Goal: Information Seeking & Learning: Check status

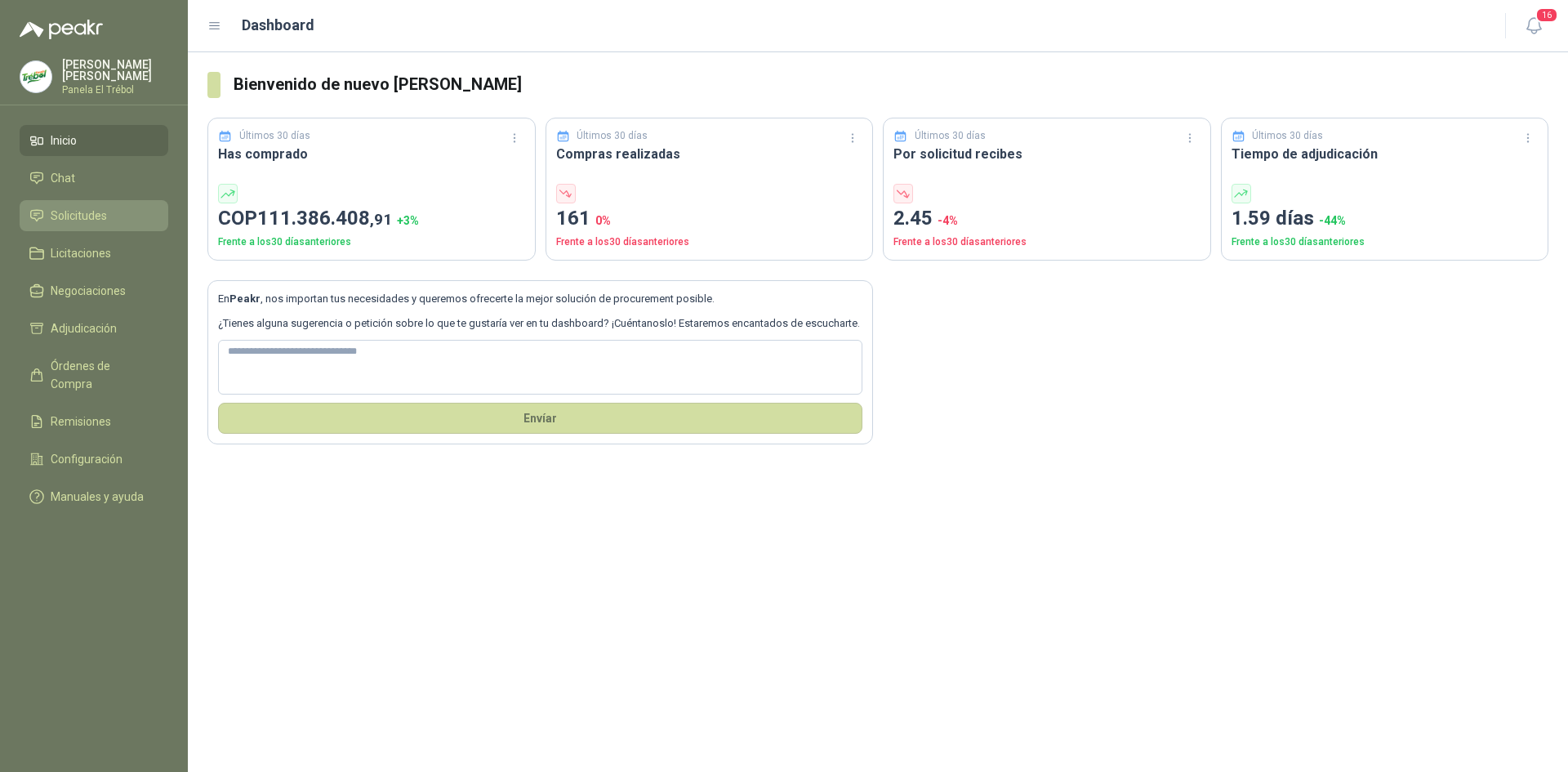
click at [106, 225] on span "Solicitudes" at bounding box center [78, 216] width 56 height 18
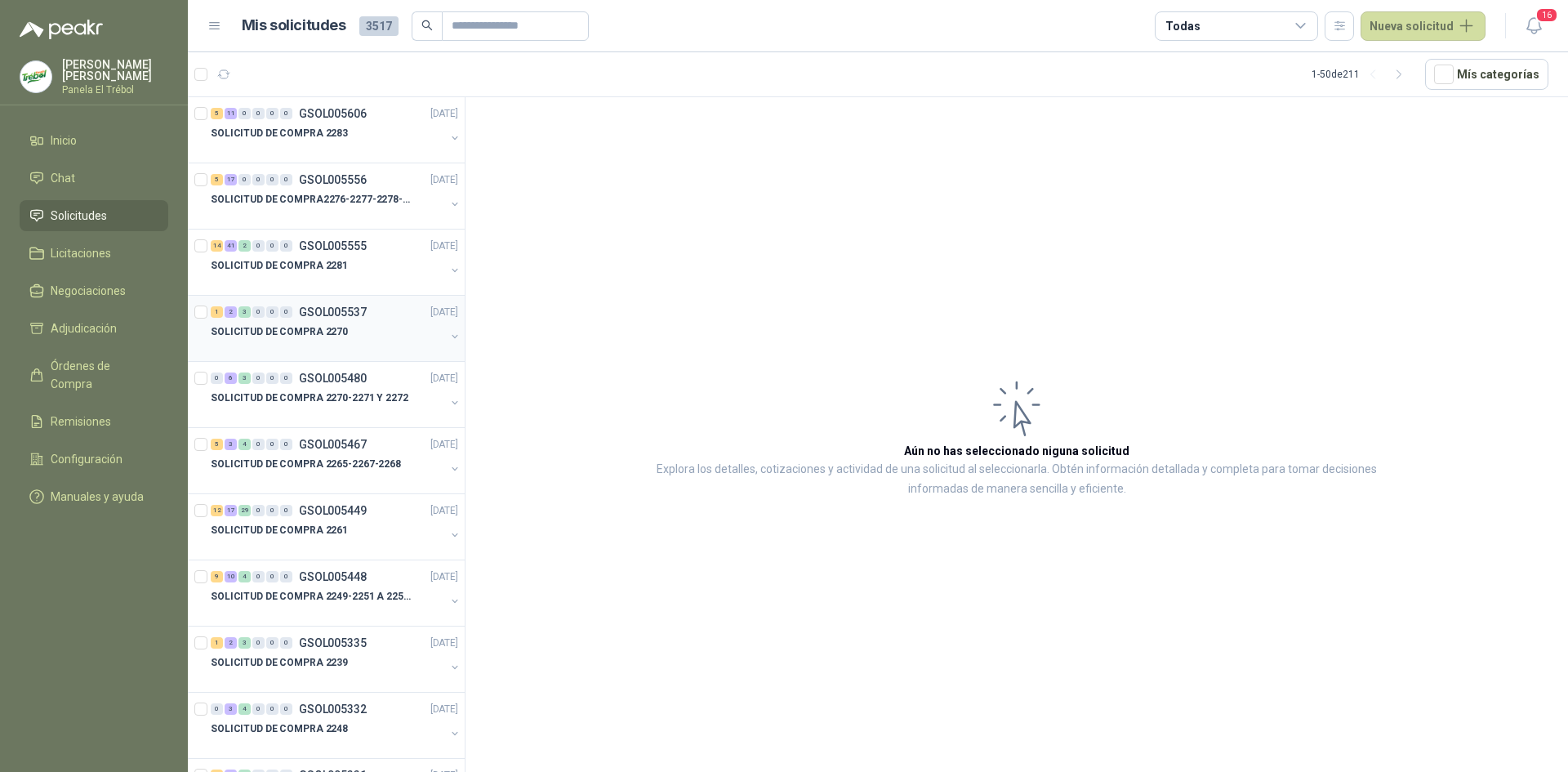
click at [448, 332] on button "button" at bounding box center [455, 336] width 13 height 13
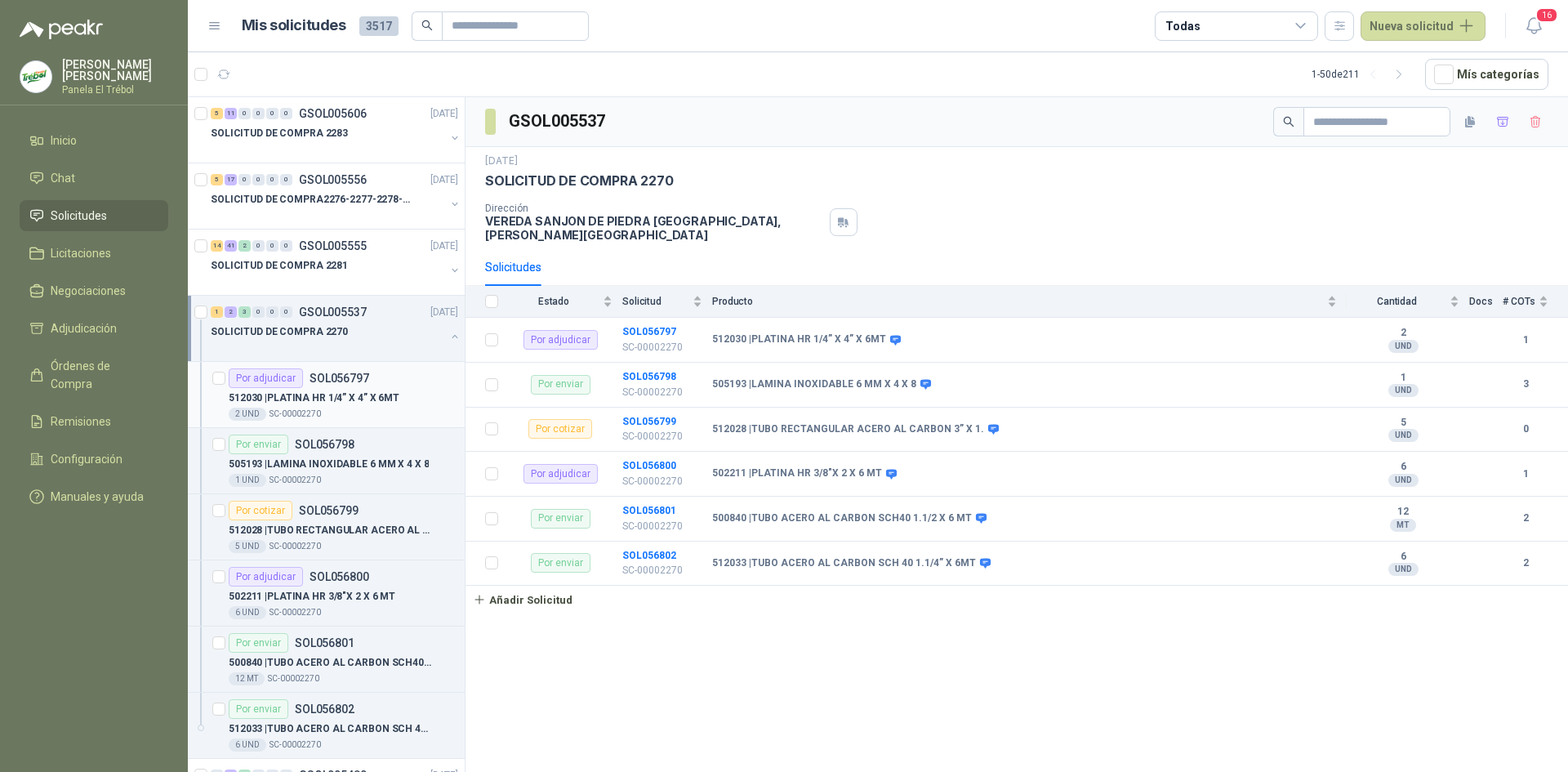
click at [340, 399] on p "512030 | PLATINA HR 1/4” X 4” X 6MT" at bounding box center [314, 398] width 170 height 15
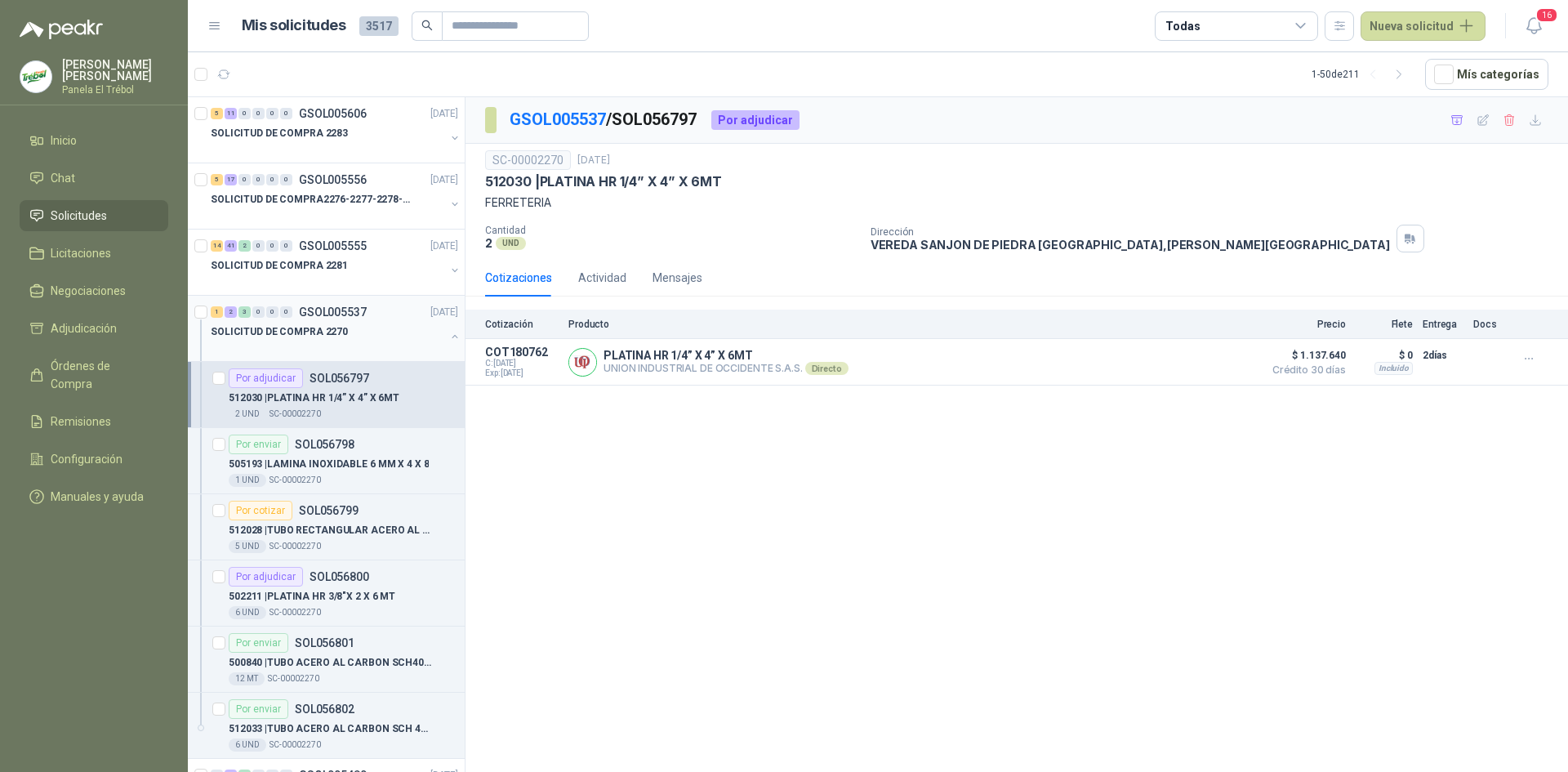
click at [448, 341] on button "button" at bounding box center [455, 336] width 13 height 13
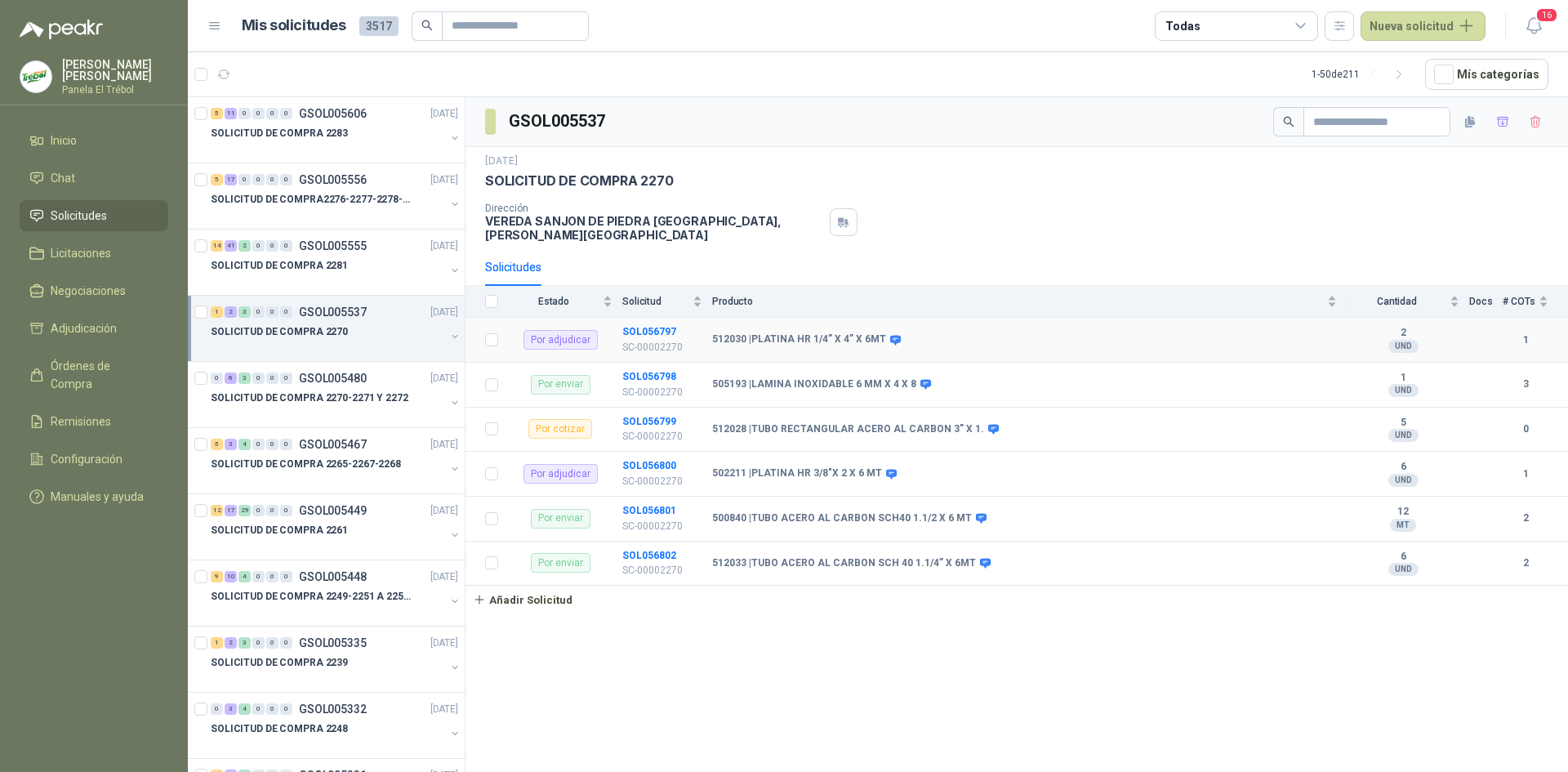
click at [774, 333] on b "512030 | PLATINA HR 1/4” X 4” X 6MT" at bounding box center [799, 340] width 174 height 13
click at [755, 423] on b "512028 | TUBO RECTANGULAR ACERO AL CARBON 3” X 1." at bounding box center [848, 430] width 272 height 13
click at [1087, 423] on div "512028 | TUBO RECTANGULAR ACERO AL CARBON 3” X 1." at bounding box center [1024, 430] width 625 height 13
click at [448, 267] on button "button" at bounding box center [455, 270] width 13 height 13
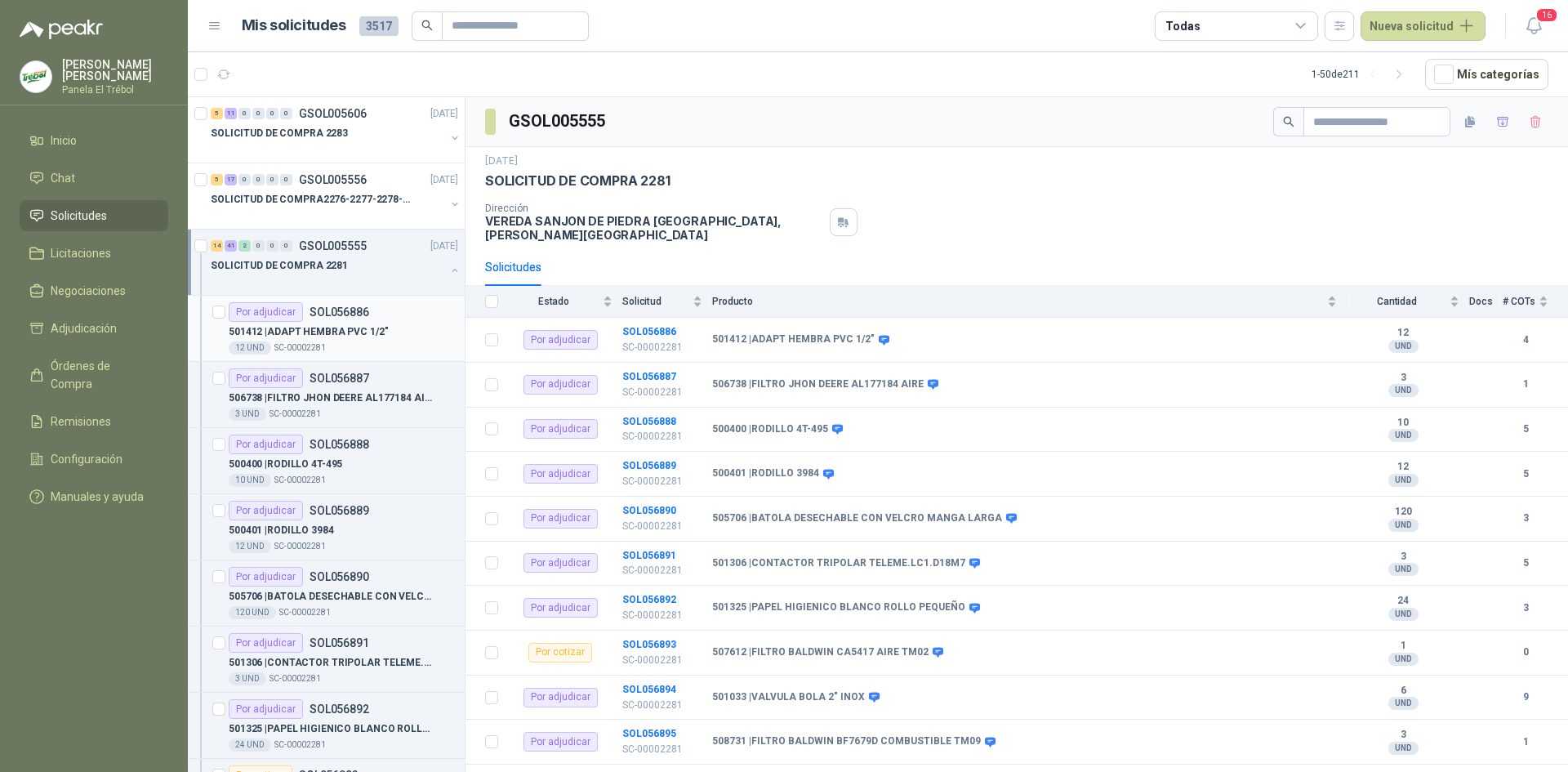
click at [374, 317] on div "Por adjudicar SOL056886" at bounding box center [343, 312] width 229 height 20
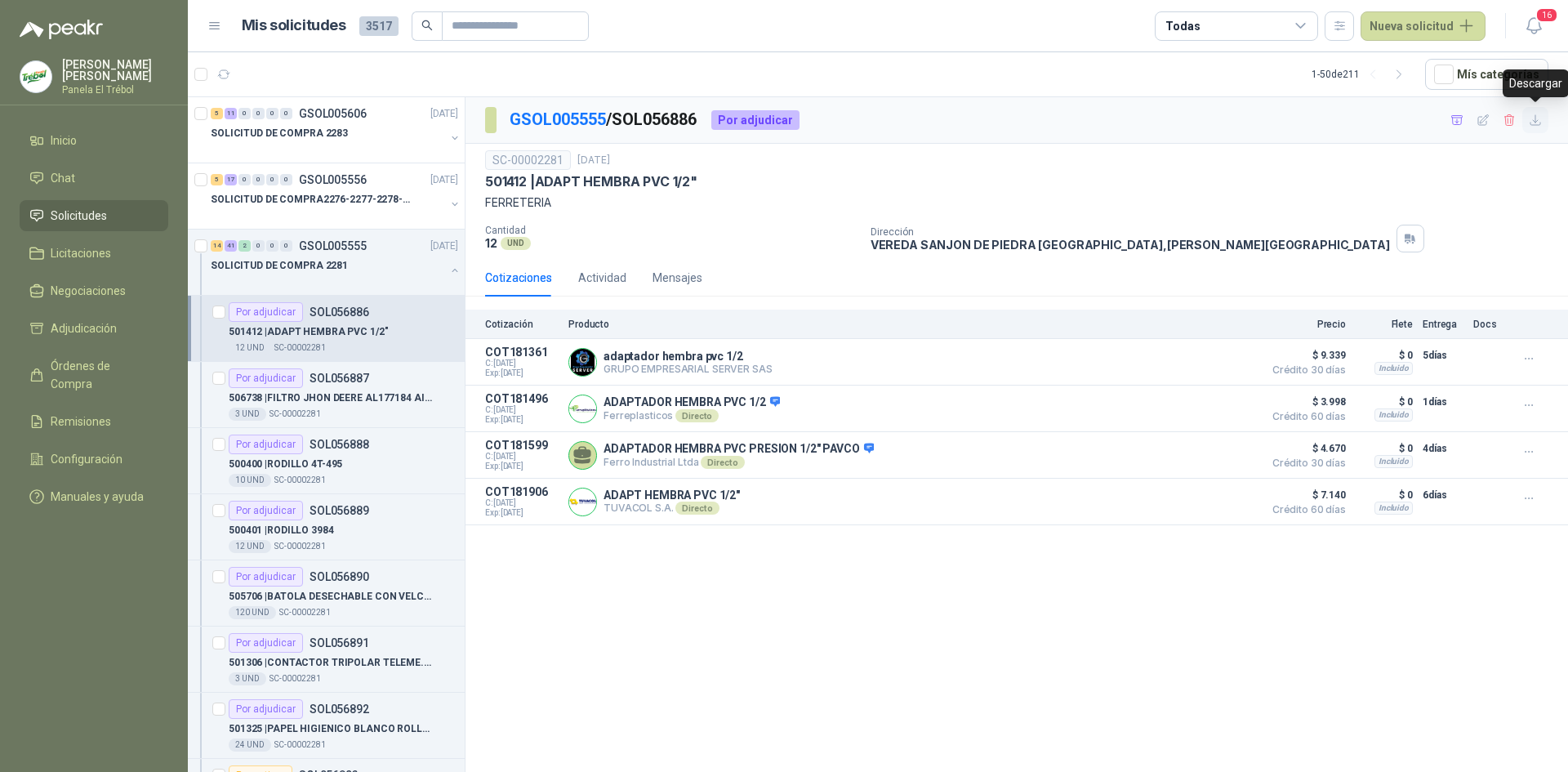
click at [1532, 121] on icon "button" at bounding box center [1536, 120] width 14 height 14
click at [325, 396] on p "506738 | FILTRO JHON DEERE AL177184 AIRE" at bounding box center [331, 398] width 203 height 15
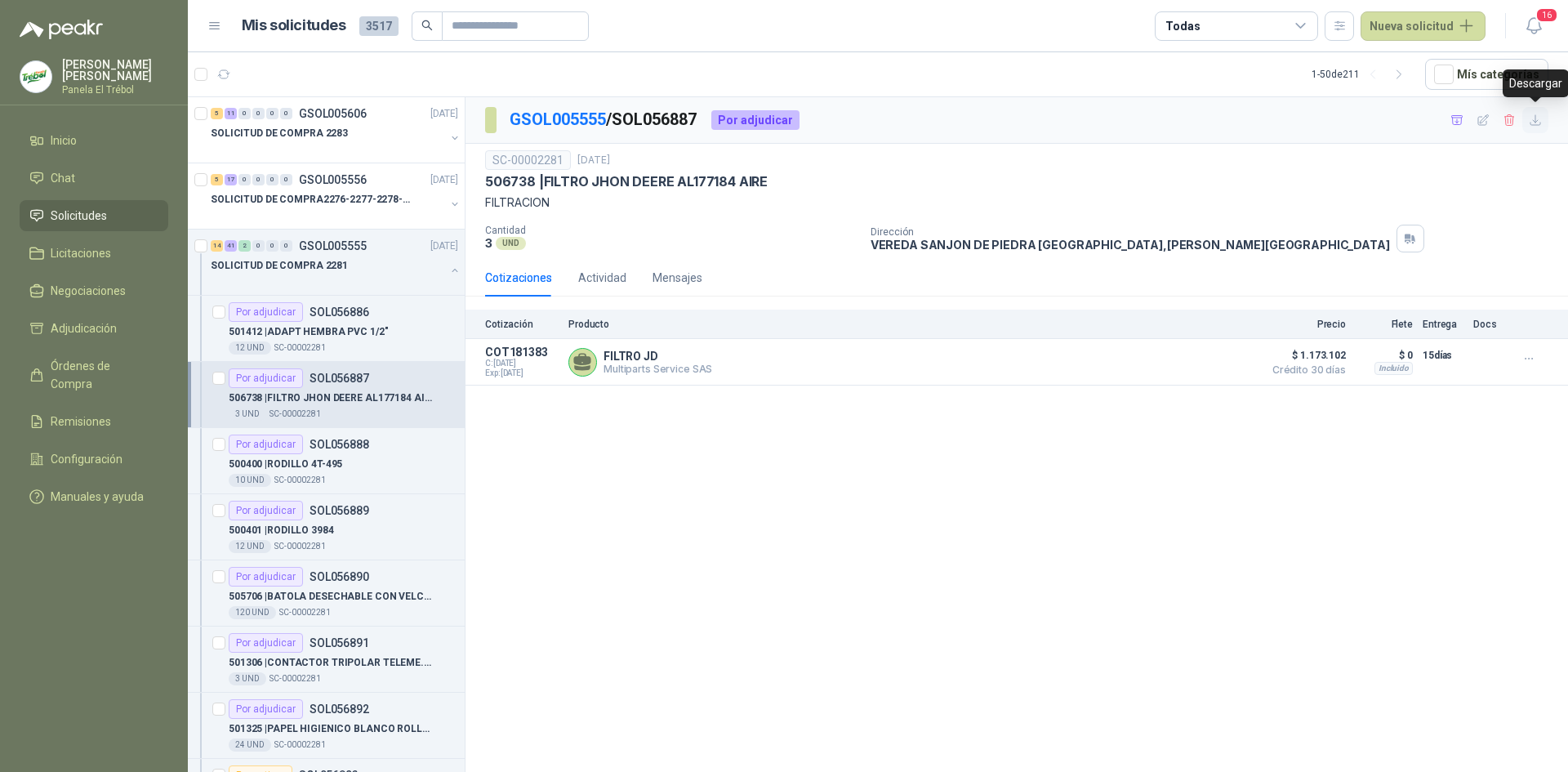
click at [1539, 122] on icon "button" at bounding box center [1536, 120] width 14 height 14
click at [331, 466] on p "500400 | RODILLO 4T-495" at bounding box center [285, 464] width 113 height 15
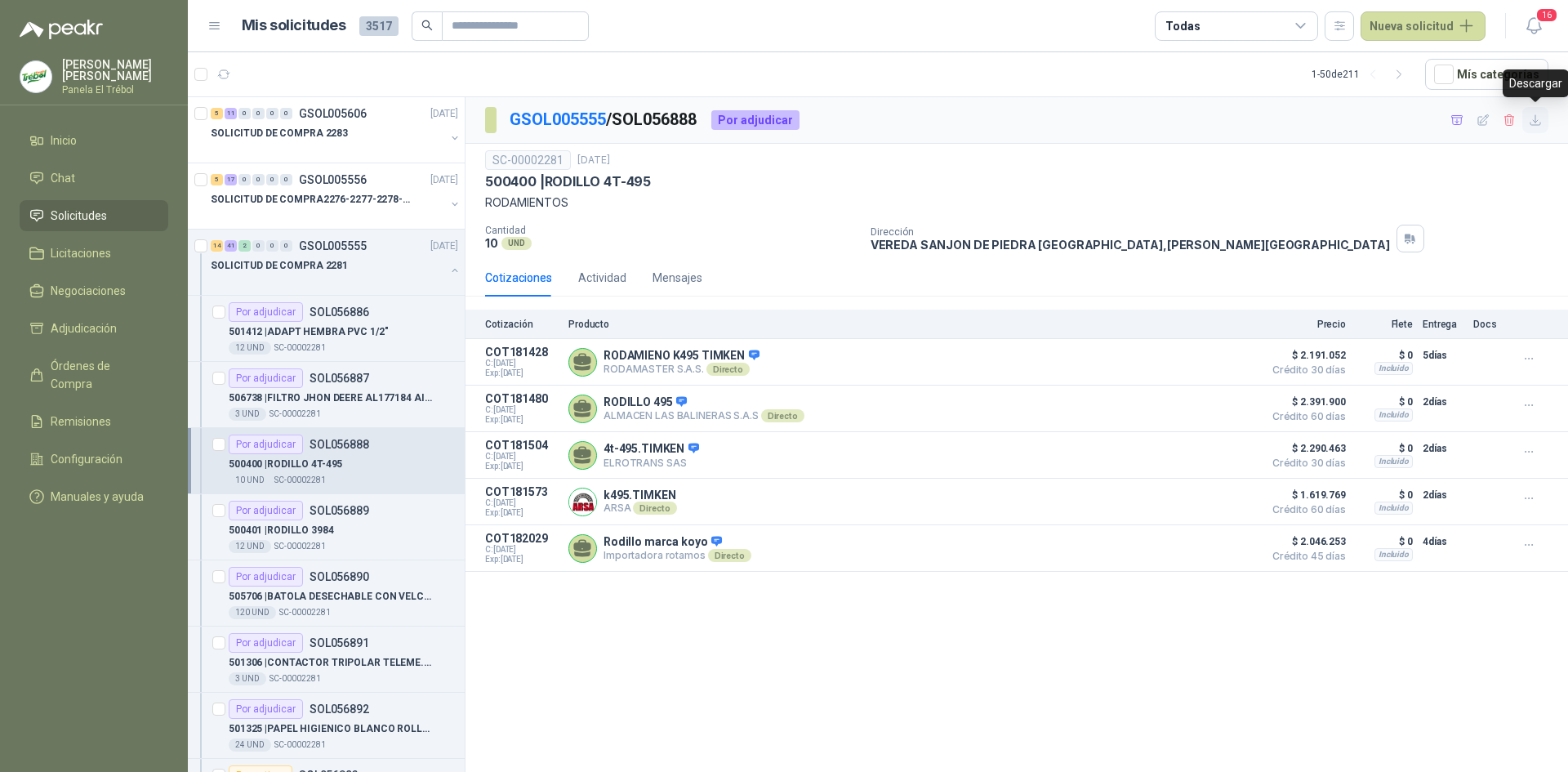
click at [1535, 122] on icon "button" at bounding box center [1535, 119] width 10 height 10
click at [308, 526] on p "500401 | RODILLO 3984" at bounding box center [282, 530] width 105 height 15
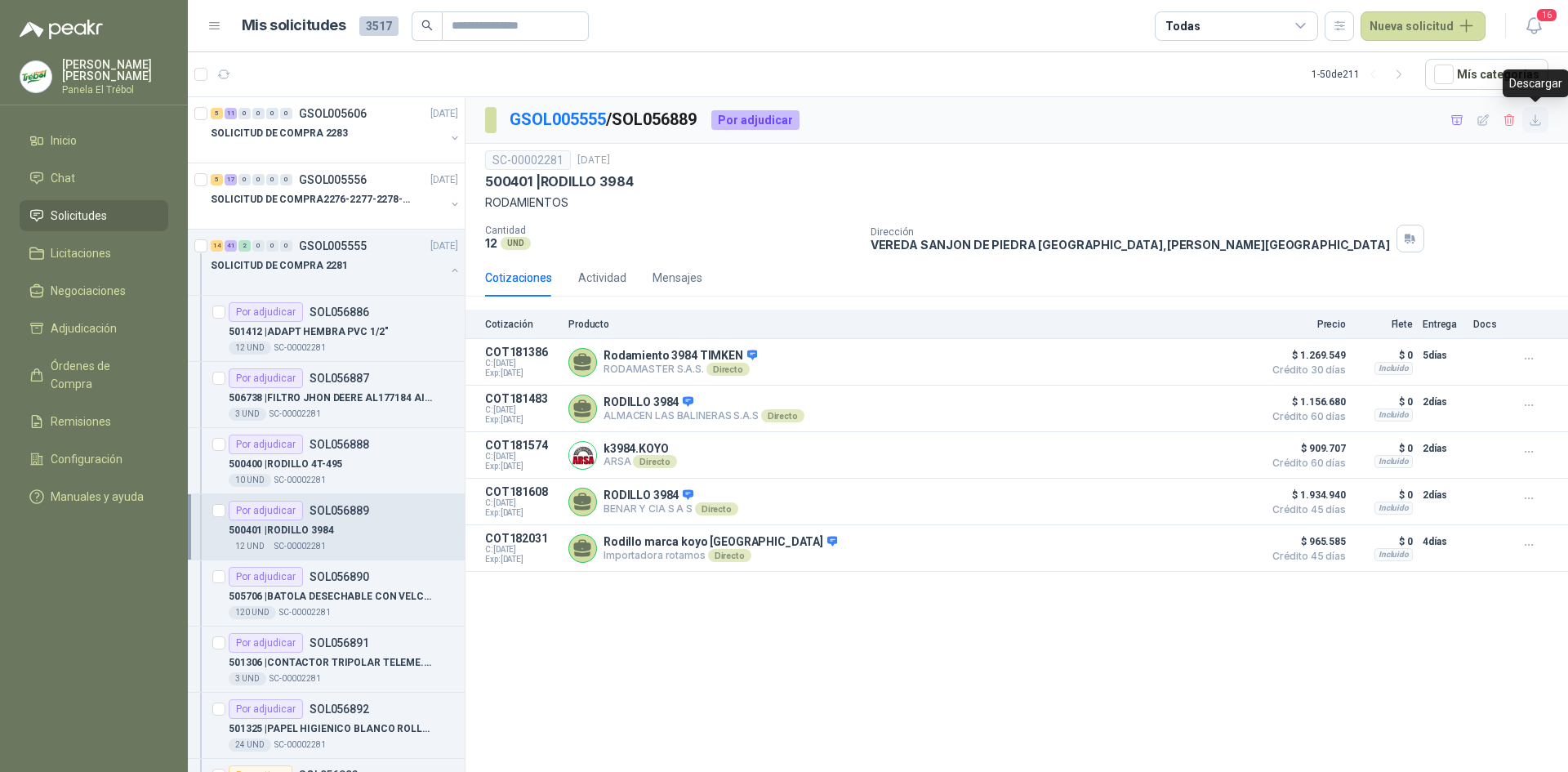
click at [1537, 126] on icon "button" at bounding box center [1536, 120] width 14 height 14
click at [331, 601] on p "505706 | BATOLA DESECHABLE CON VELCRO MANGA LARGA" at bounding box center [331, 596] width 203 height 15
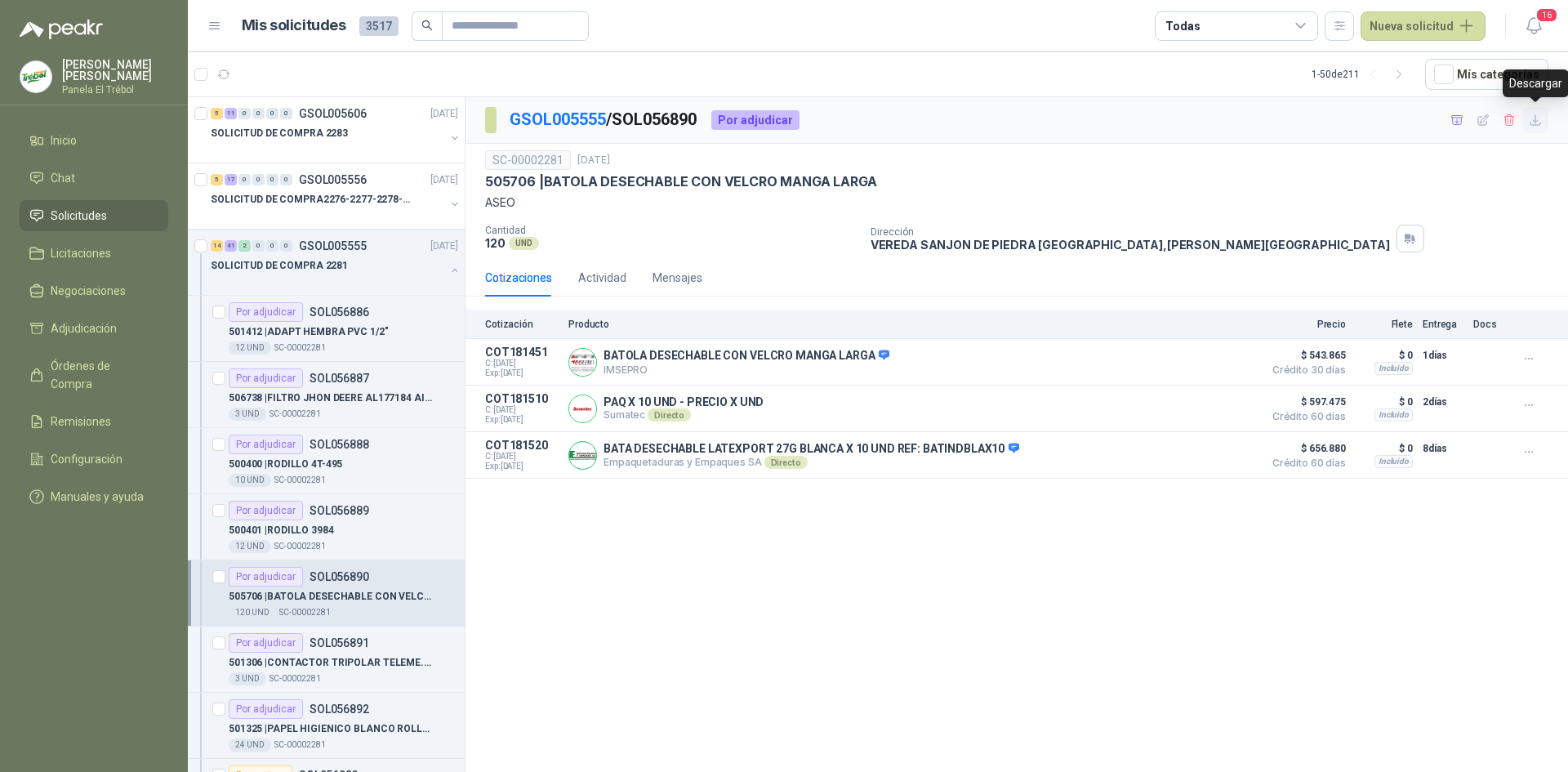
click at [1533, 119] on icon "button" at bounding box center [1536, 120] width 14 height 14
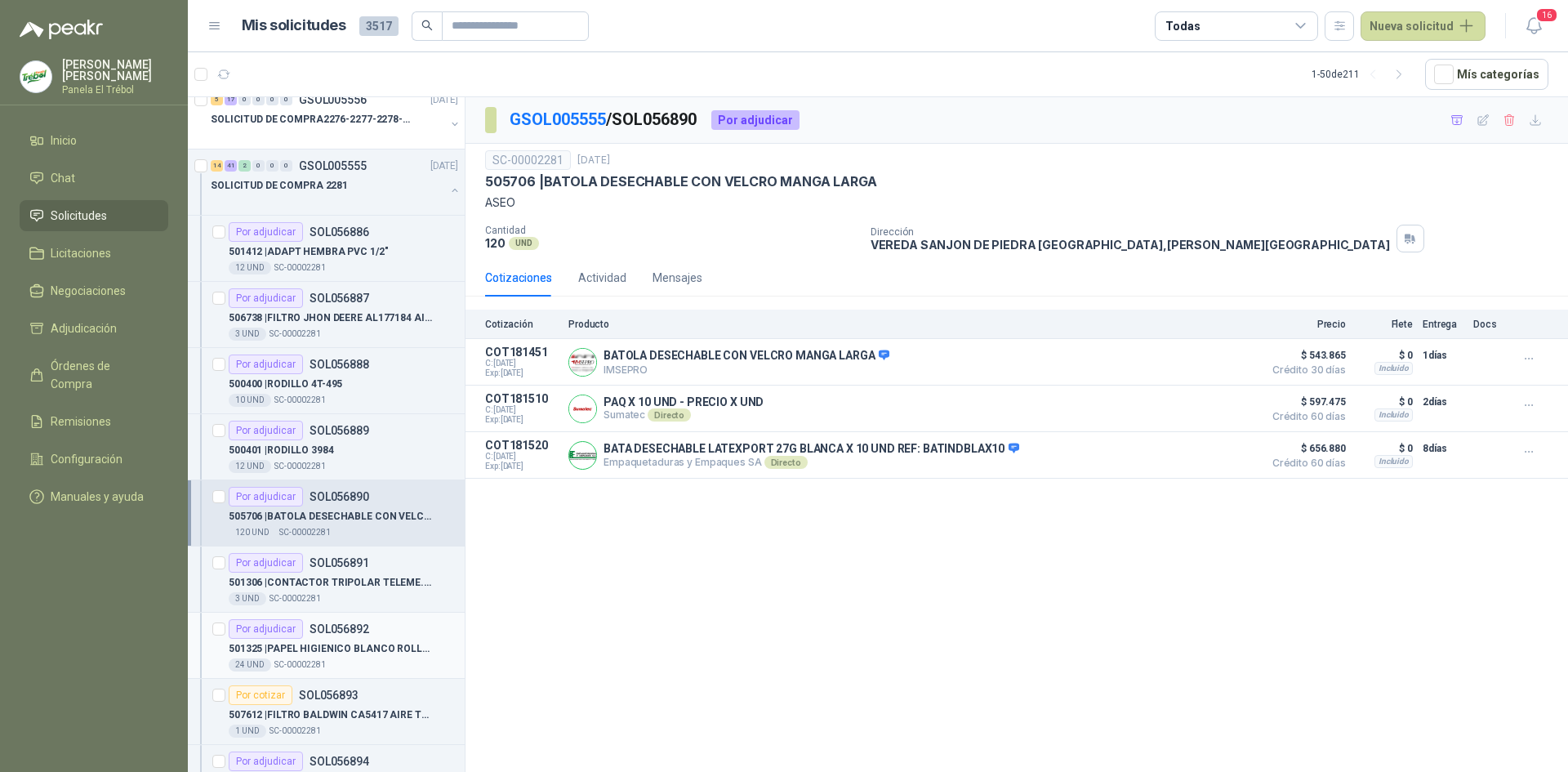
scroll to position [218, 0]
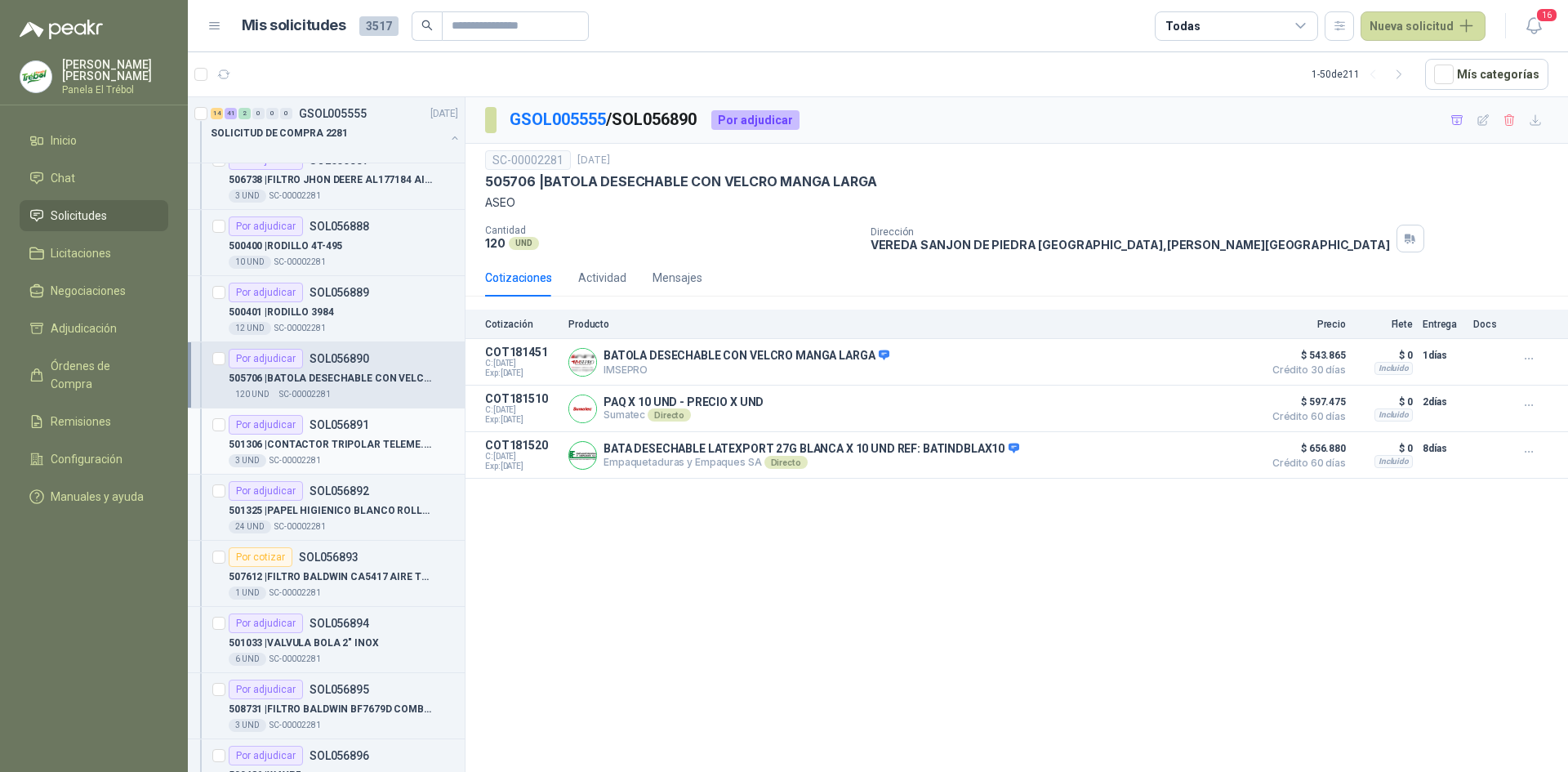
click at [342, 441] on p "501306 | CONTACTOR TRIPOLAR TELEME.LC1.D18M7" at bounding box center [331, 444] width 203 height 15
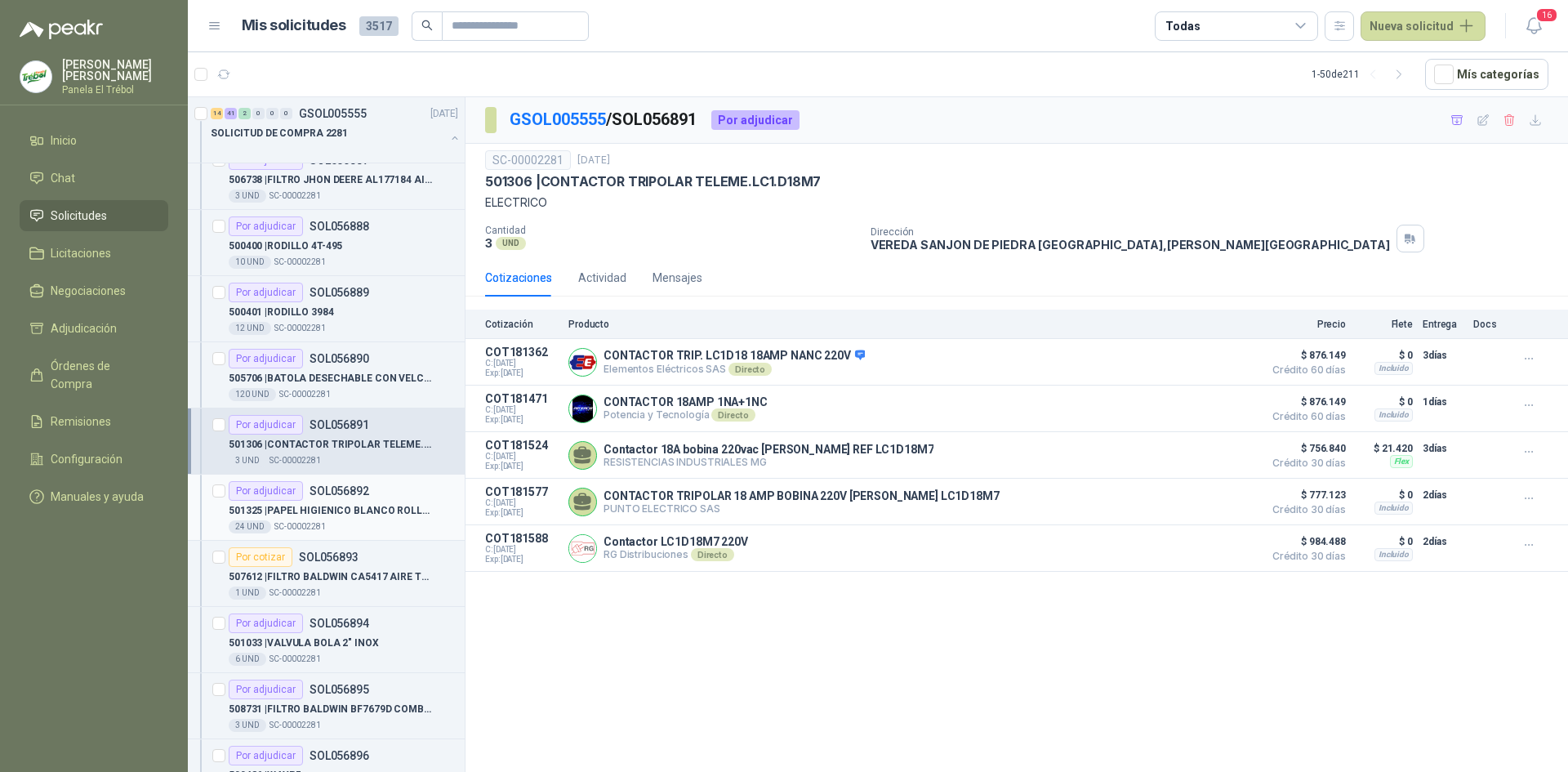
click at [339, 505] on p "501325 | PAPEL HIGIENICO BLANCO ROLLO PEQUEÑO" at bounding box center [331, 510] width 203 height 15
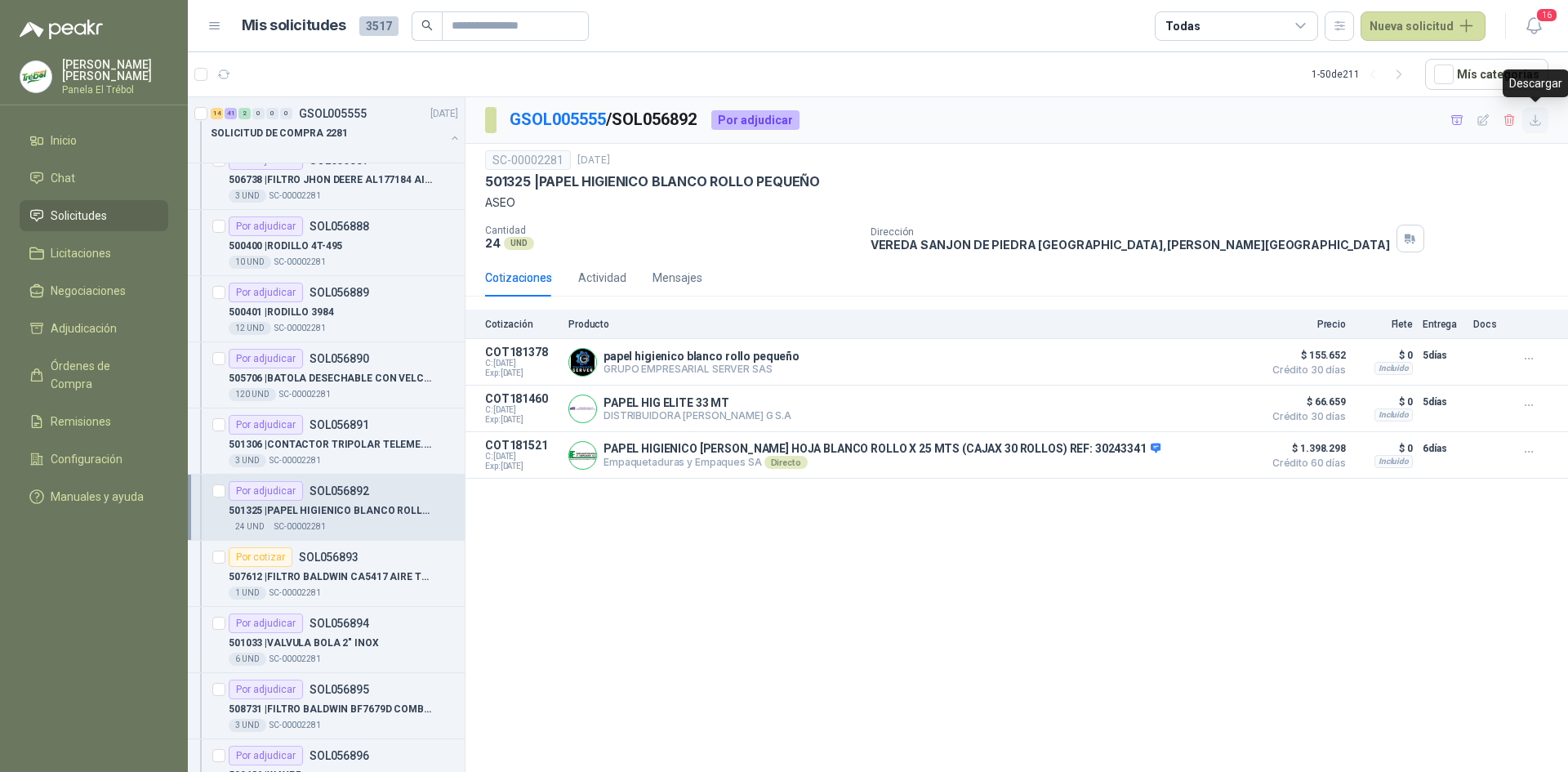
click at [1534, 117] on icon "button" at bounding box center [1536, 120] width 14 height 14
click at [320, 579] on p "507612 | FILTRO BALDWIN CA5417 AIRE TM02" at bounding box center [331, 577] width 203 height 15
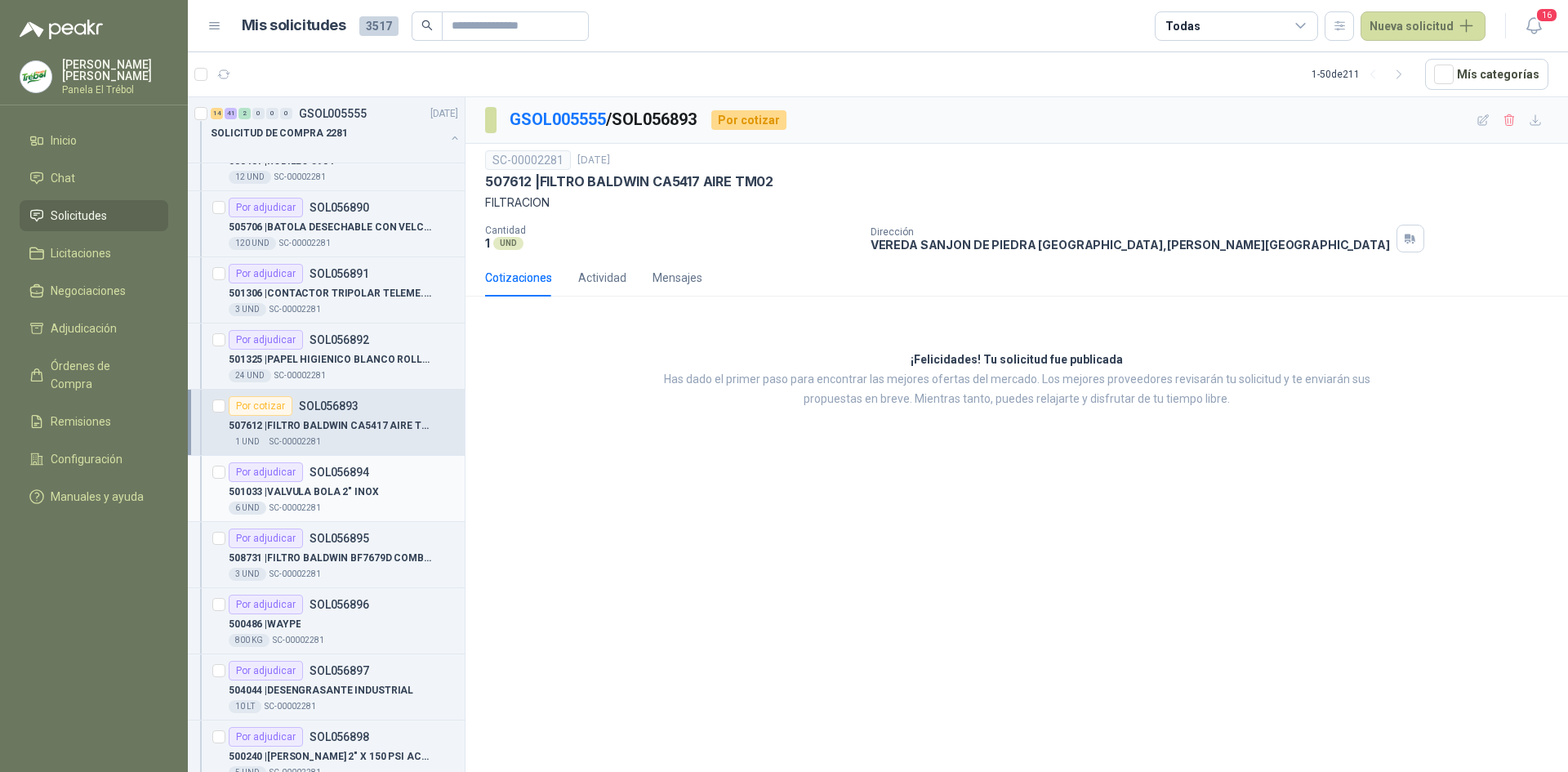
scroll to position [382, 0]
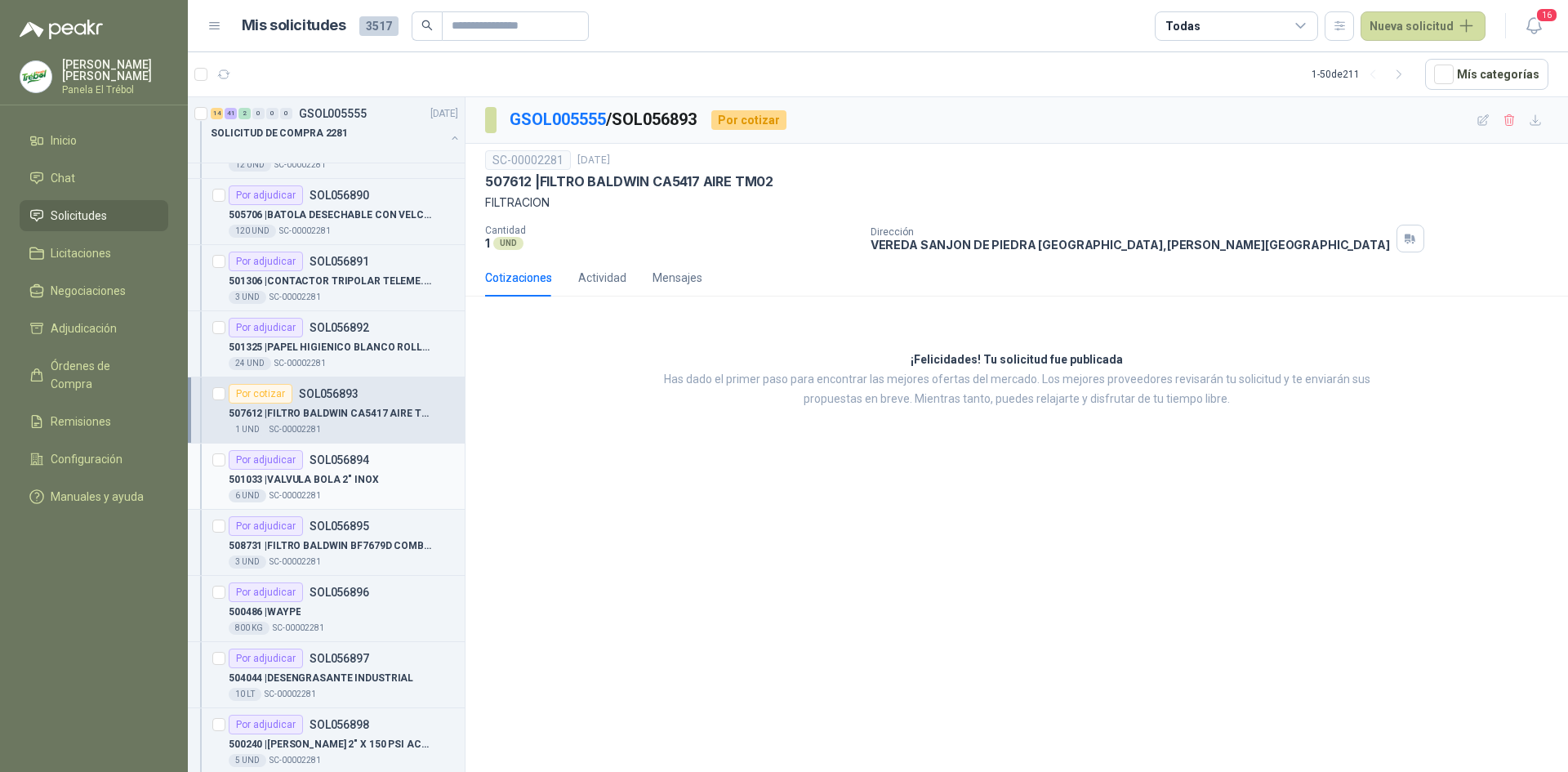
click at [339, 482] on p "501033 | VALVULA BOLA 2" INOX" at bounding box center [304, 480] width 151 height 15
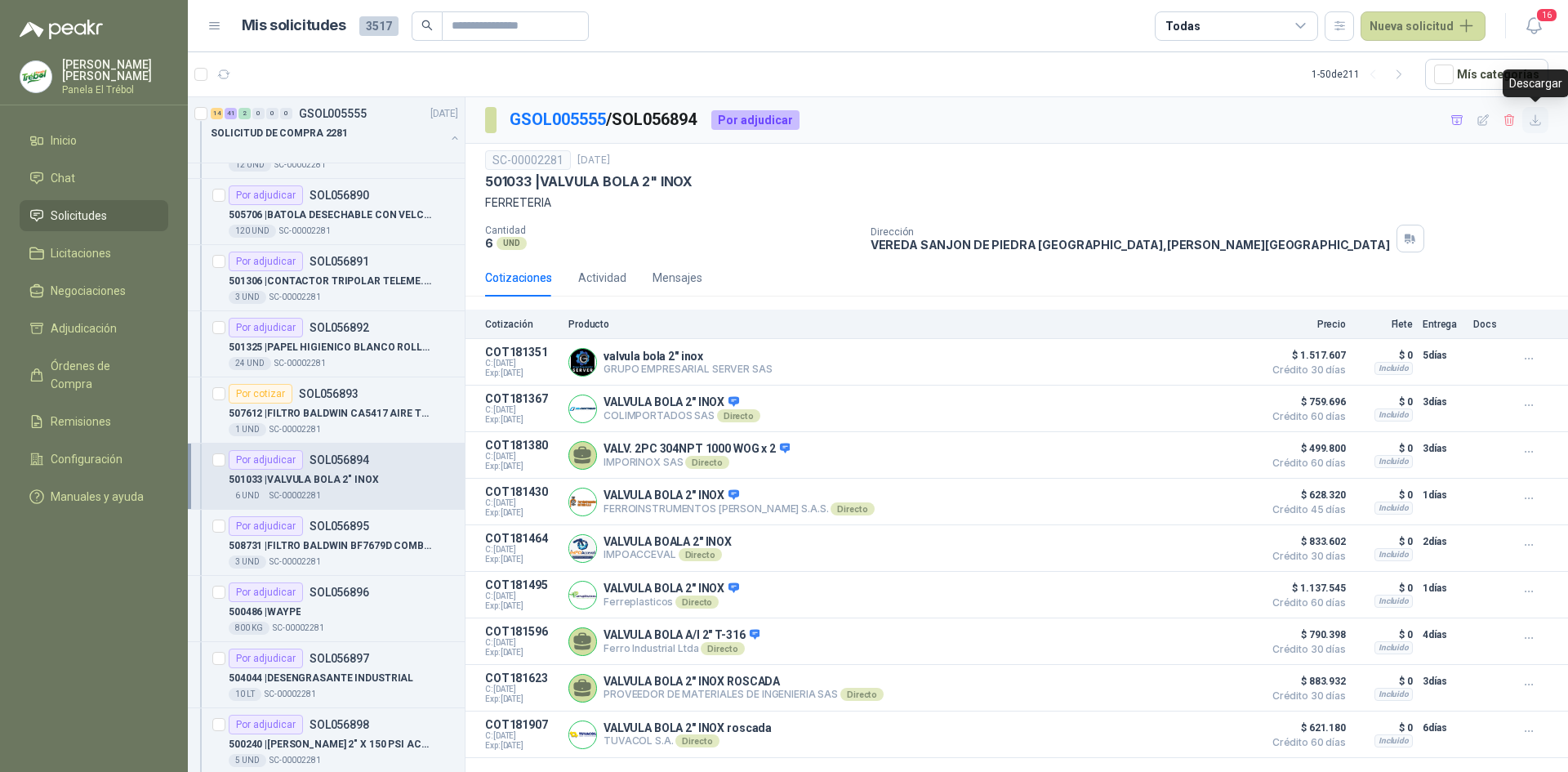
click at [1539, 120] on icon "button" at bounding box center [1536, 120] width 14 height 14
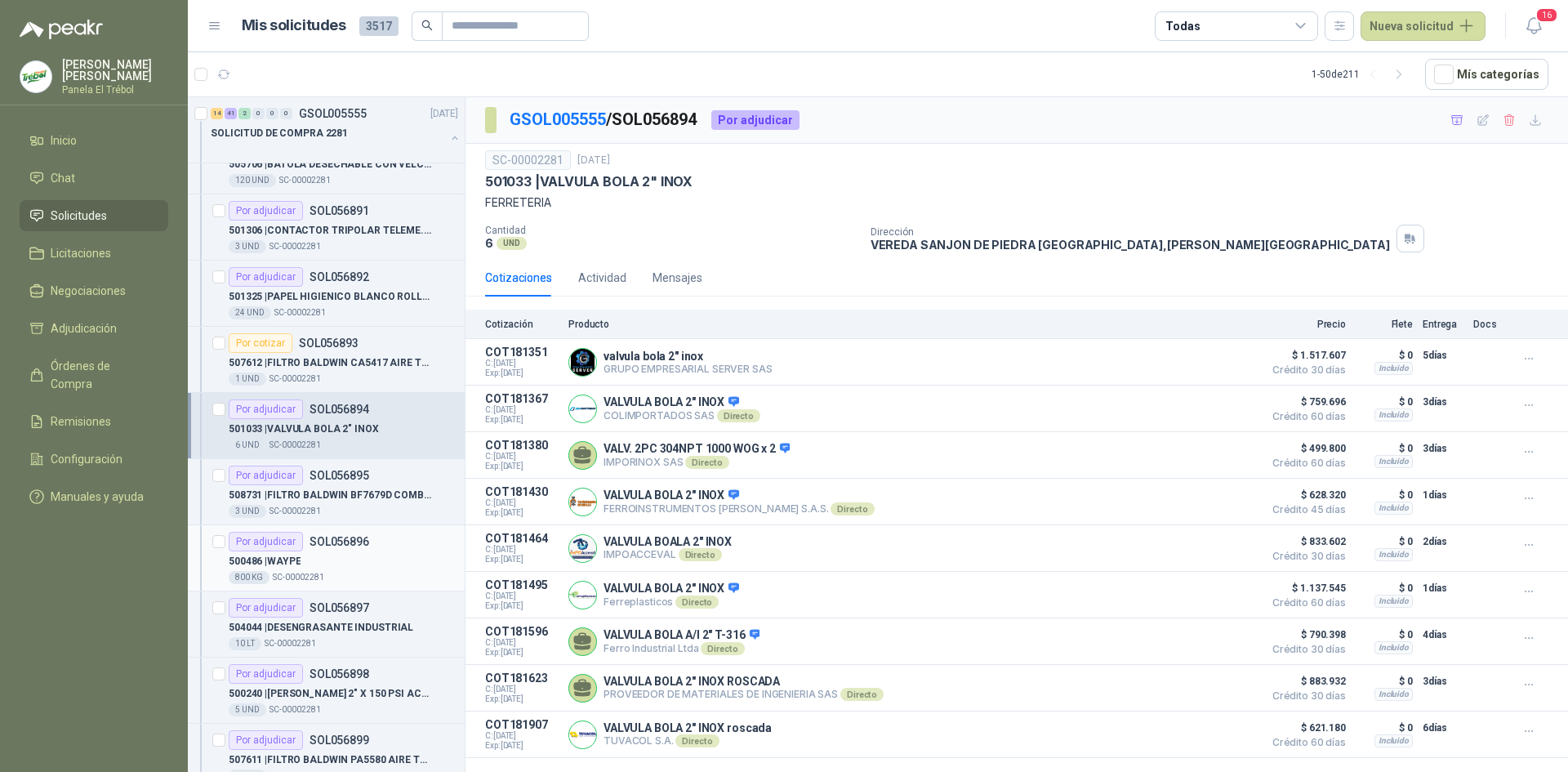
scroll to position [490, 0]
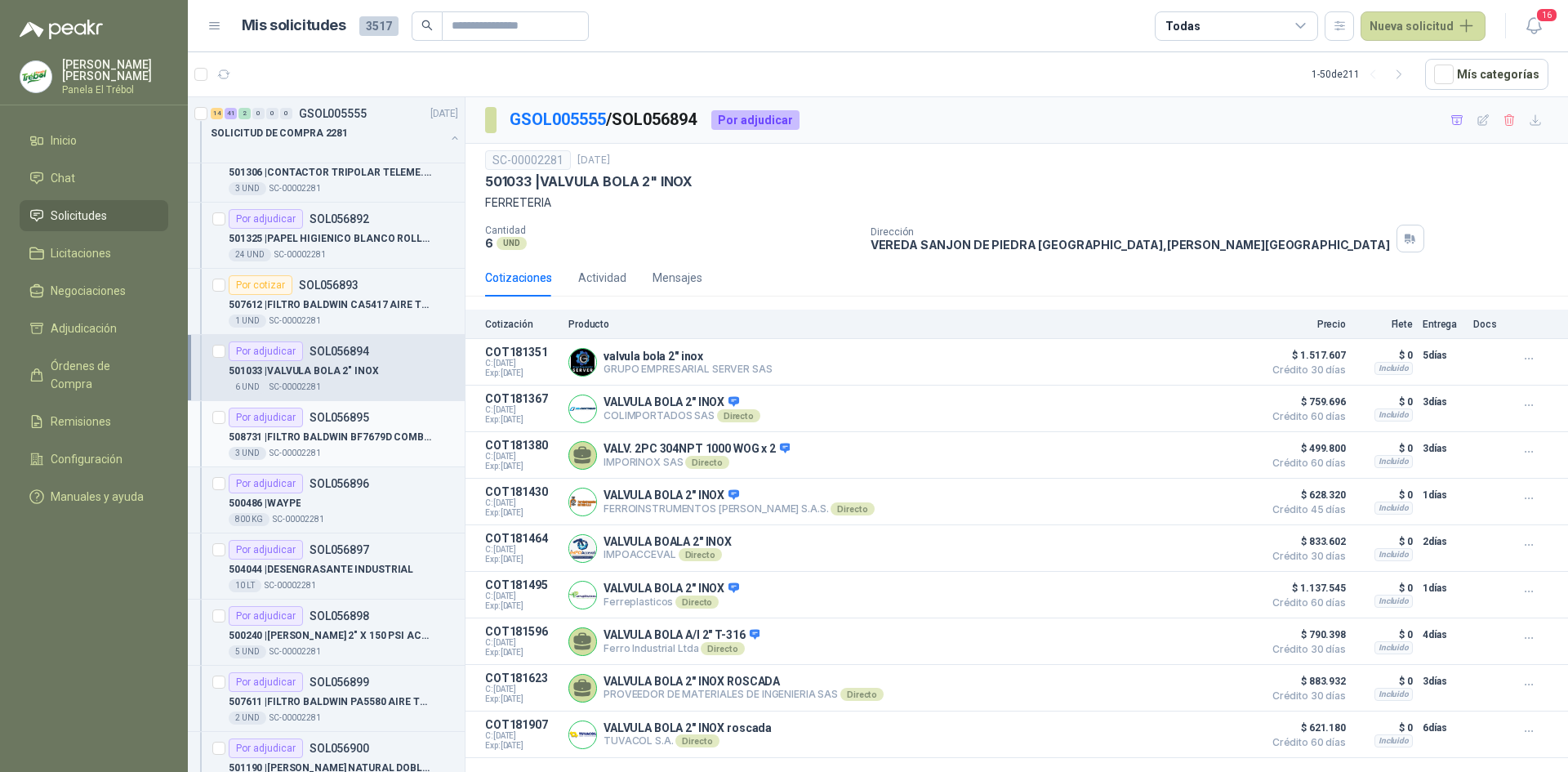
click at [329, 436] on p "508731 | FILTRO BALDWIN BF7679D COMBUSTIBLE TM09" at bounding box center [331, 437] width 203 height 15
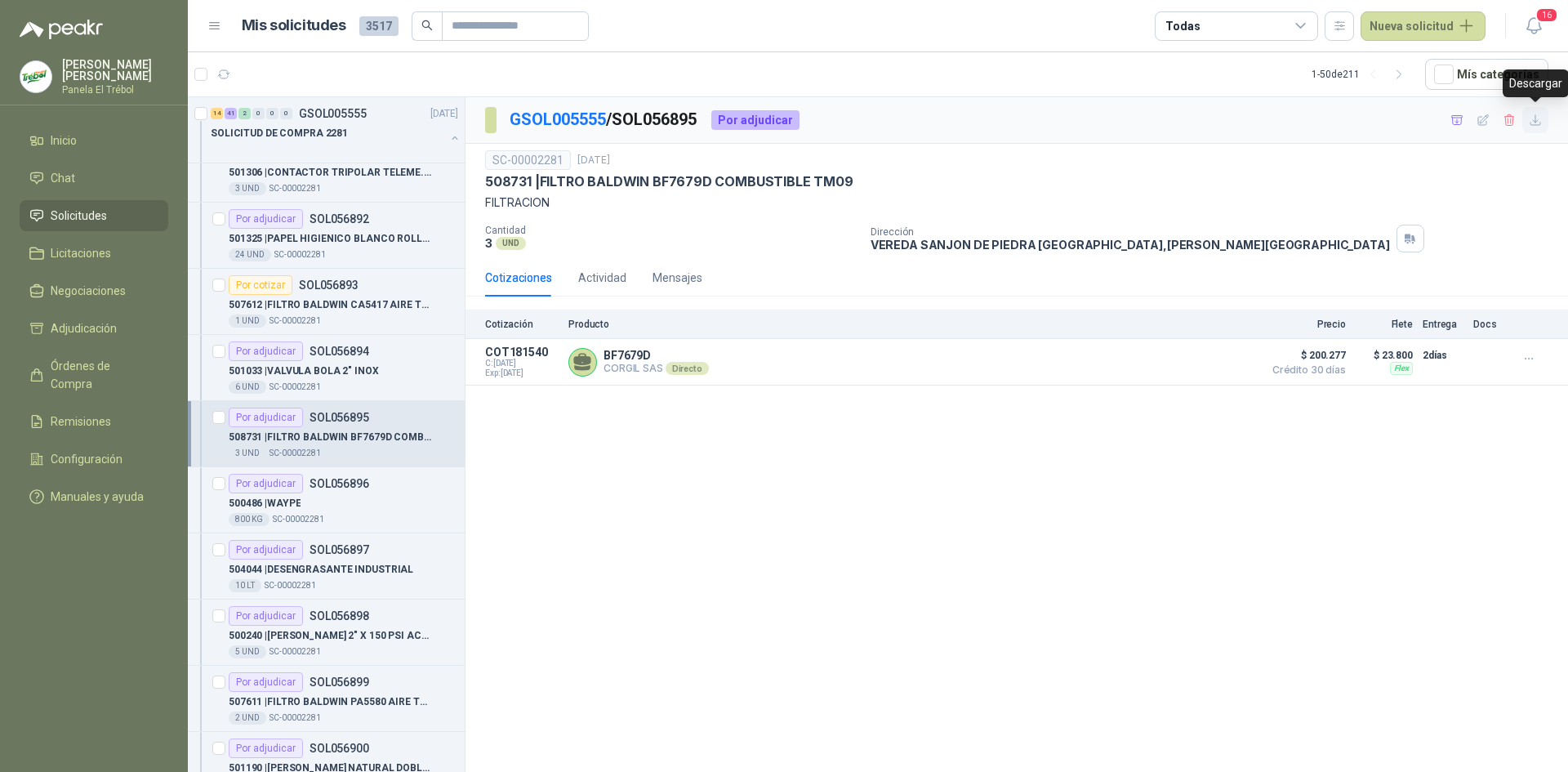
click at [1537, 121] on icon "button" at bounding box center [1535, 119] width 10 height 10
click at [329, 513] on div "800 KG  SC-00002281" at bounding box center [343, 519] width 229 height 13
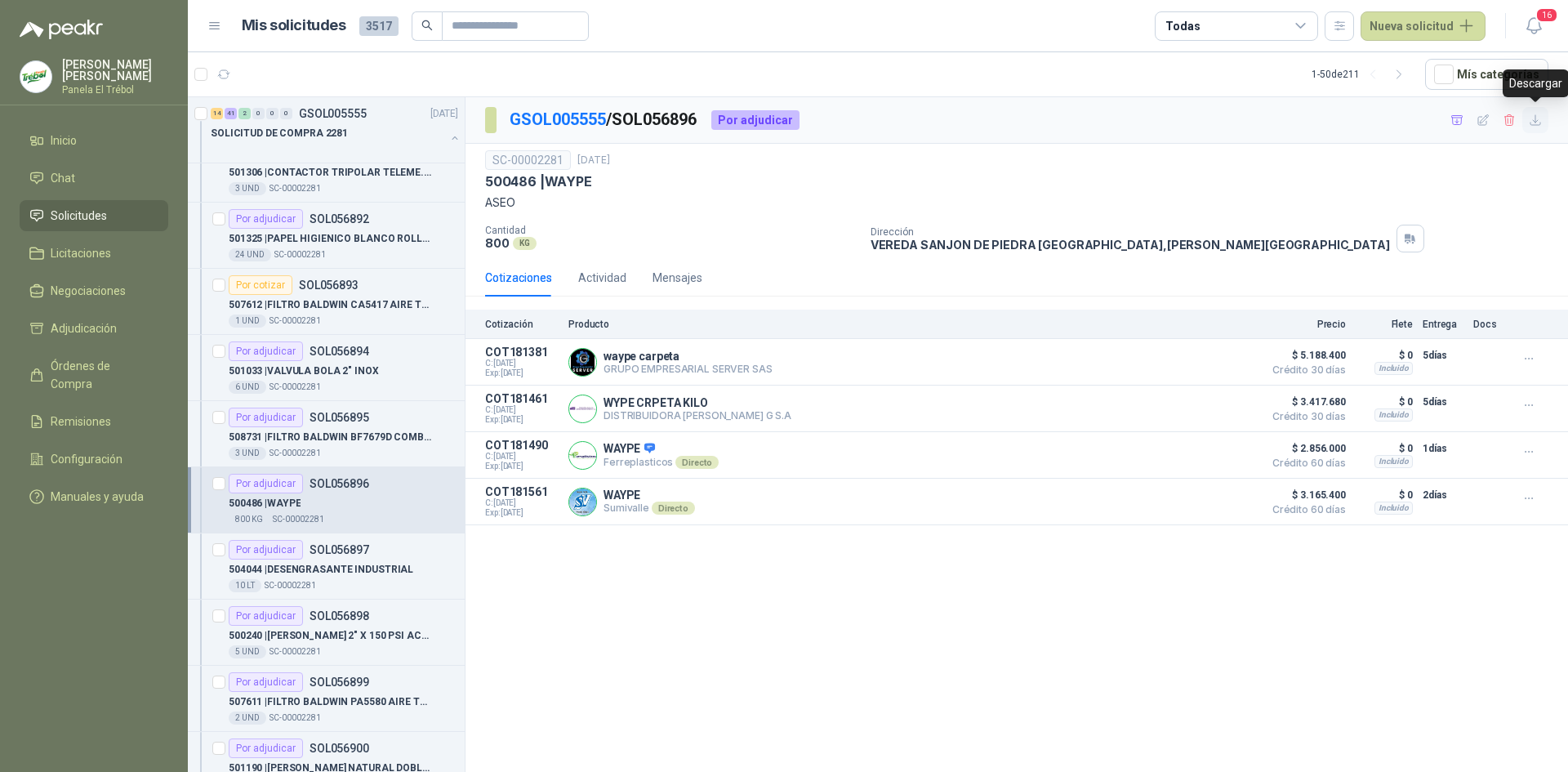
click at [1539, 121] on icon "button" at bounding box center [1536, 120] width 14 height 14
click at [318, 568] on p "504044 | DESENGRASANTE INDUSTRIAL" at bounding box center [321, 569] width 185 height 15
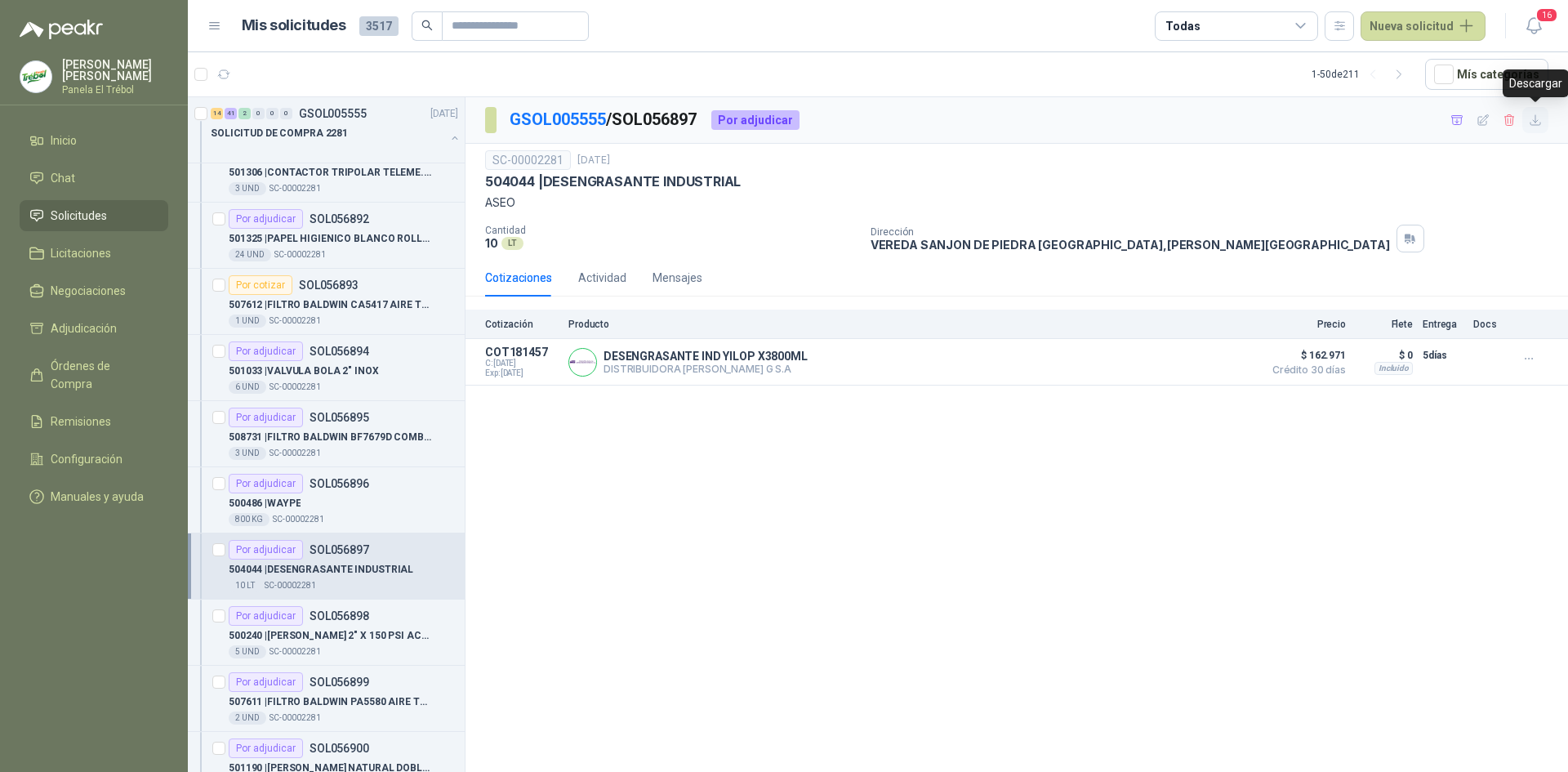
click at [1531, 122] on icon "button" at bounding box center [1536, 120] width 14 height 14
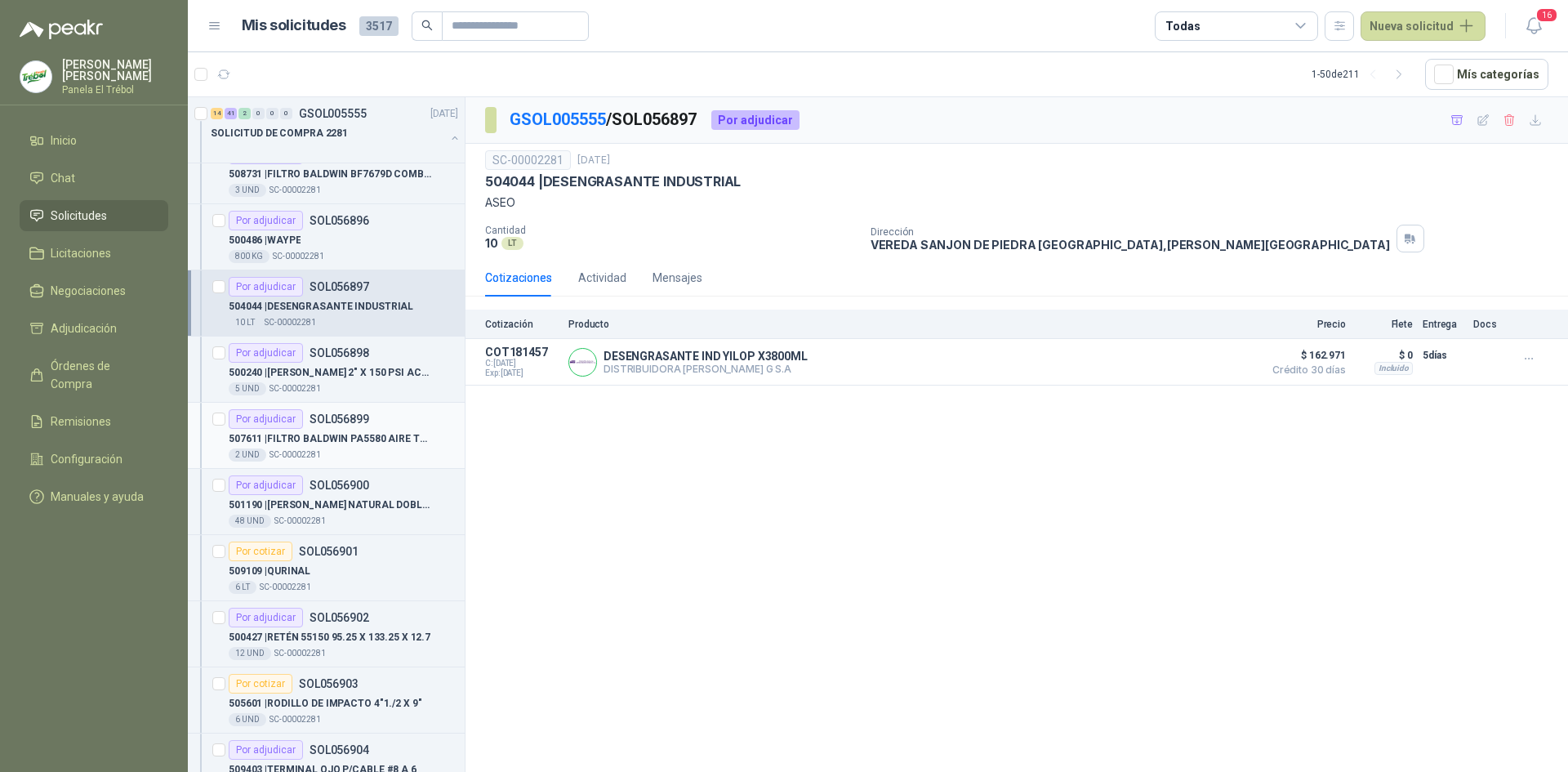
scroll to position [762, 0]
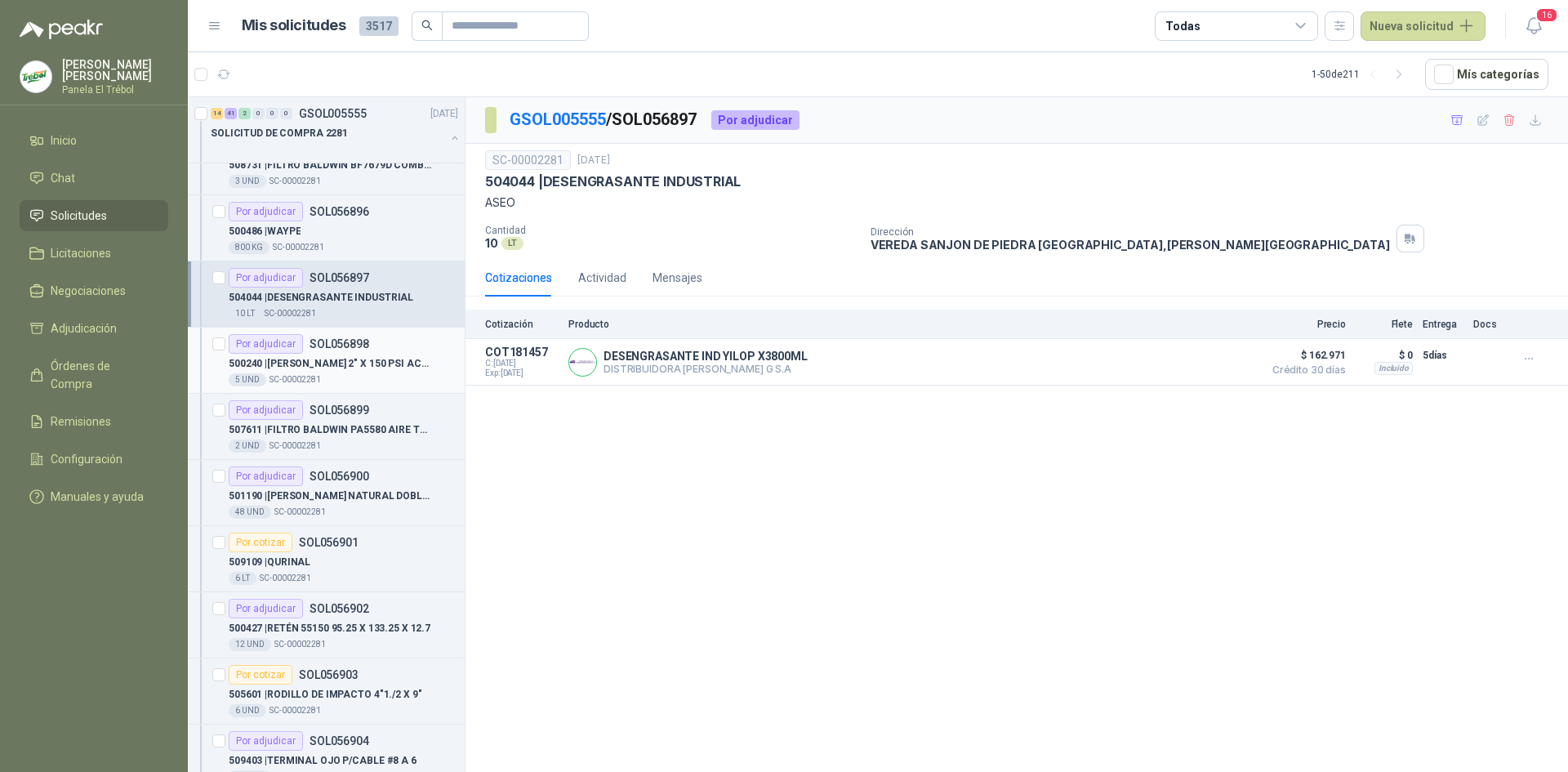
click at [330, 359] on p "500240 | BRIDA ACERO 2" X 150 PSI ACERO" at bounding box center [331, 363] width 203 height 15
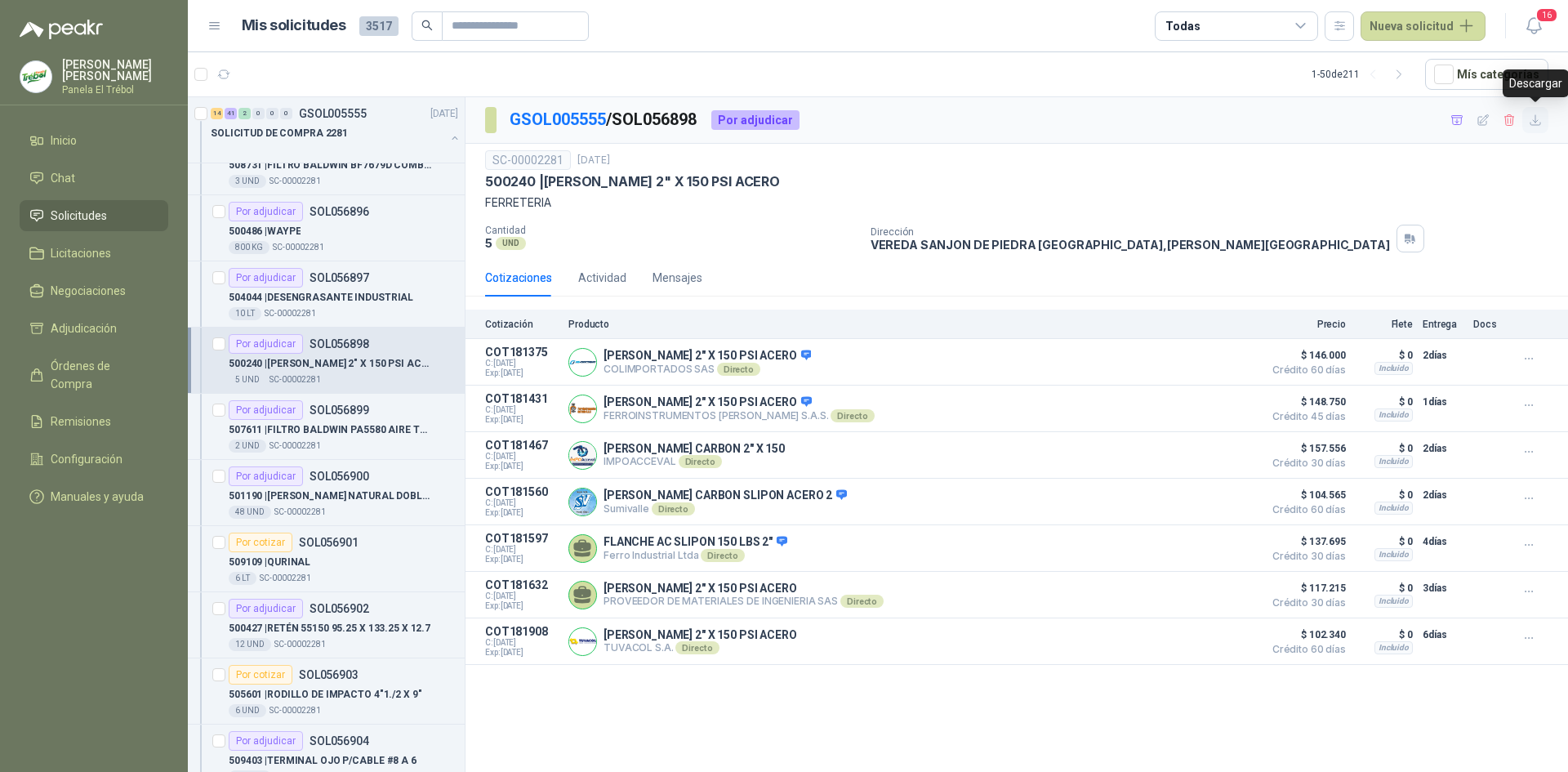
click at [1540, 119] on icon "button" at bounding box center [1536, 120] width 14 height 14
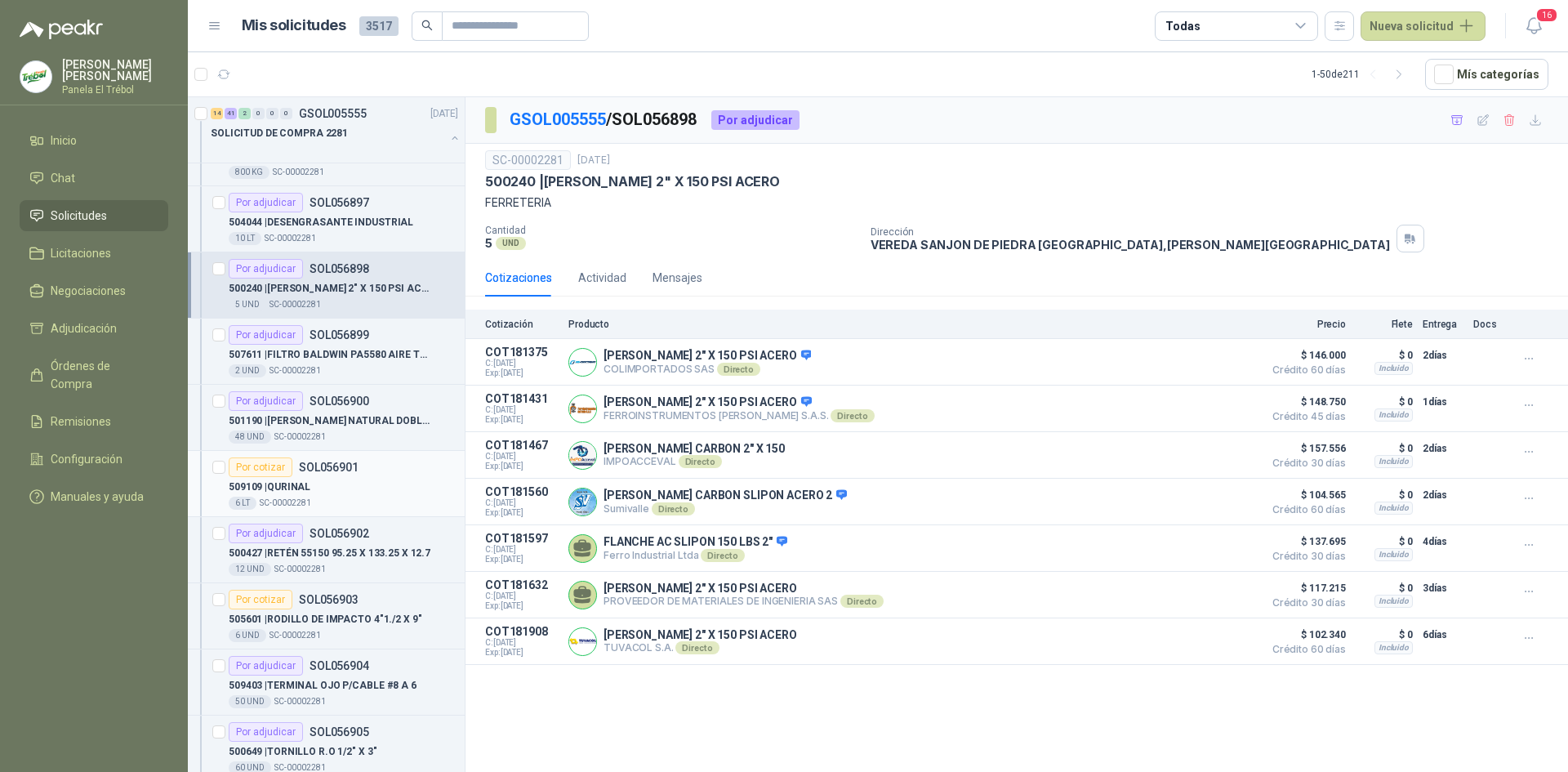
scroll to position [871, 0]
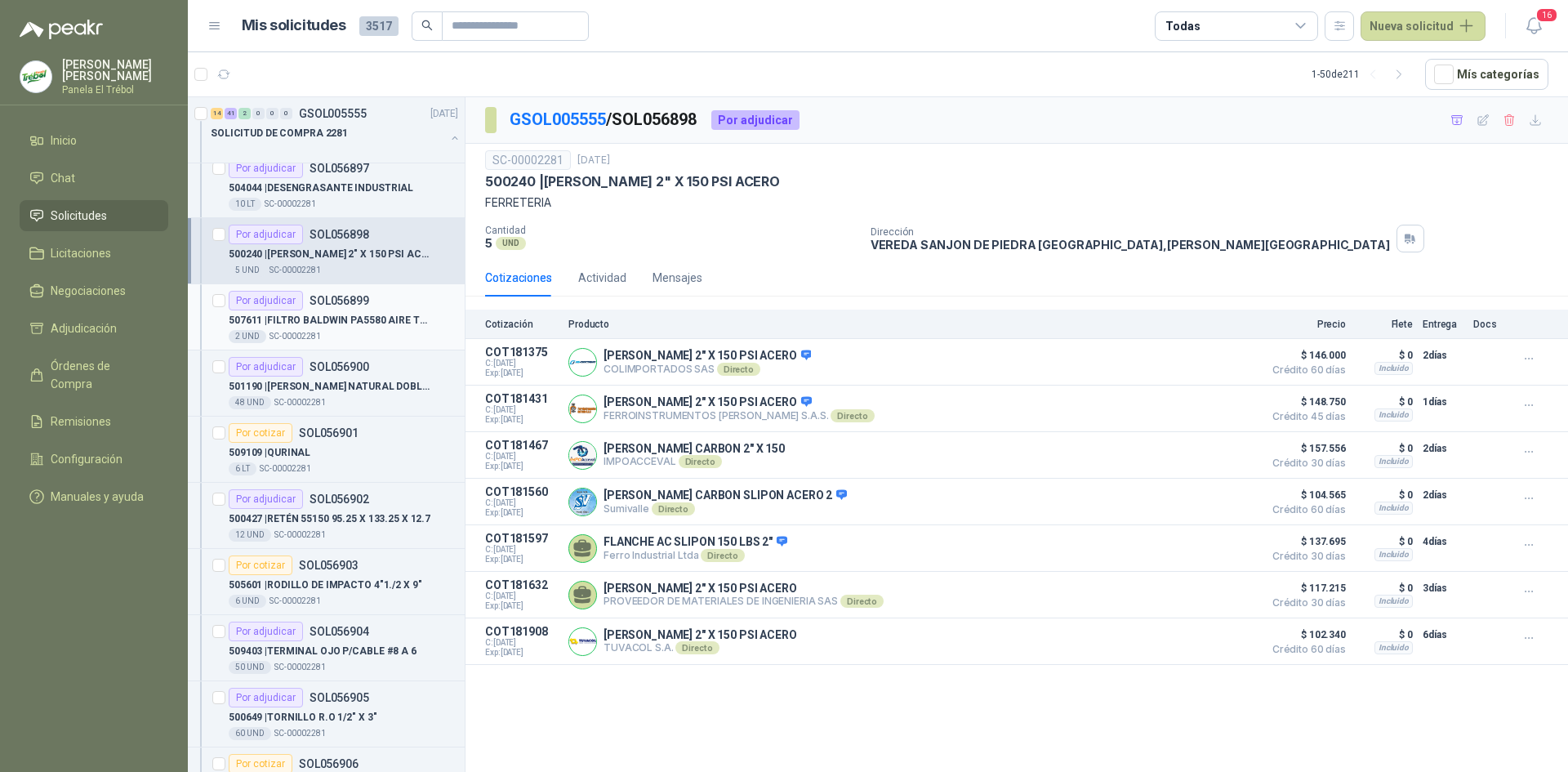
click at [332, 326] on p "507611 | FILTRO BALDWIN PA5580 AIRE TM02" at bounding box center [331, 320] width 203 height 15
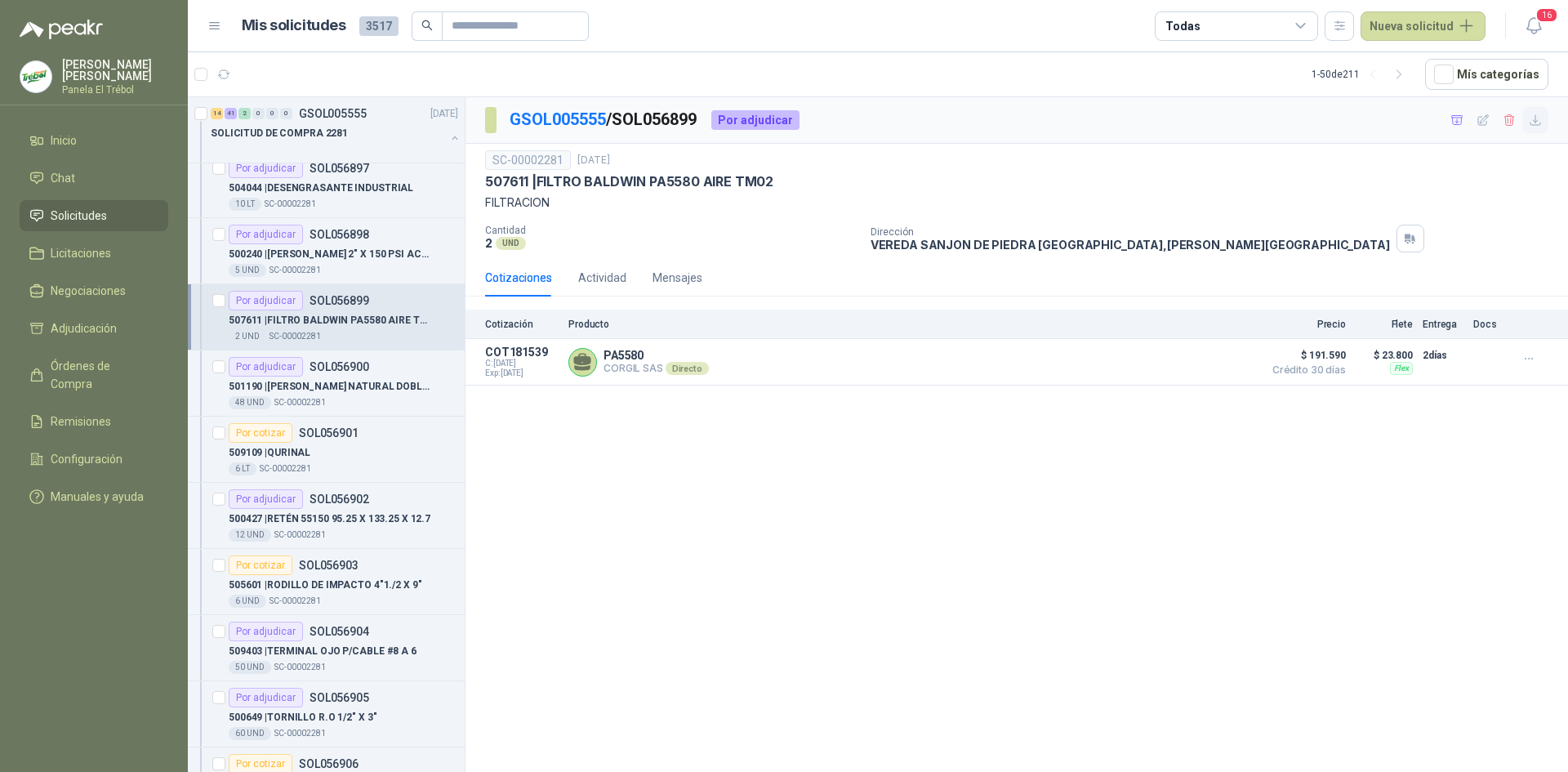
click at [1537, 119] on icon "button" at bounding box center [1536, 120] width 14 height 14
click at [311, 384] on p "501190 | TOALLA SCOTT NATURAL DOBLA Z 21 MULTIFO" at bounding box center [331, 386] width 203 height 15
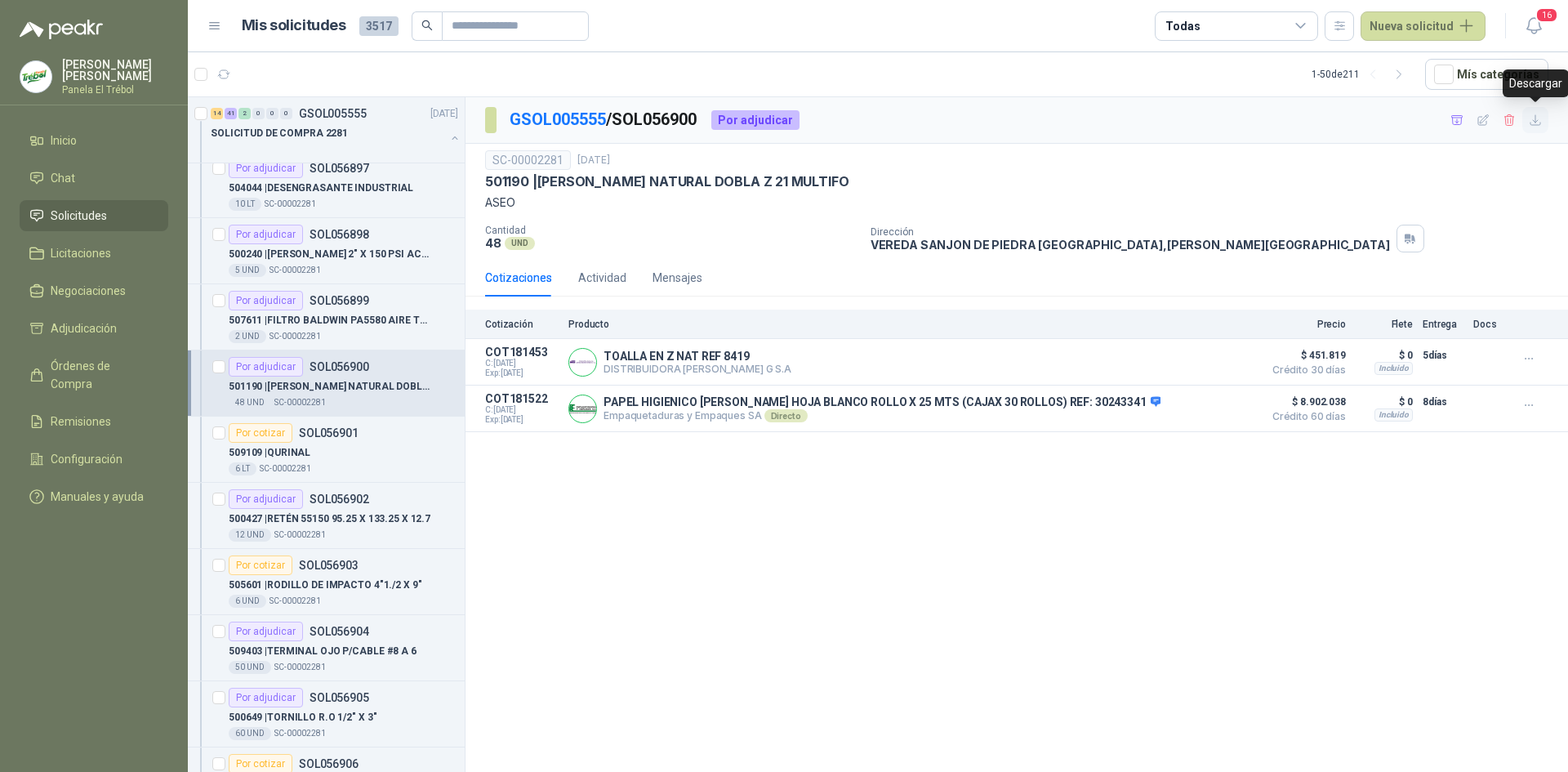
click at [1539, 121] on icon "button" at bounding box center [1536, 120] width 14 height 14
click at [328, 460] on div "509109 | QURINAL" at bounding box center [343, 453] width 229 height 20
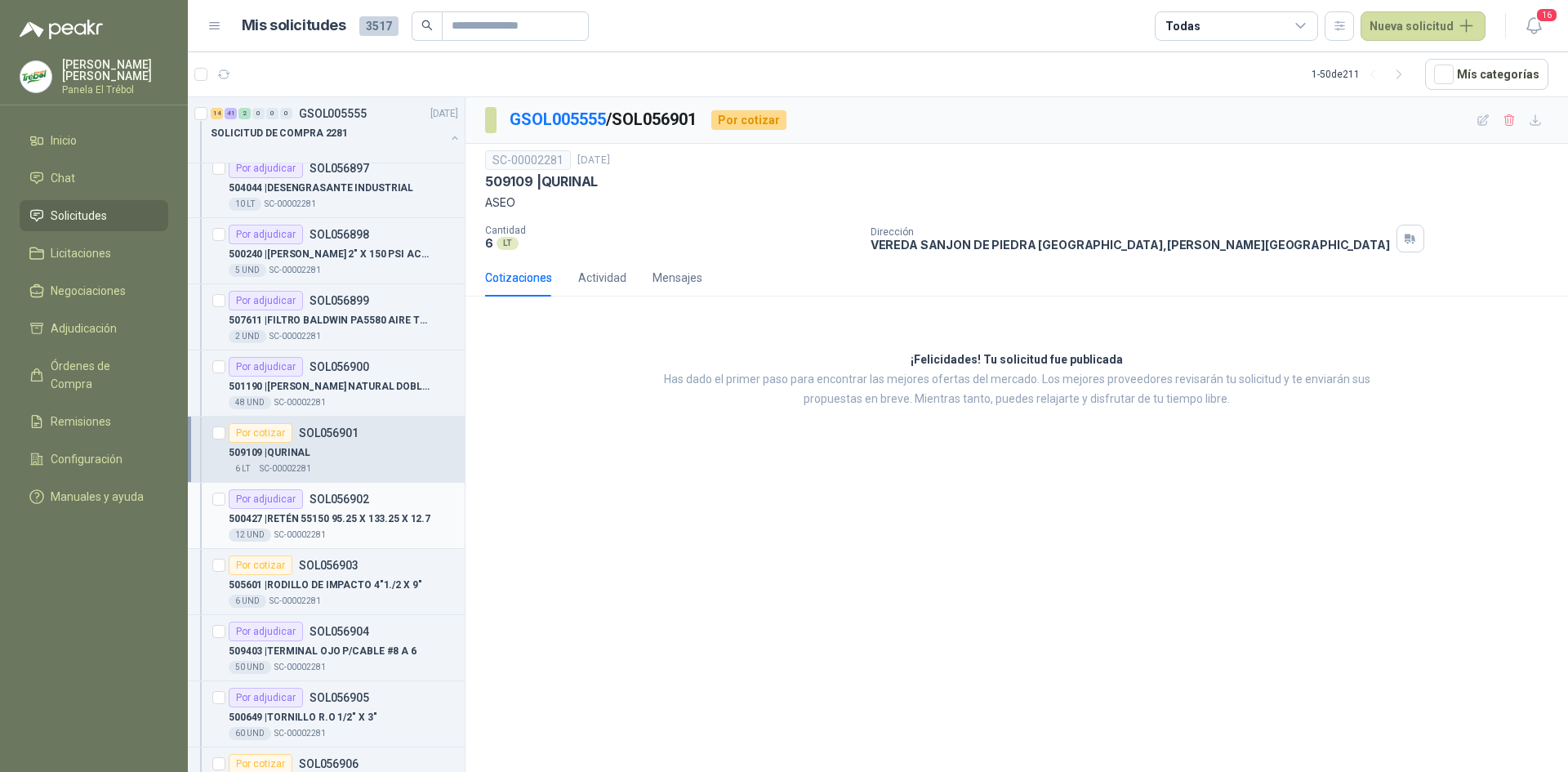
click at [296, 530] on p "SC-00002281" at bounding box center [300, 535] width 52 height 13
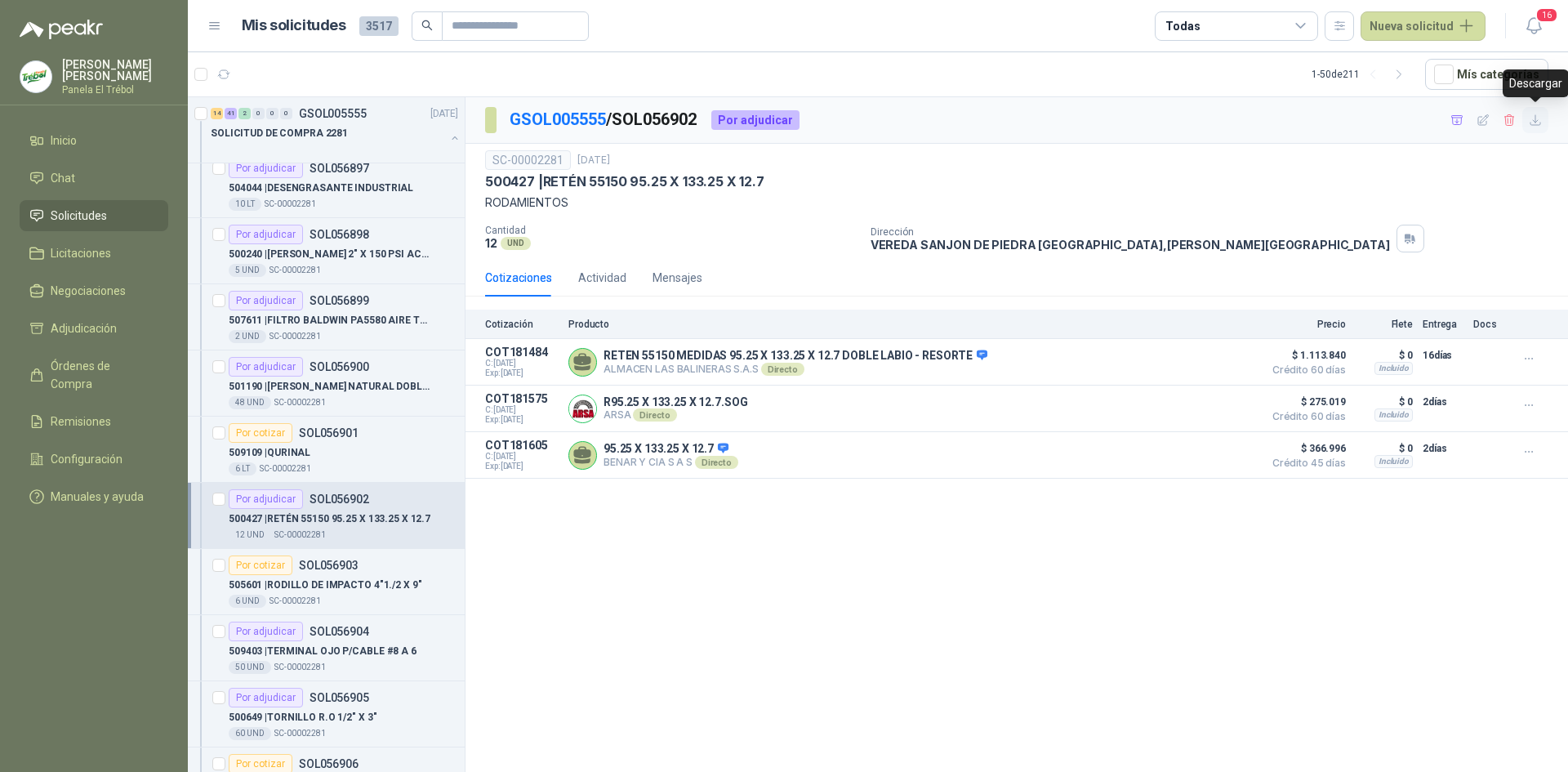
click at [1535, 119] on icon "button" at bounding box center [1535, 119] width 10 height 10
click at [331, 597] on div "6 UND  SC-00002281" at bounding box center [343, 601] width 229 height 13
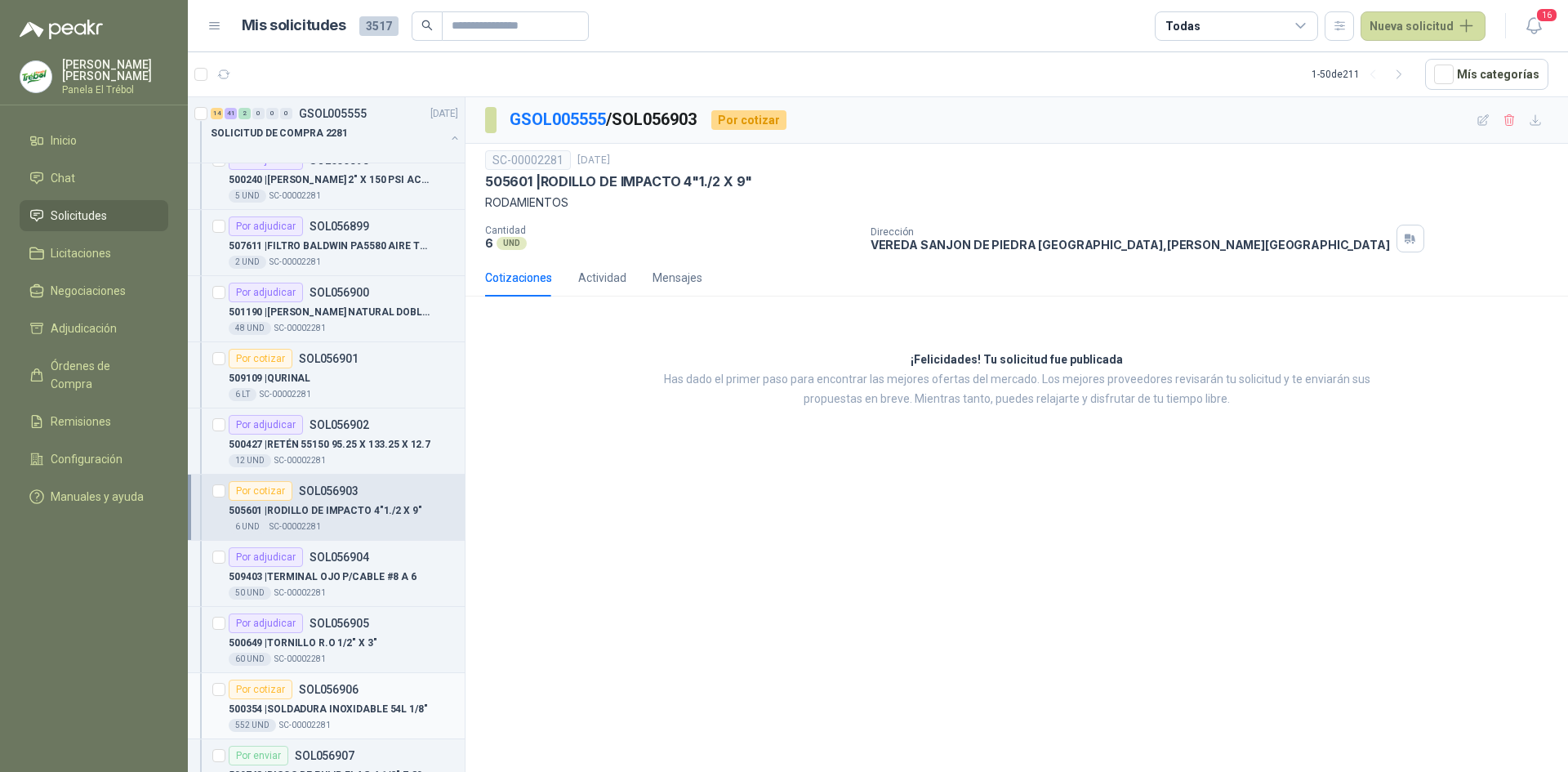
scroll to position [1035, 0]
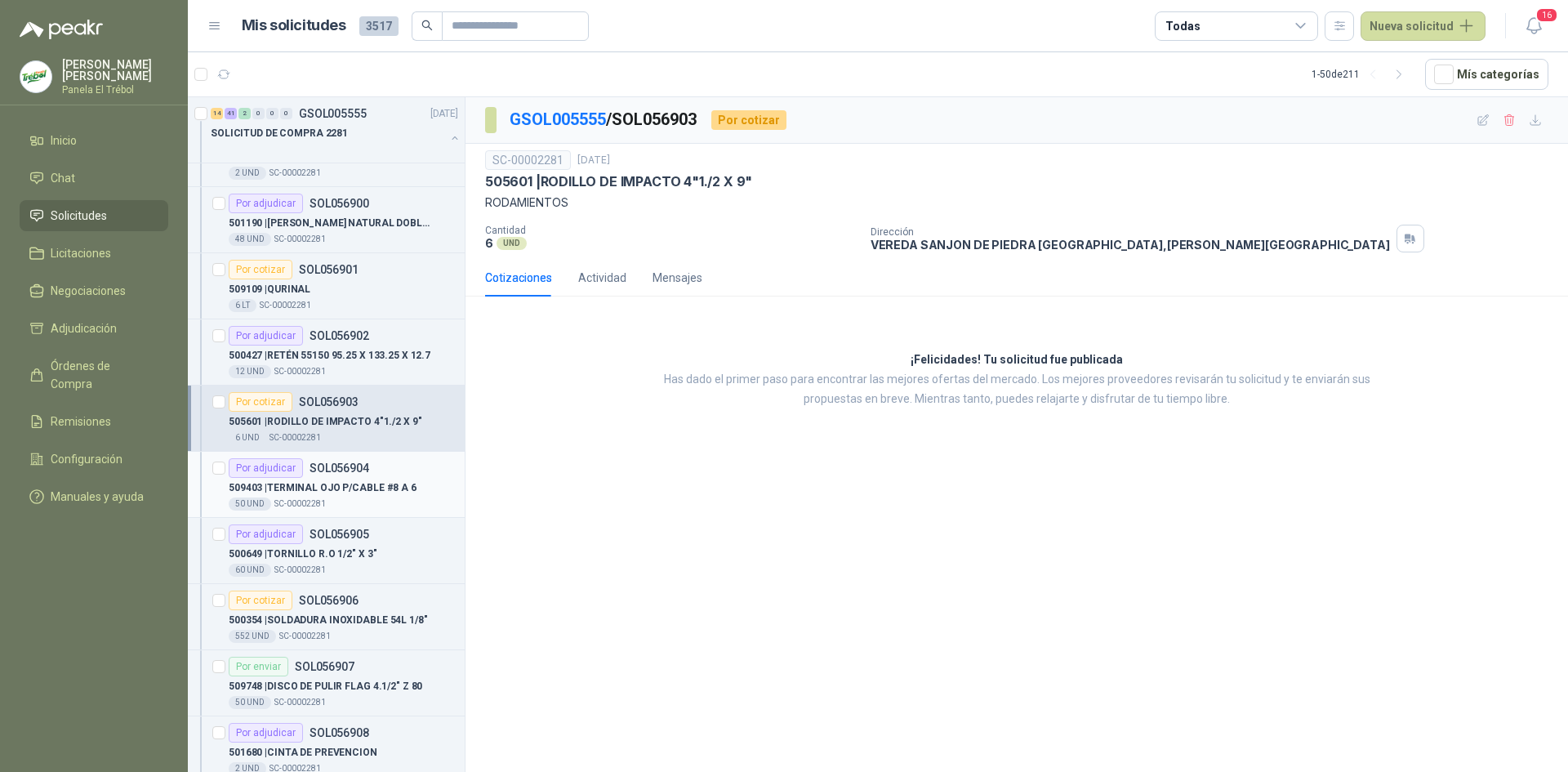
click at [329, 487] on p "509403 | TERMINAL OJO P/CABLE #8 A 6" at bounding box center [323, 488] width 188 height 15
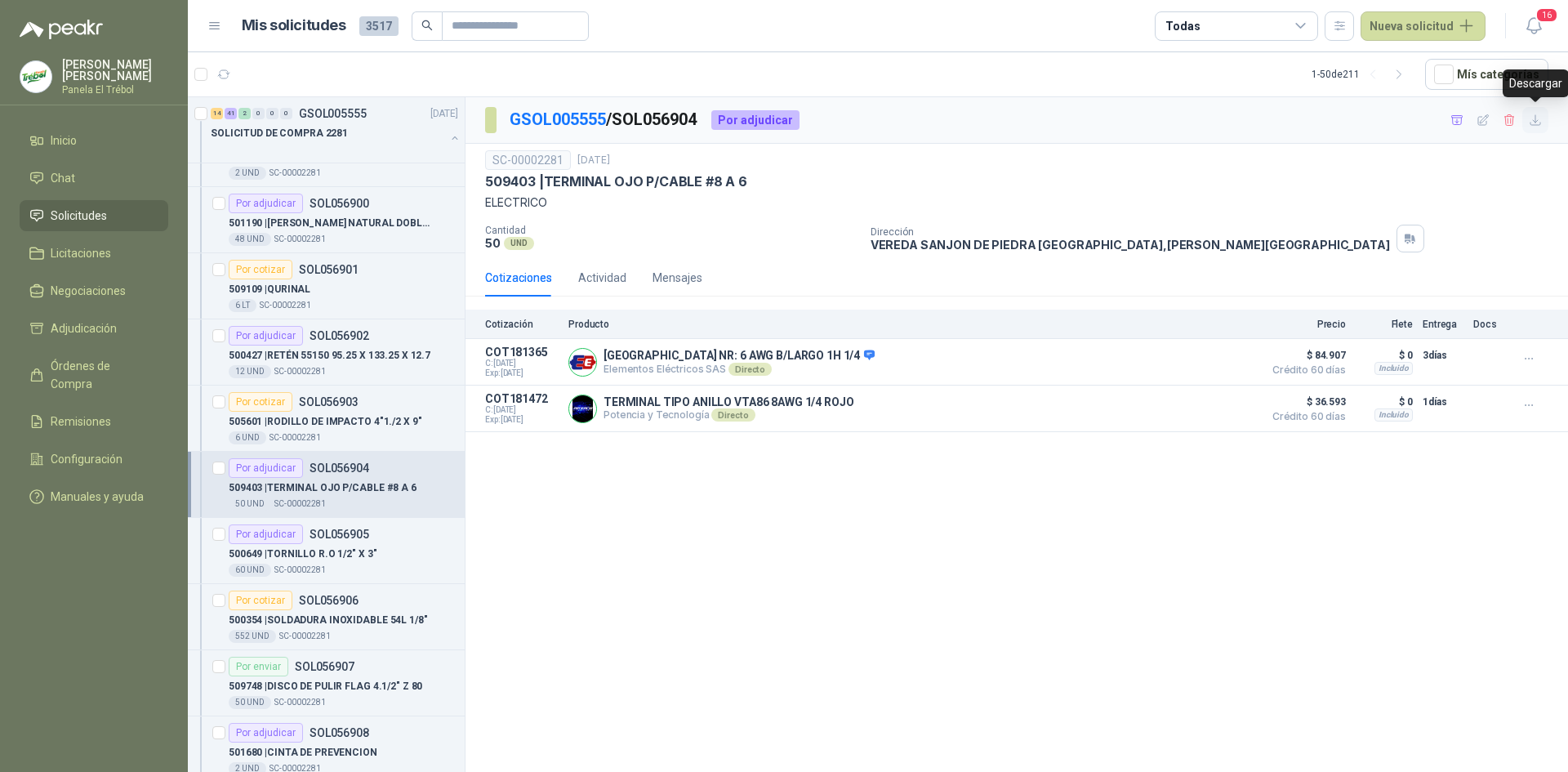
click at [1536, 119] on icon "button" at bounding box center [1536, 120] width 14 height 14
click at [284, 552] on p "500649 | TORNILLO R.O 1/2" X 3"" at bounding box center [303, 554] width 148 height 15
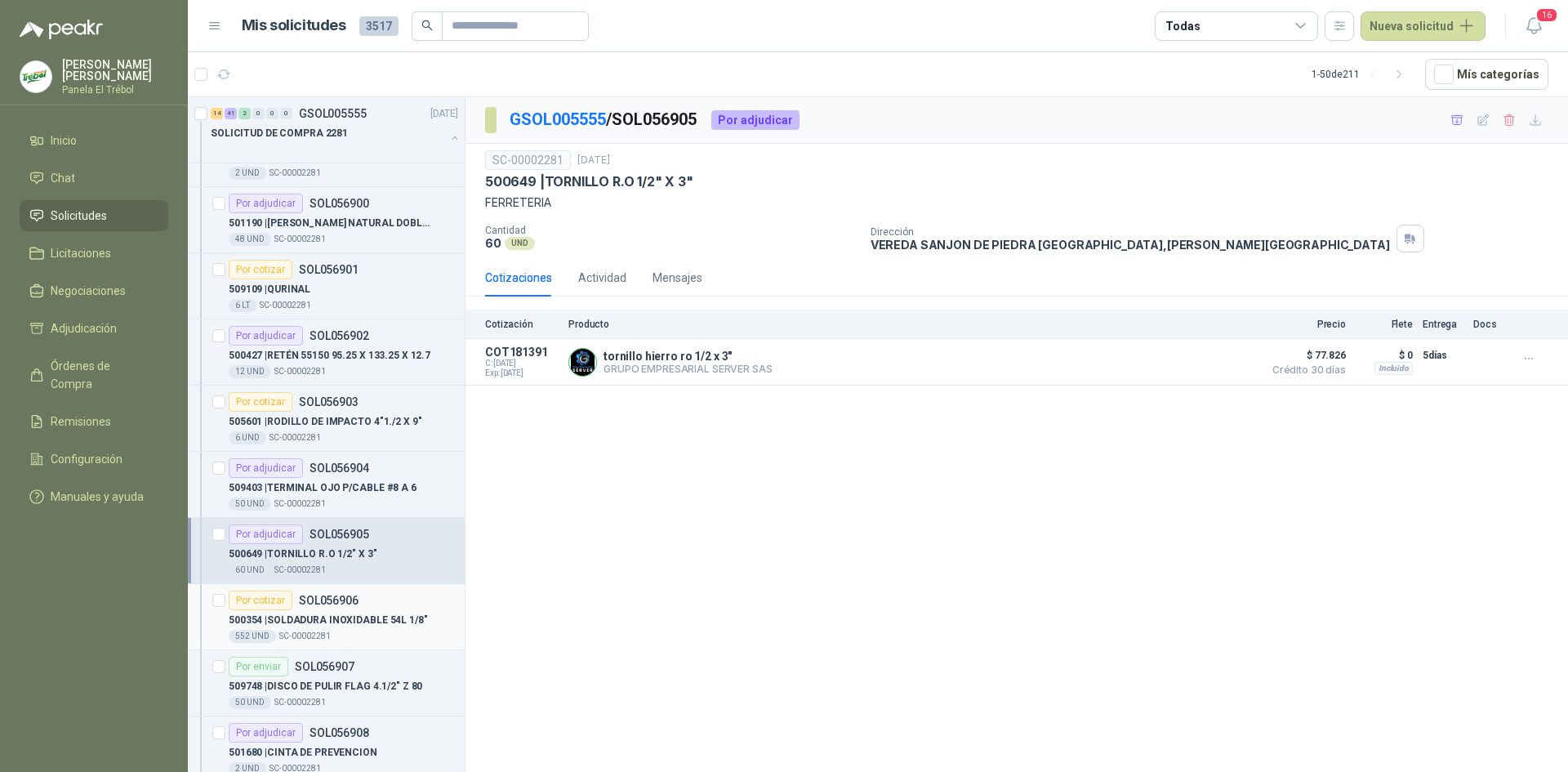
click at [326, 615] on p "500354 | SOLDADURA INOXIDABLE 54L 1/8"" at bounding box center [329, 620] width 200 height 15
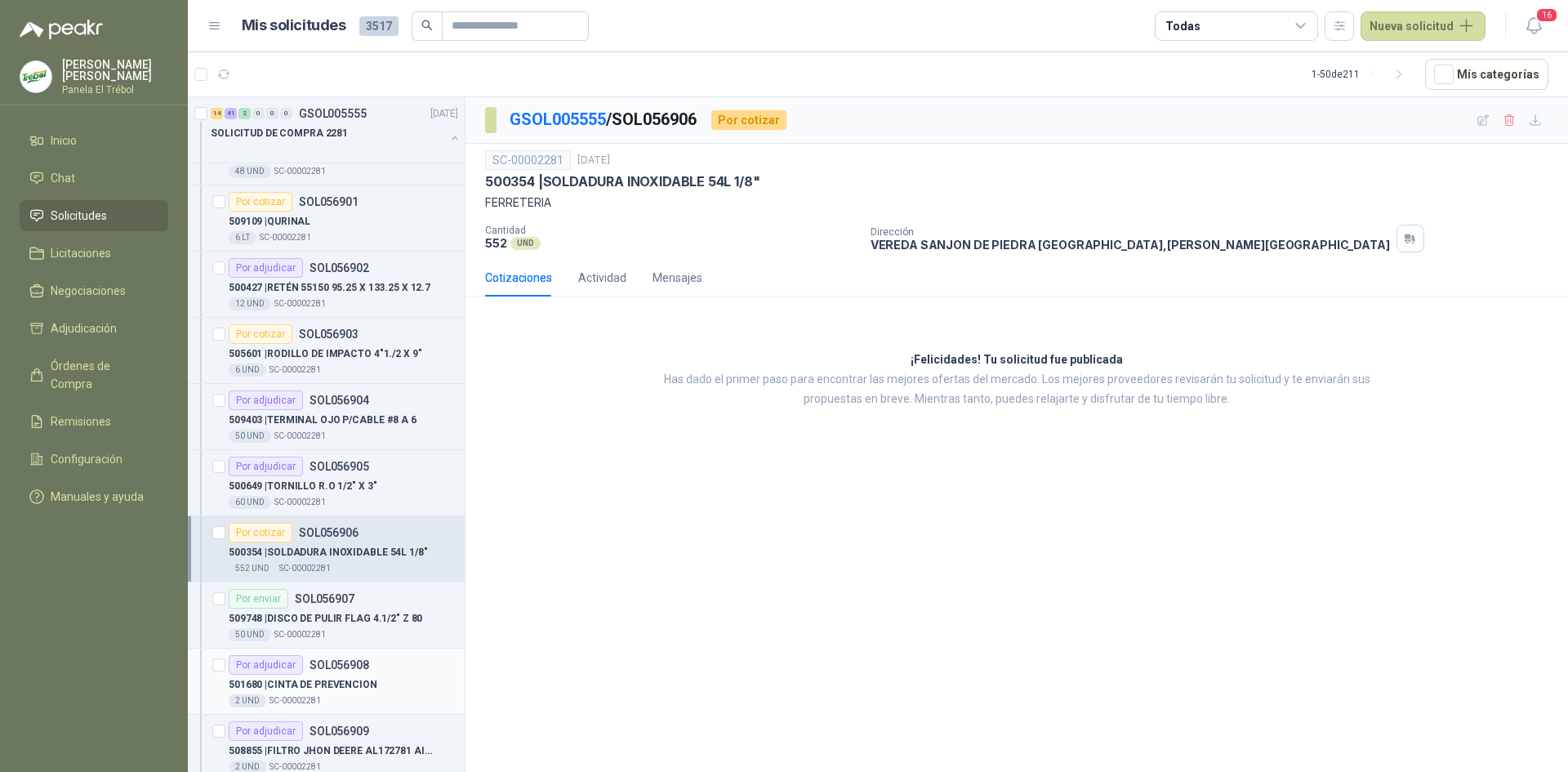
scroll to position [1198, 0]
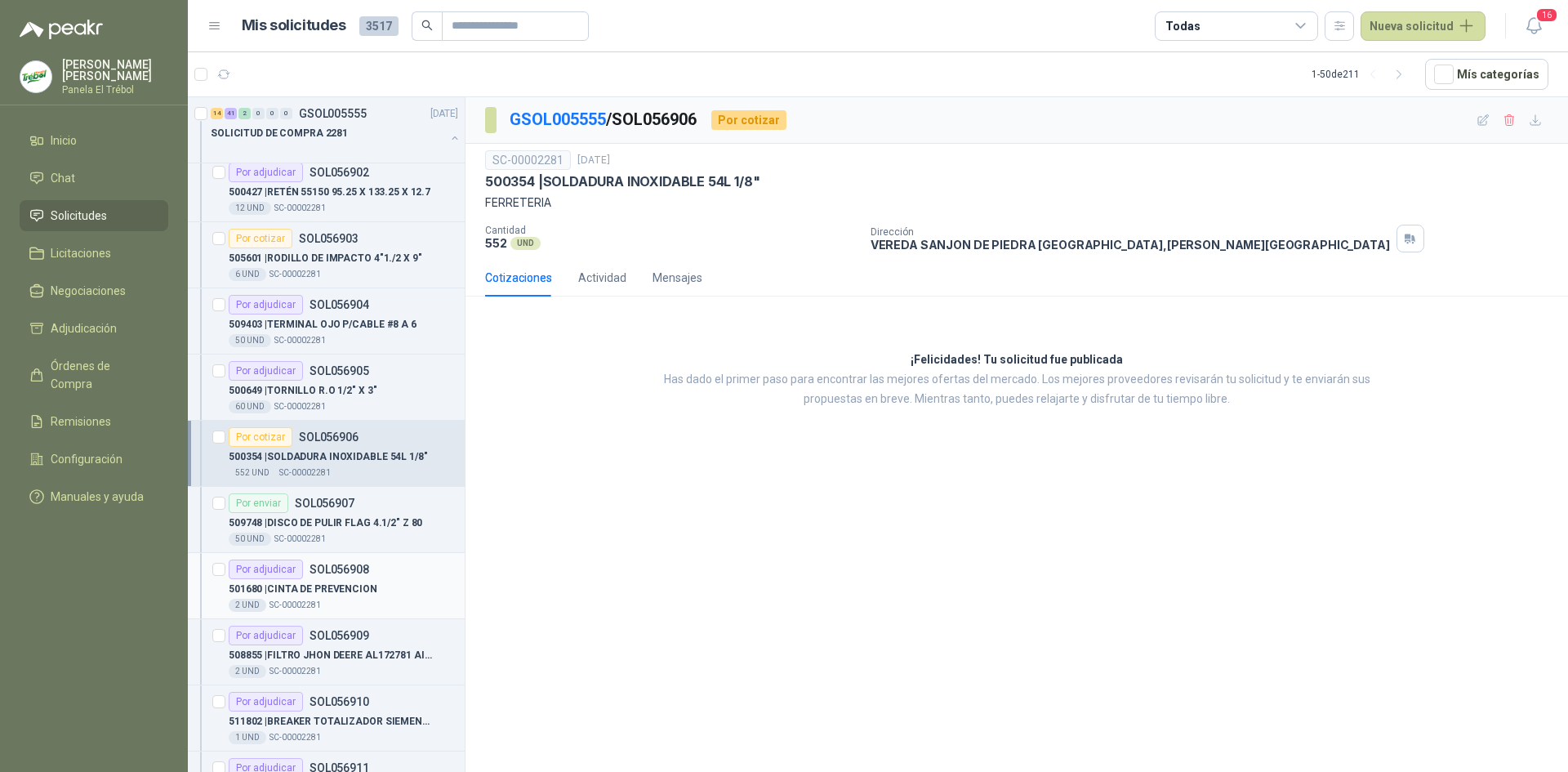
click at [322, 579] on div "Por adjudicar SOL056908" at bounding box center [300, 570] width 141 height 20
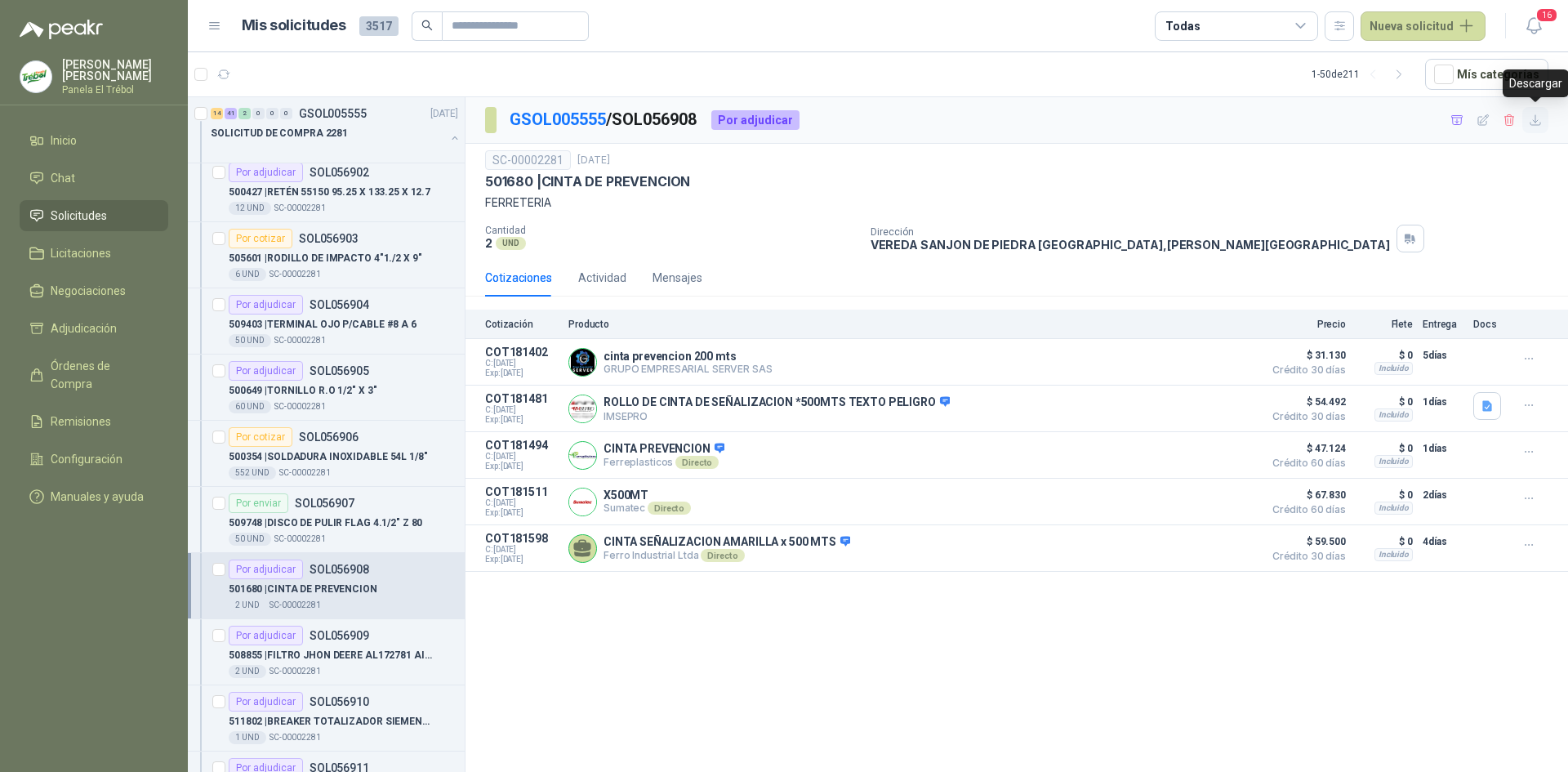
click at [1539, 121] on icon "button" at bounding box center [1536, 120] width 14 height 14
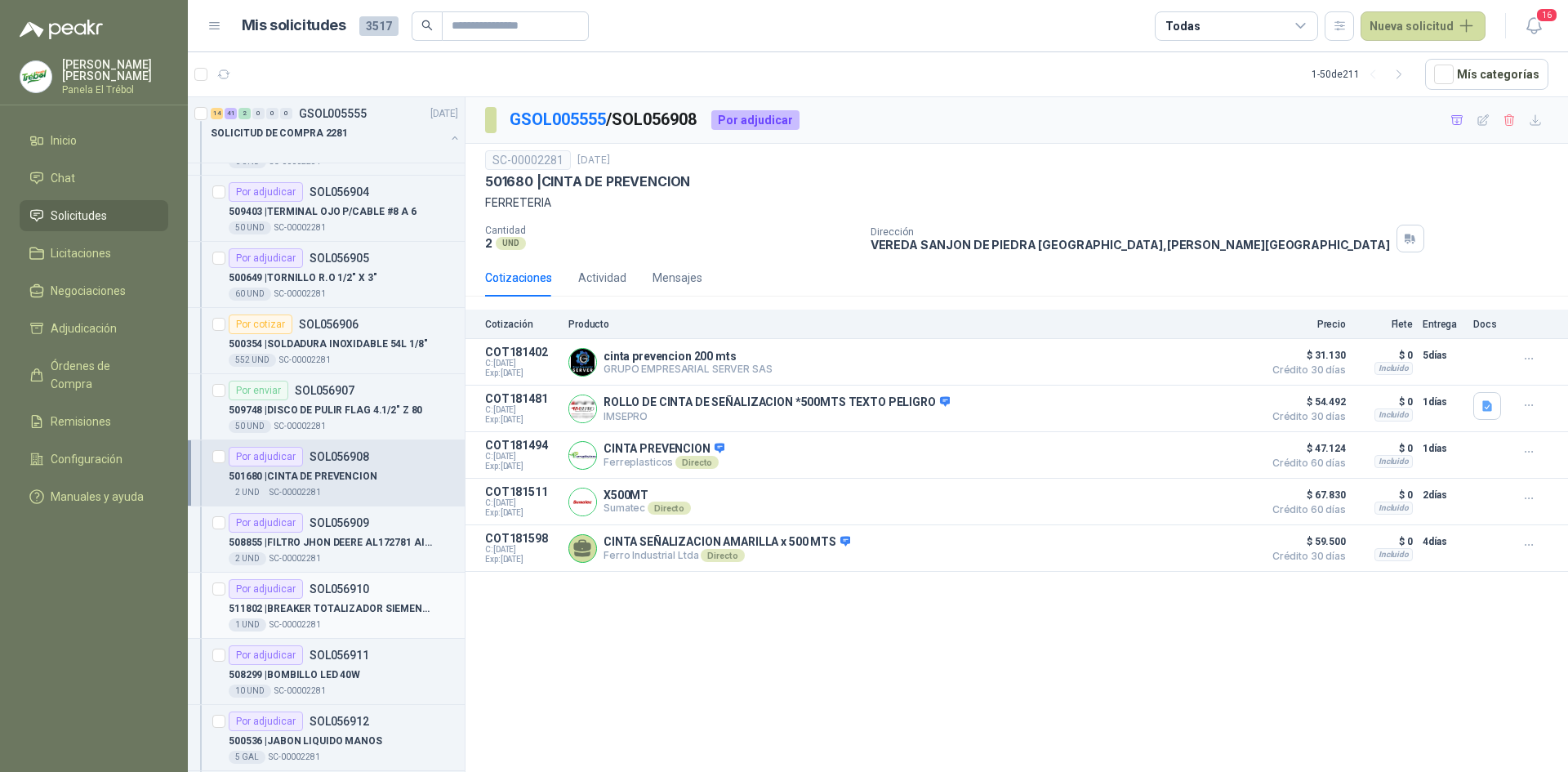
scroll to position [1361, 0]
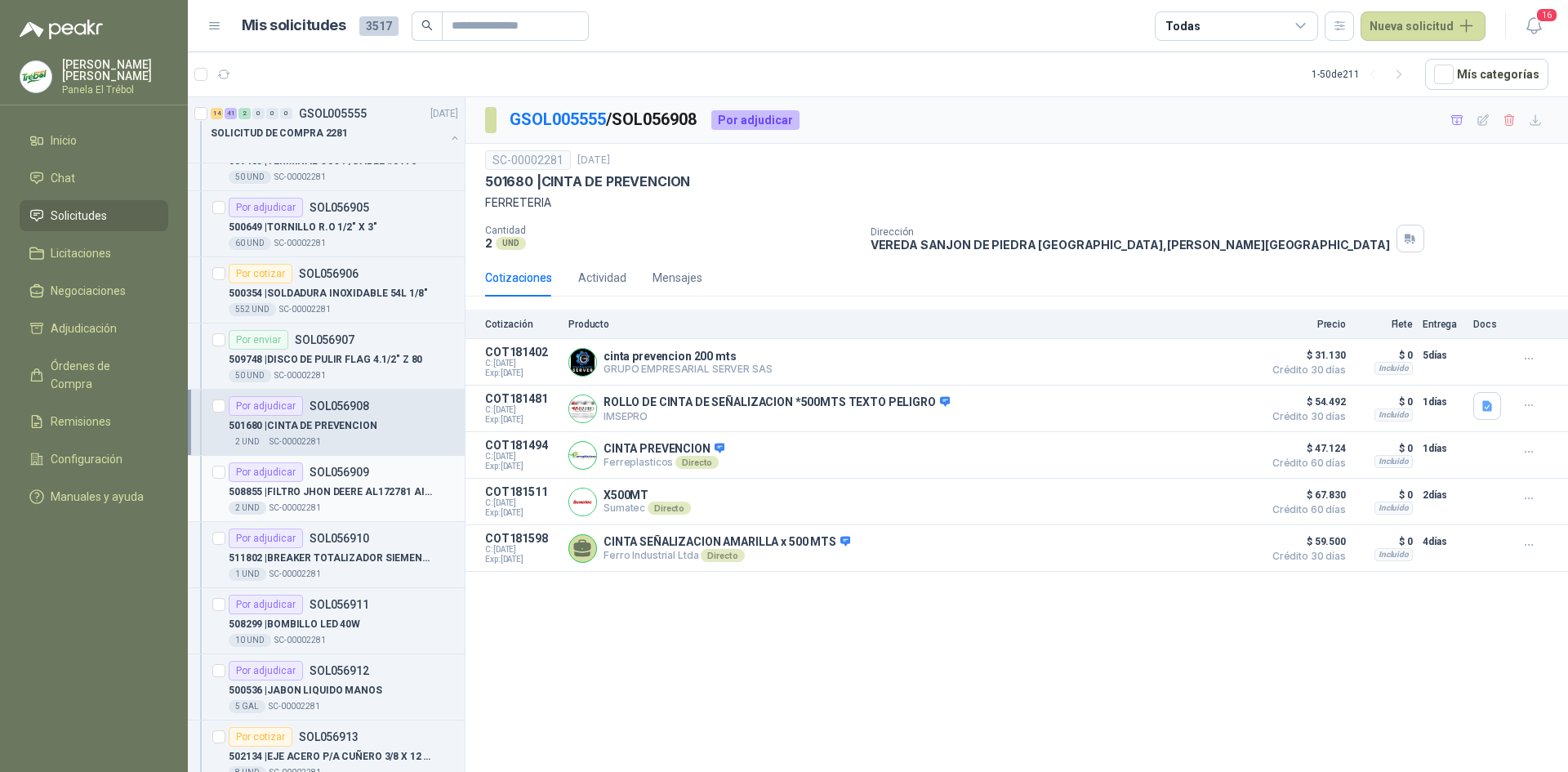
drag, startPoint x: 323, startPoint y: 491, endPoint x: 332, endPoint y: 490, distance: 9.1
click at [323, 491] on p "508855 | FILTRO JHON DEERE AL172781 AIRE TM13" at bounding box center [331, 491] width 203 height 15
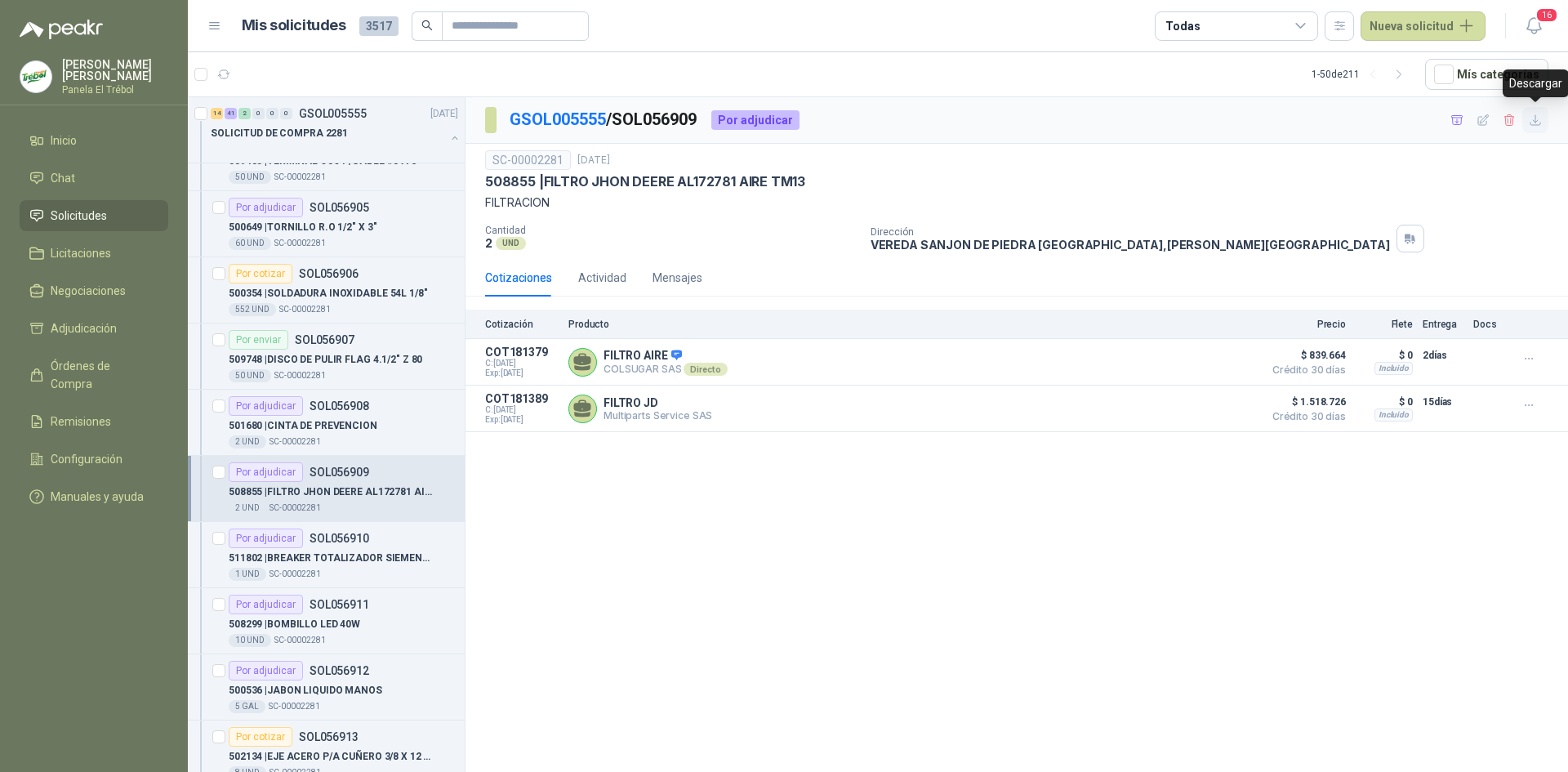
click at [1540, 121] on icon "button" at bounding box center [1536, 120] width 14 height 14
click at [290, 559] on p "511802 | BREAKER TOTALIZADOR SIEMENS 3VA1220-SEF 32-0 AA00(140-200)AMP" at bounding box center [331, 557] width 203 height 15
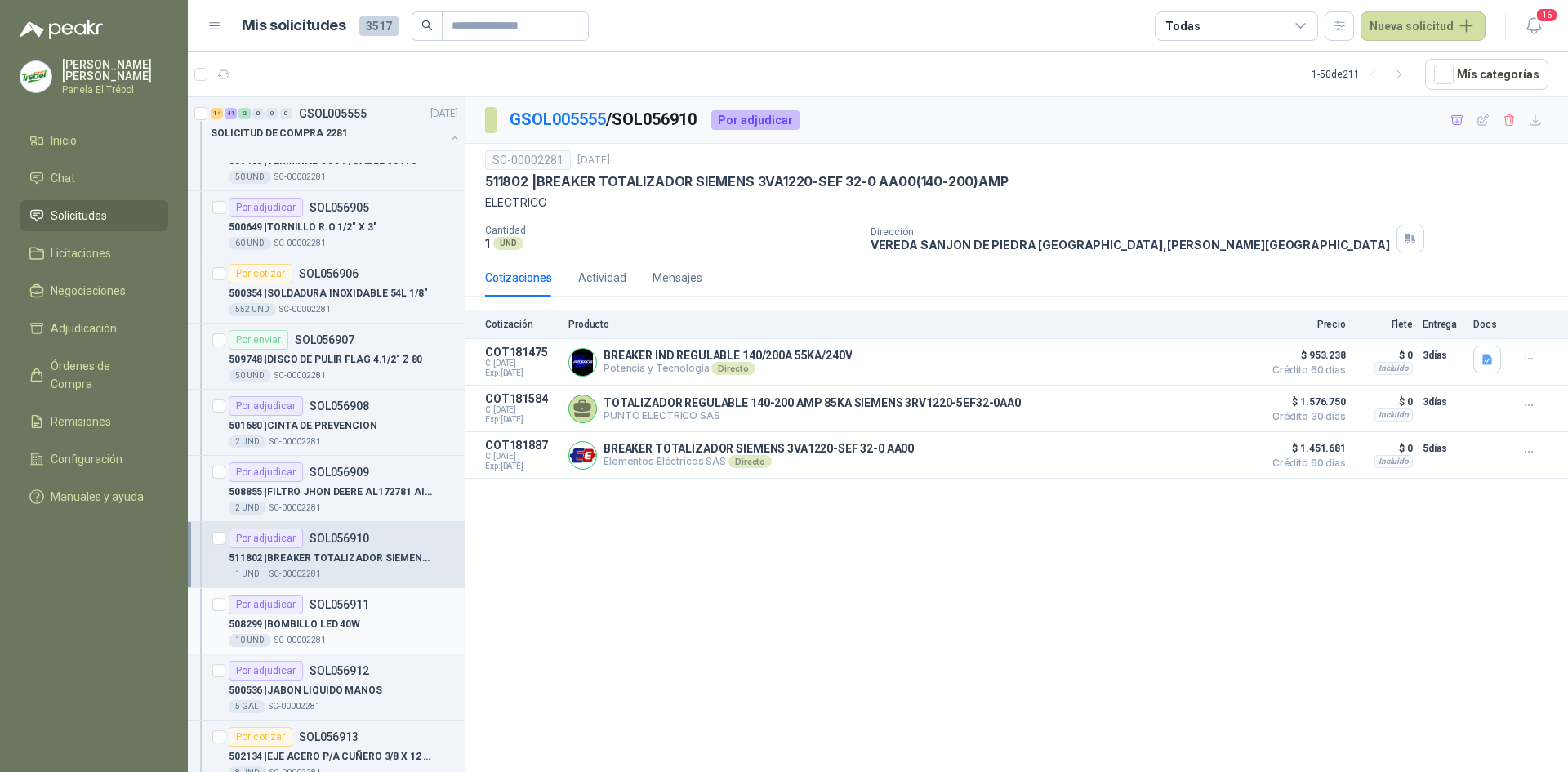
click at [317, 622] on p "508299 | BOMBILLO LED 40W" at bounding box center [294, 624] width 131 height 15
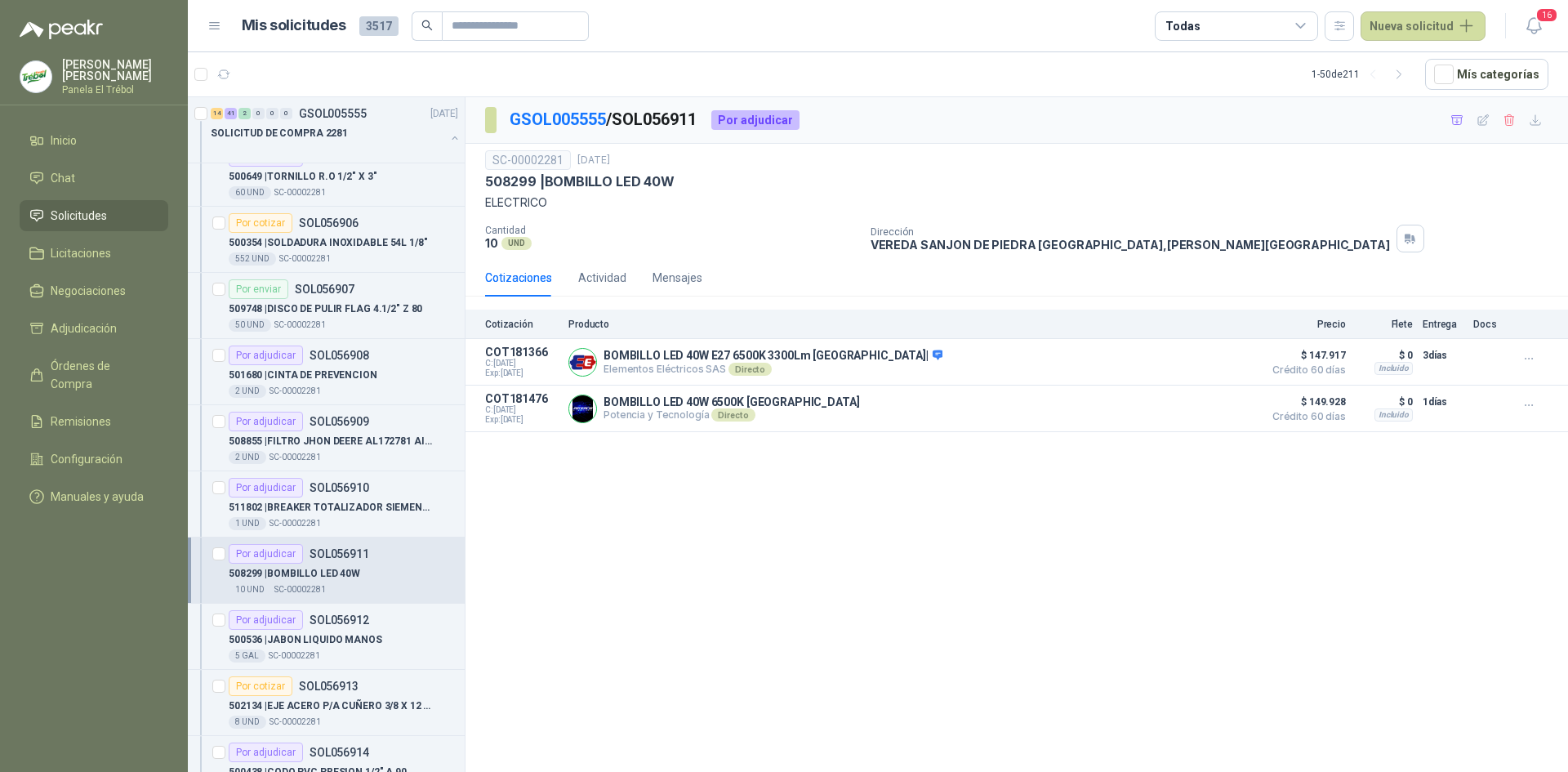
scroll to position [1470, 0]
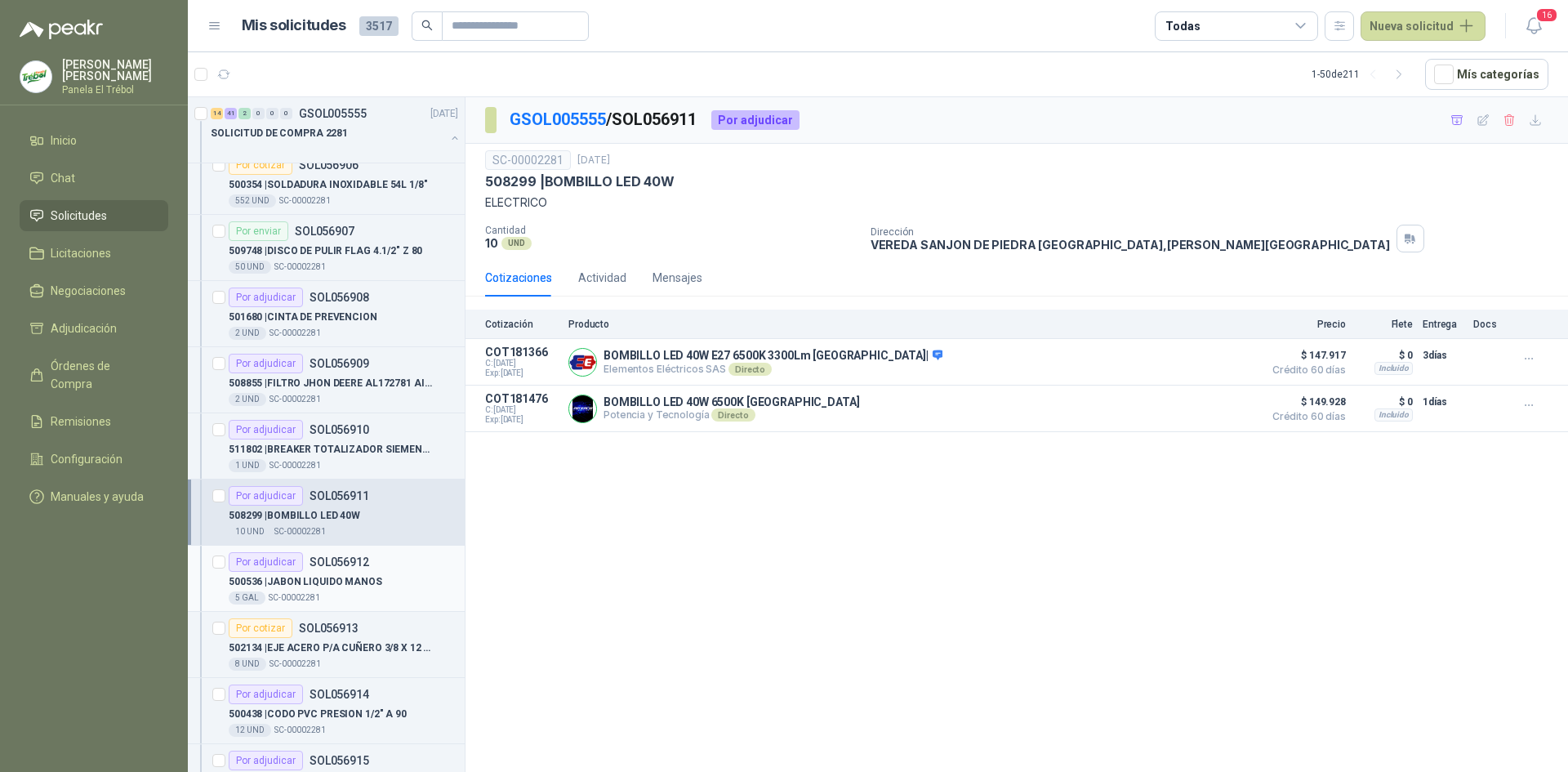
click at [324, 575] on p "500536 | JABON LIQUIDO MANOS" at bounding box center [306, 581] width 153 height 15
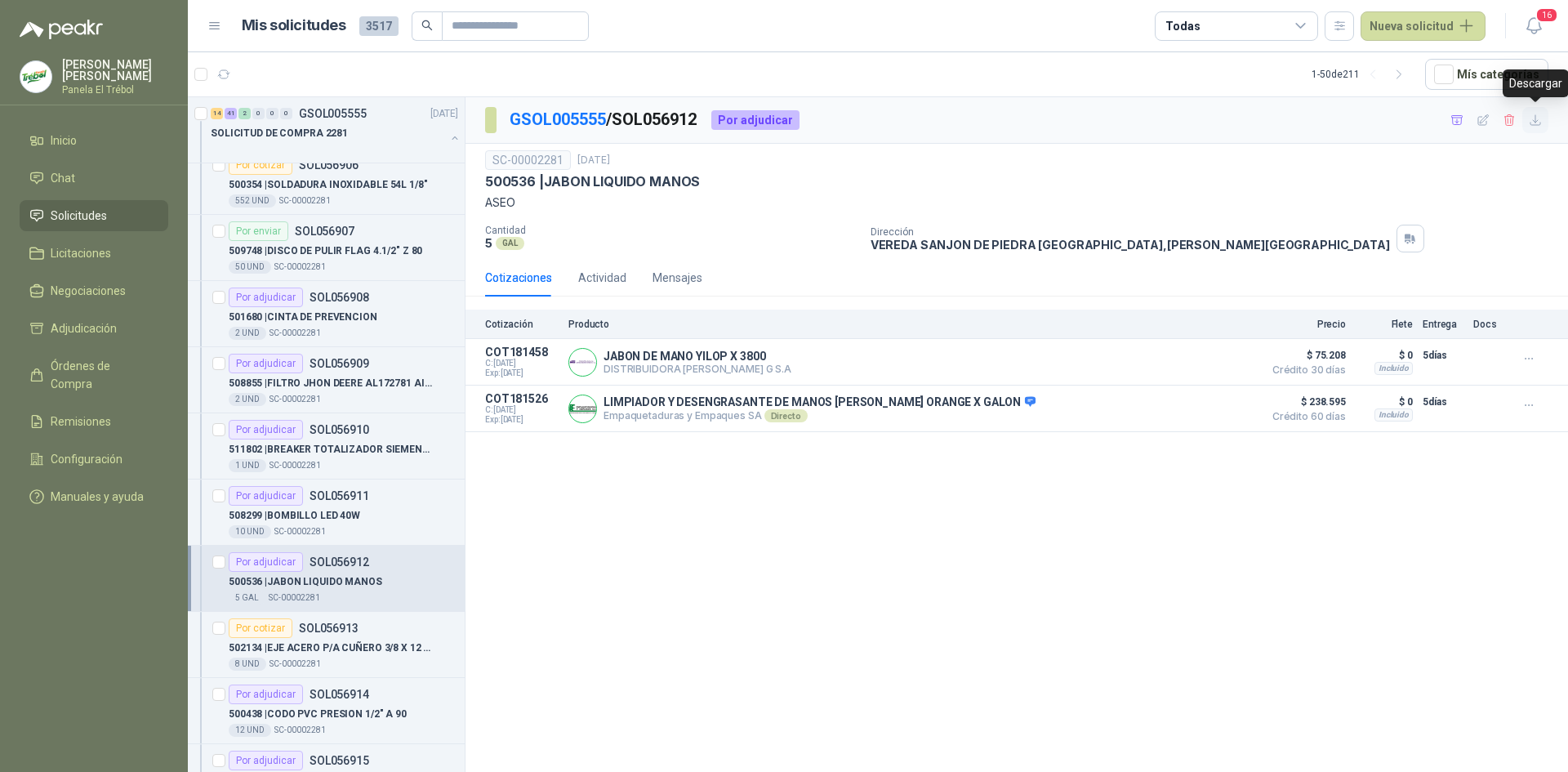
click at [1536, 119] on icon "button" at bounding box center [1536, 120] width 14 height 14
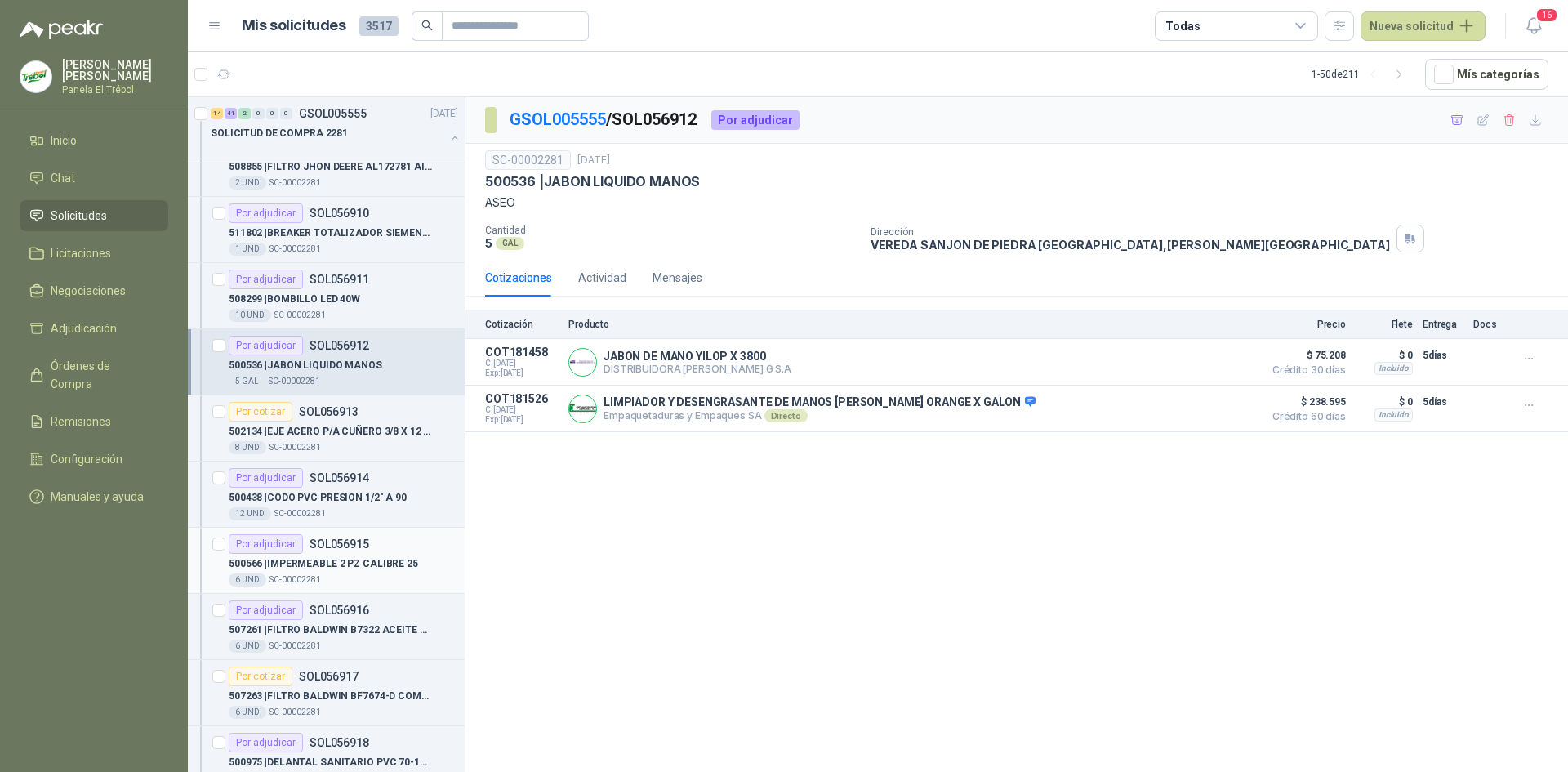
scroll to position [1688, 0]
click at [324, 439] on div "8 UND  SC-00002281" at bounding box center [343, 446] width 229 height 13
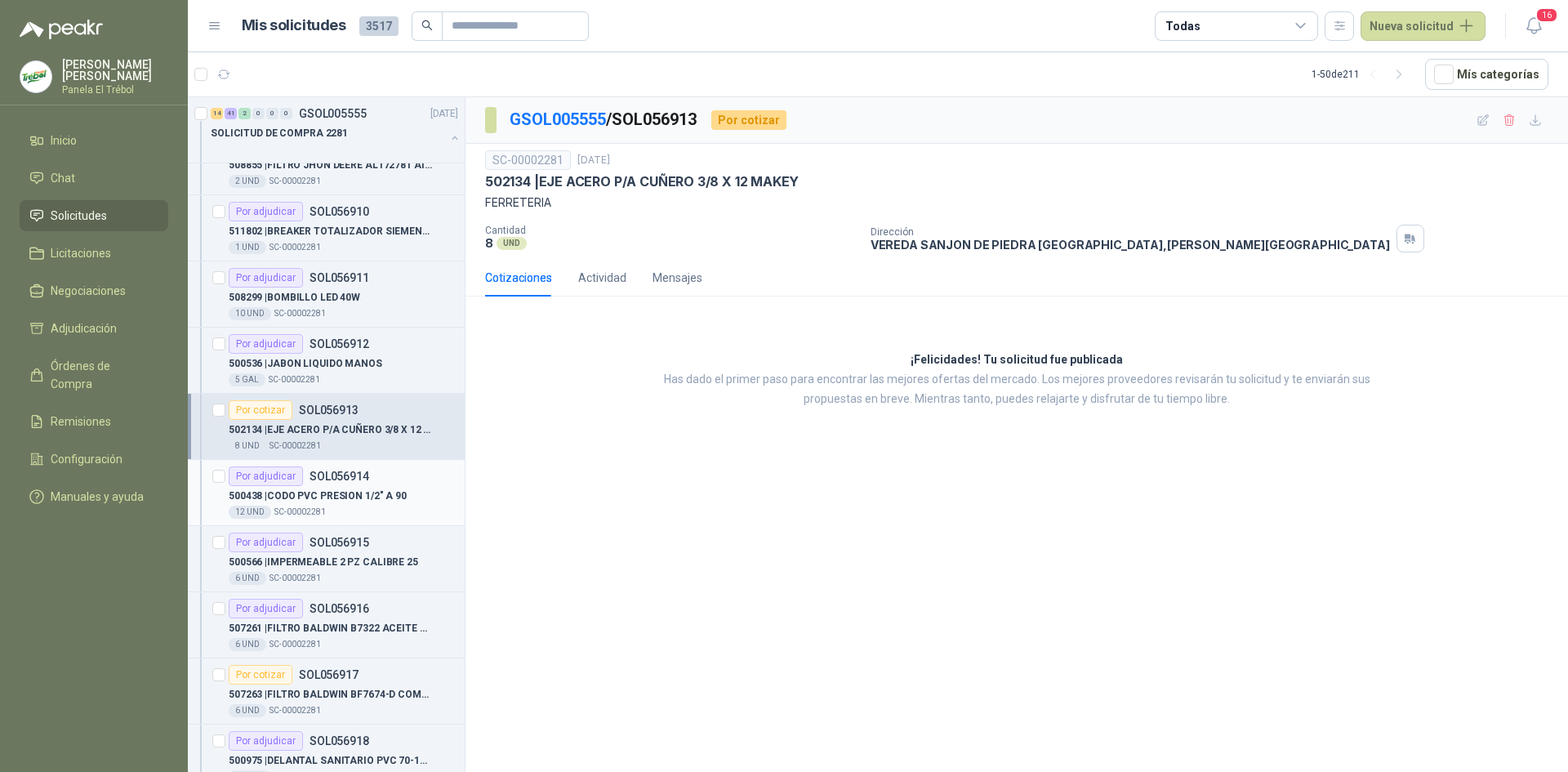
click at [338, 492] on p "500438 | CODO PVC PRESION 1/2" A 90" at bounding box center [318, 496] width 178 height 15
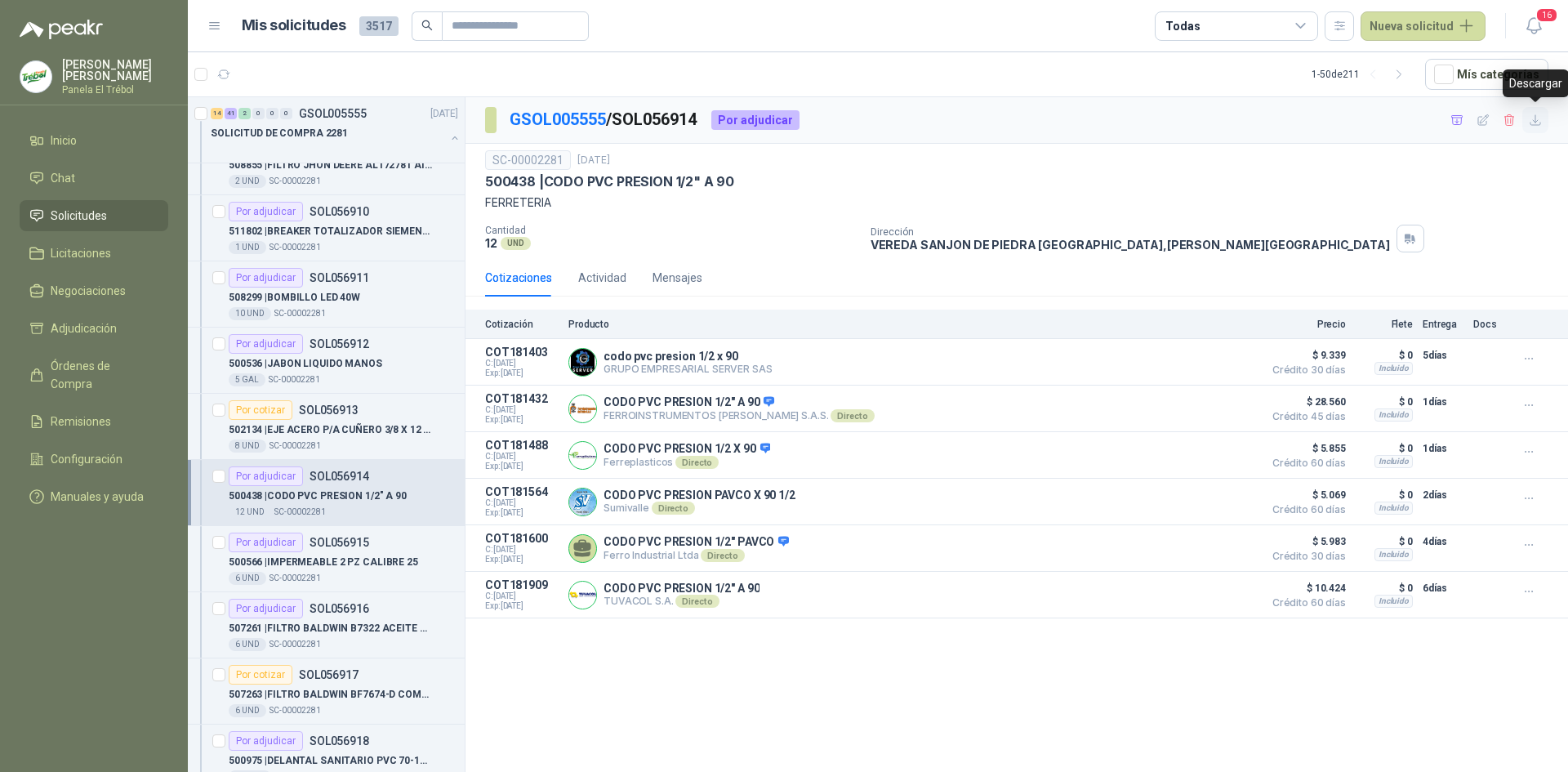
click at [1535, 117] on icon "button" at bounding box center [1535, 119] width 10 height 10
click at [319, 571] on div "500566 | IMPERMEABLE 2 PZ CALIBRE 25" at bounding box center [343, 562] width 229 height 20
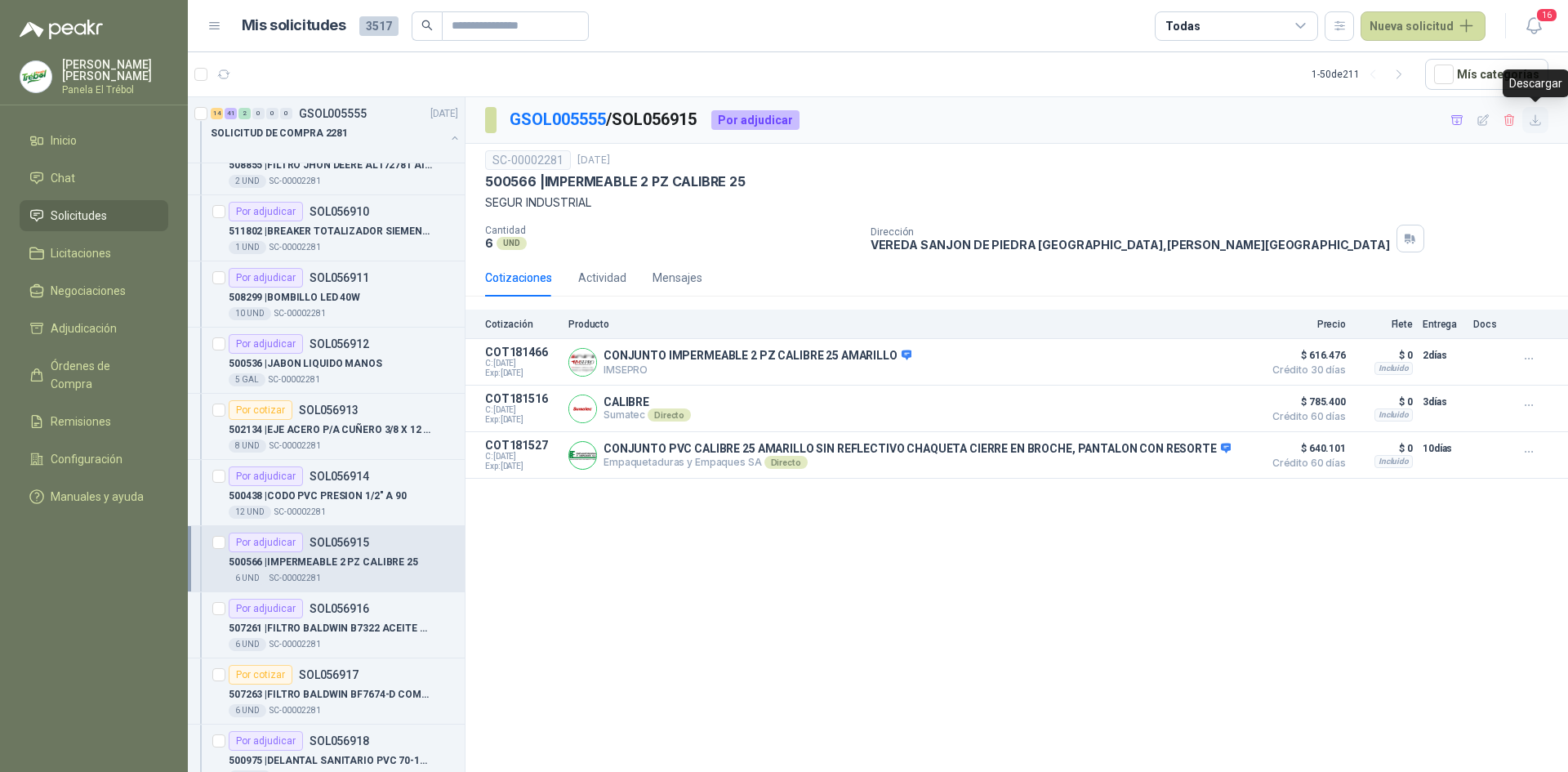
click at [1539, 119] on icon "button" at bounding box center [1536, 120] width 14 height 14
click at [300, 630] on p "507261 | FILTRO BALDWIN B7322 ACEITE TM02-TM06" at bounding box center [331, 628] width 203 height 15
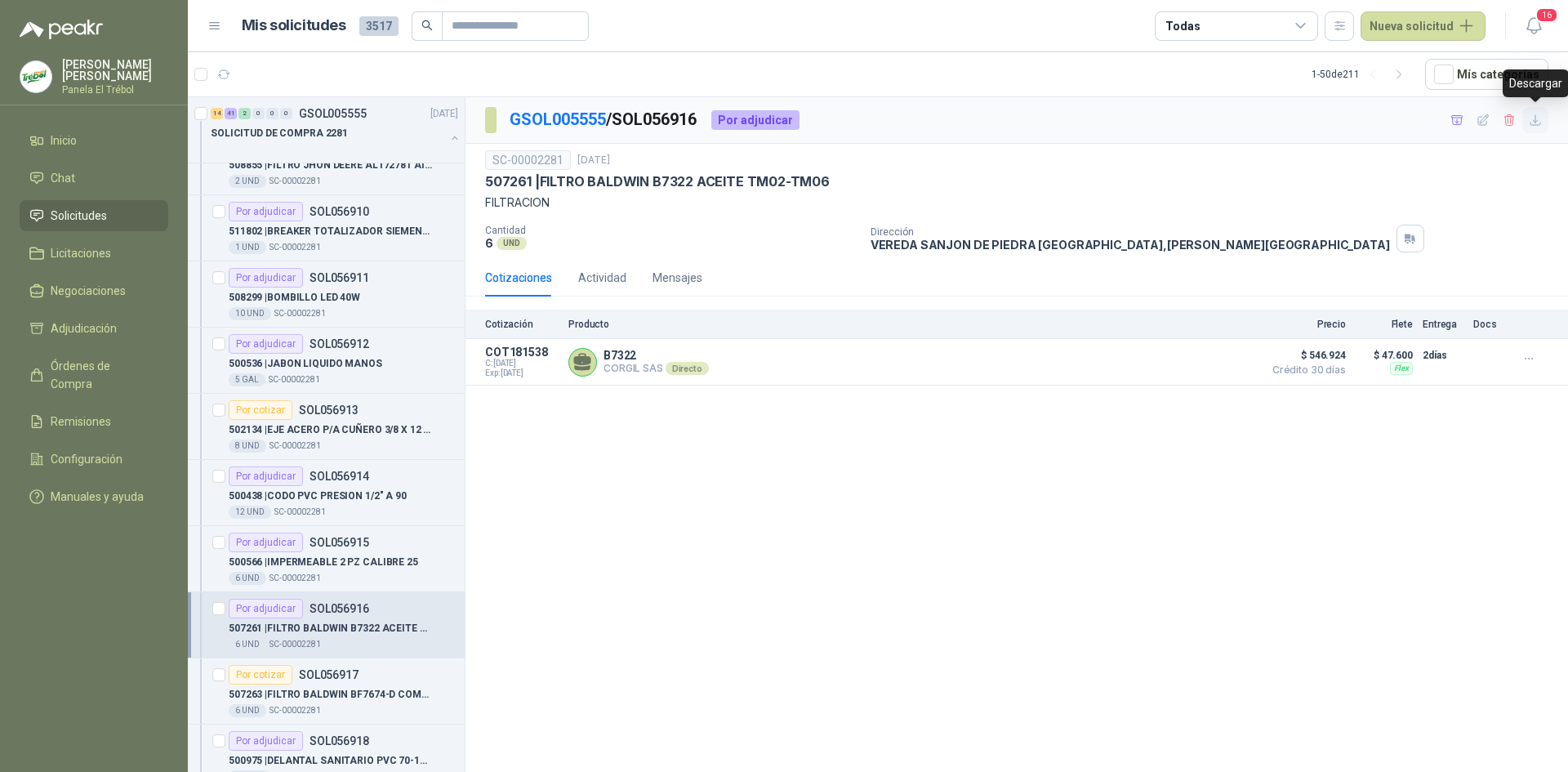
click at [1539, 116] on icon "button" at bounding box center [1536, 120] width 14 height 14
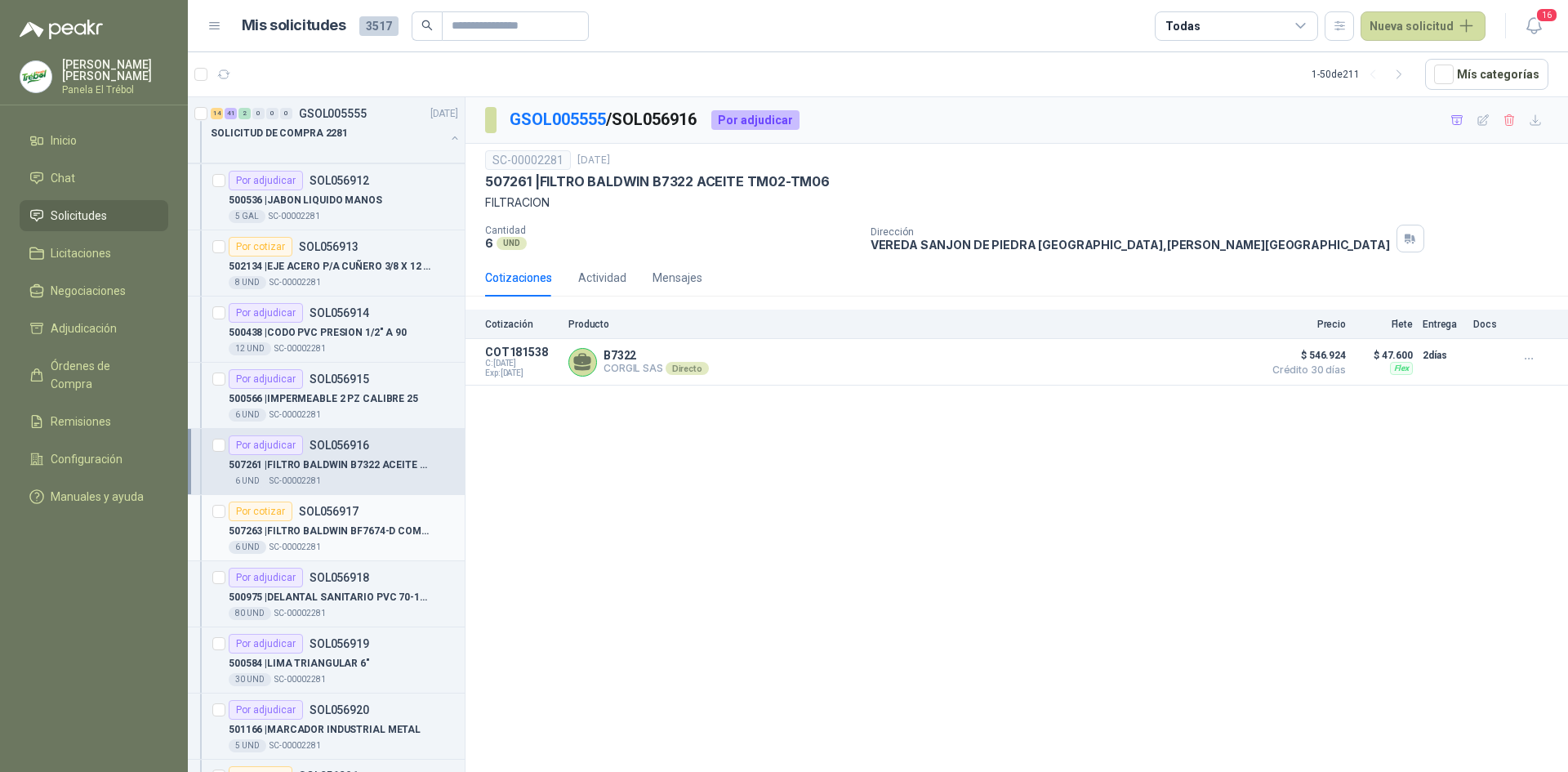
click at [320, 526] on p "507263 | FILTRO BALDWIN BF7674-D COMBUSTIB ALZ01" at bounding box center [331, 530] width 203 height 15
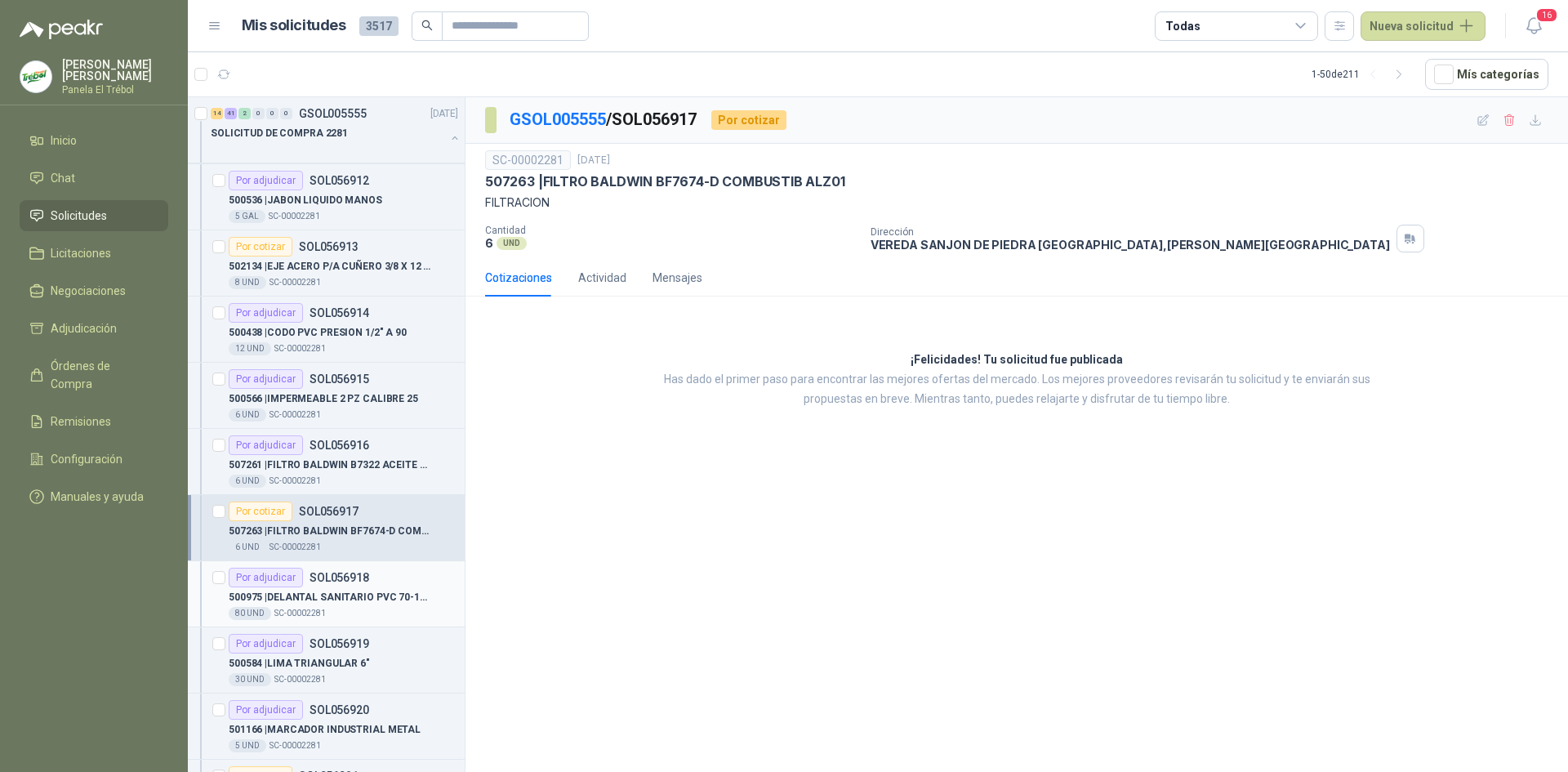
click at [336, 592] on p "500975 | DELANTAL SANITARIO PVC 70-100 BLANCO" at bounding box center [331, 596] width 203 height 15
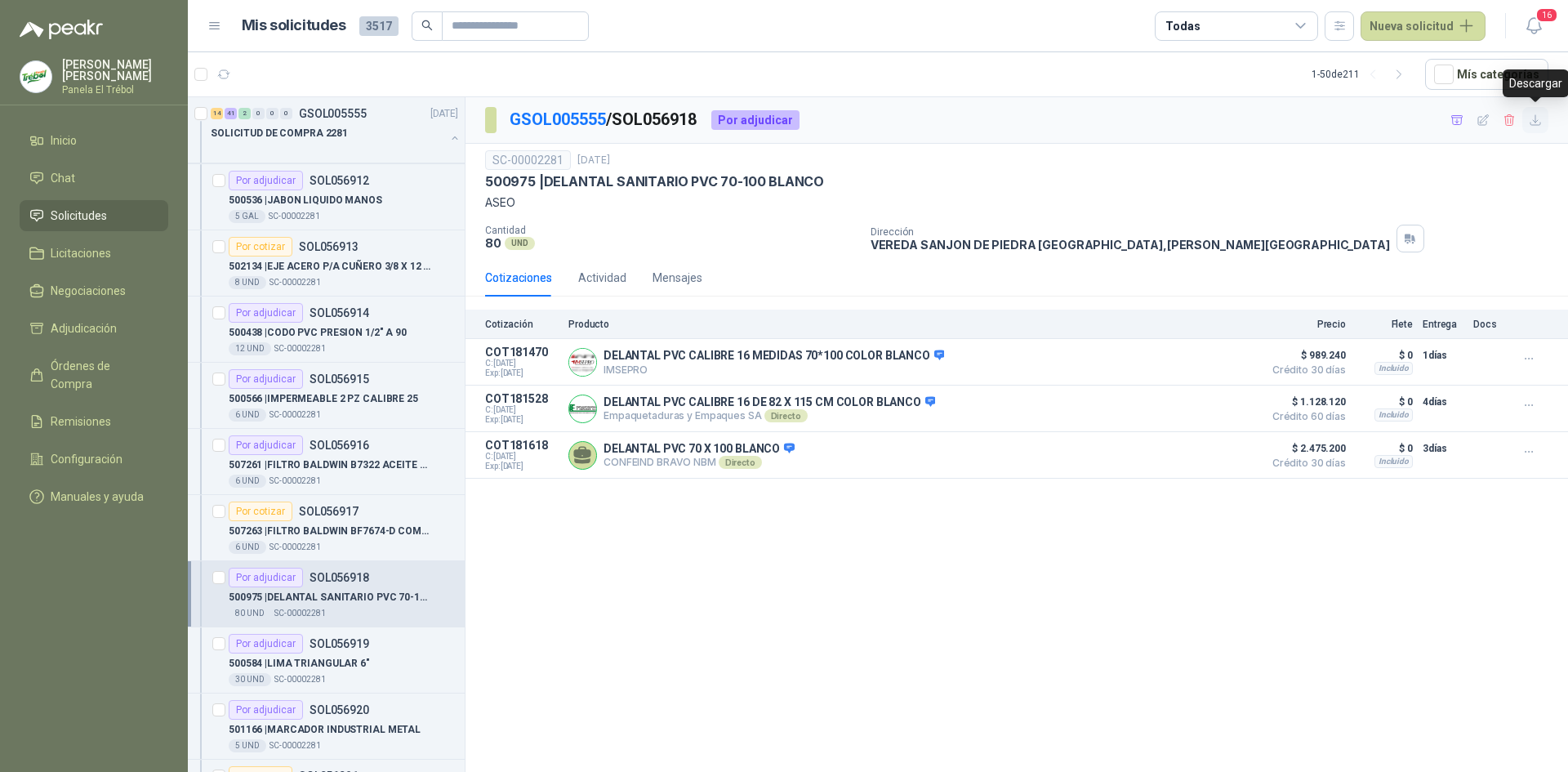
click at [1536, 126] on icon "button" at bounding box center [1536, 120] width 14 height 14
click at [306, 669] on p "500584 | LIMA TRIANGULAR 6"" at bounding box center [300, 663] width 141 height 15
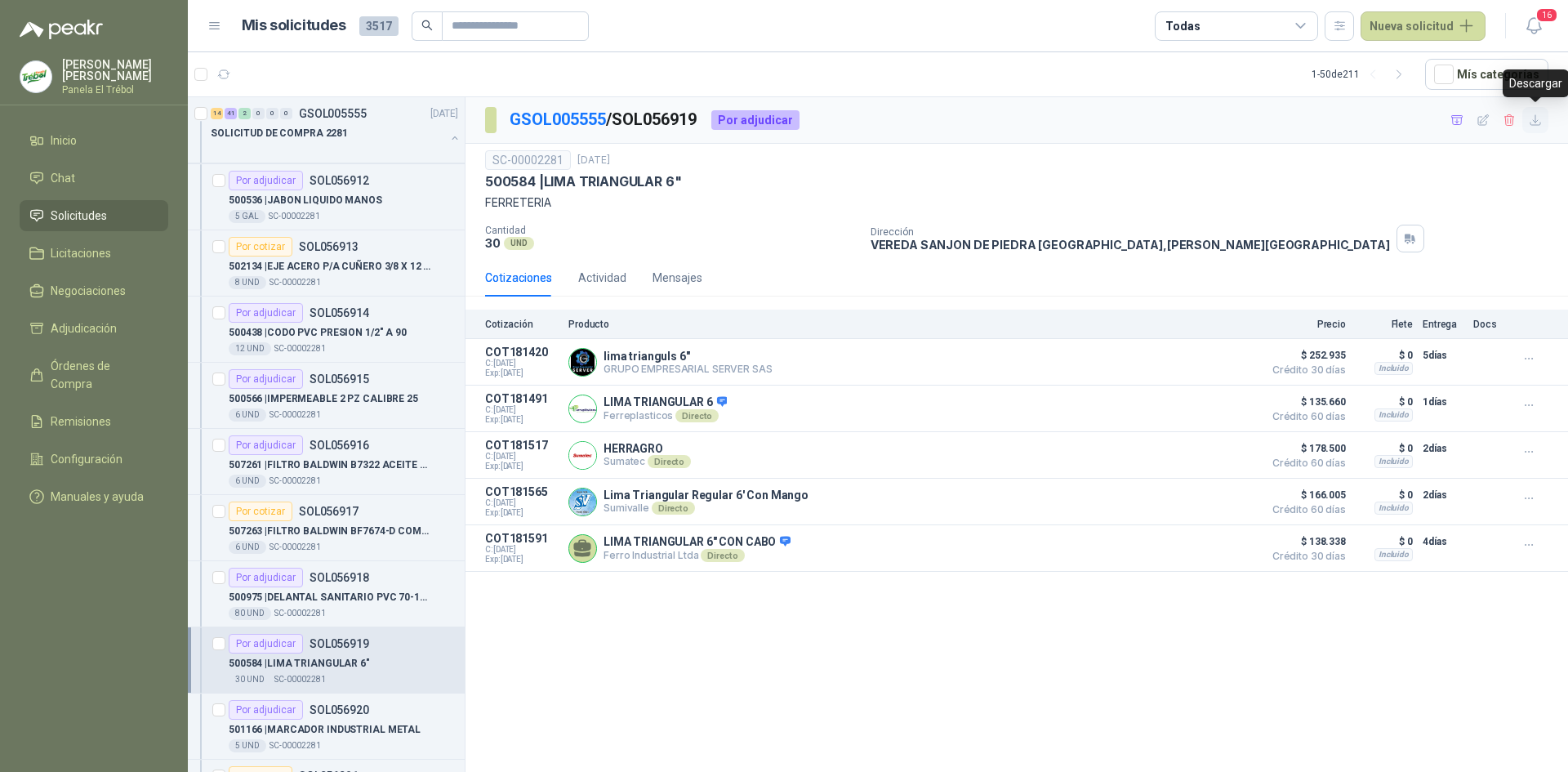
click at [1543, 120] on button "button" at bounding box center [1535, 119] width 26 height 26
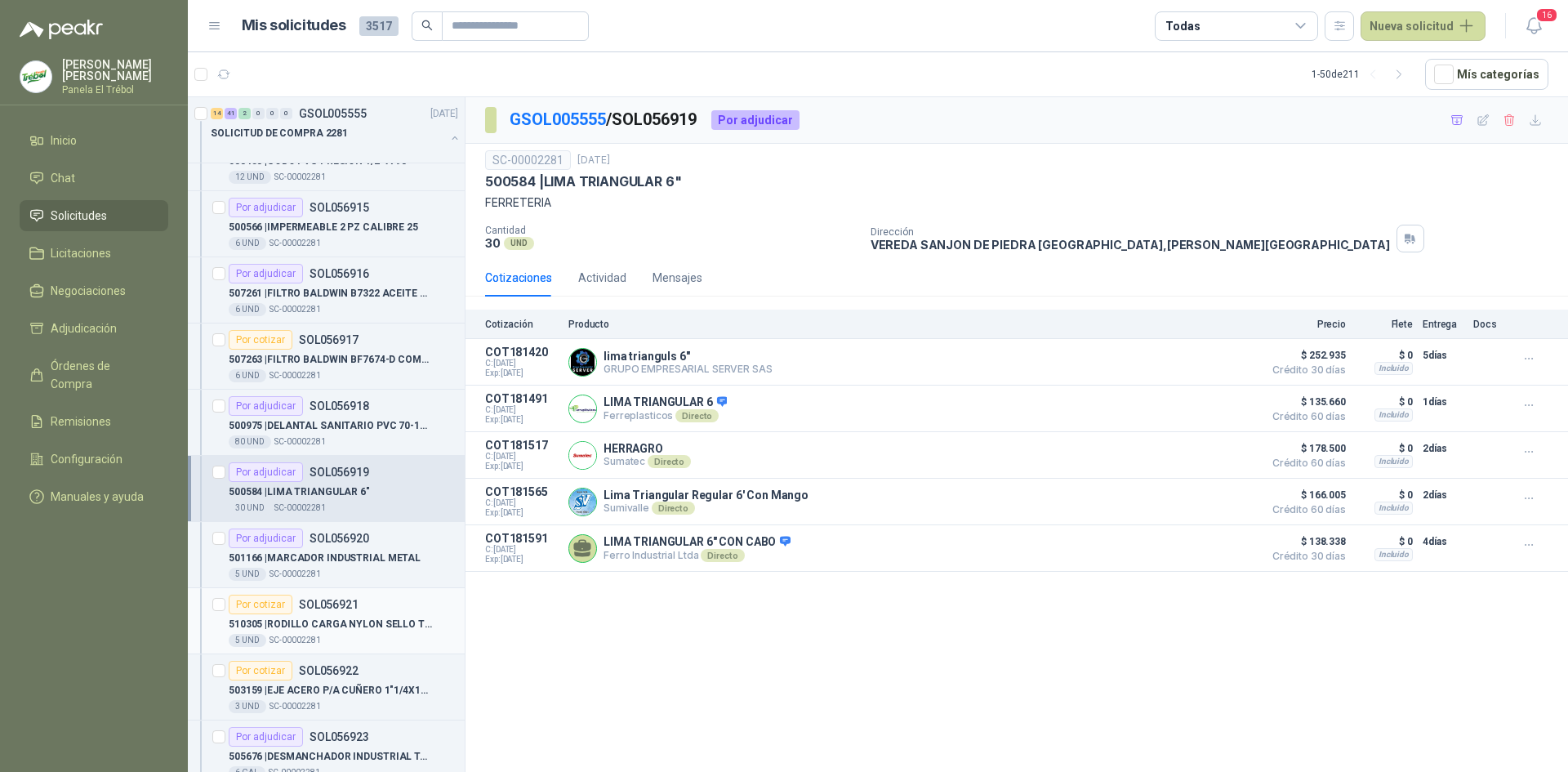
scroll to position [2123, 0]
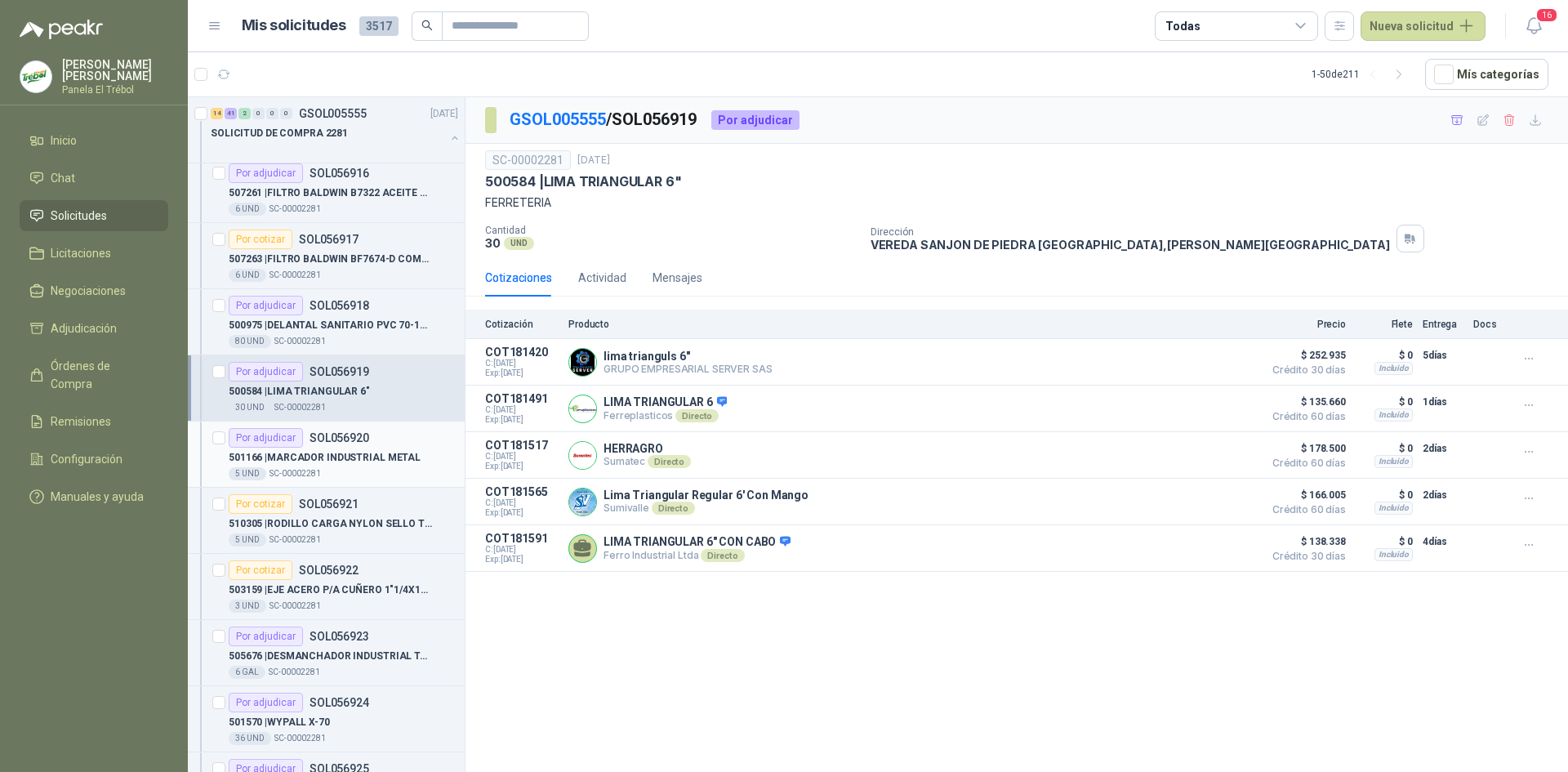
click at [333, 452] on p "501166 | MARCADOR INDUSTRIAL METAL" at bounding box center [324, 457] width 192 height 15
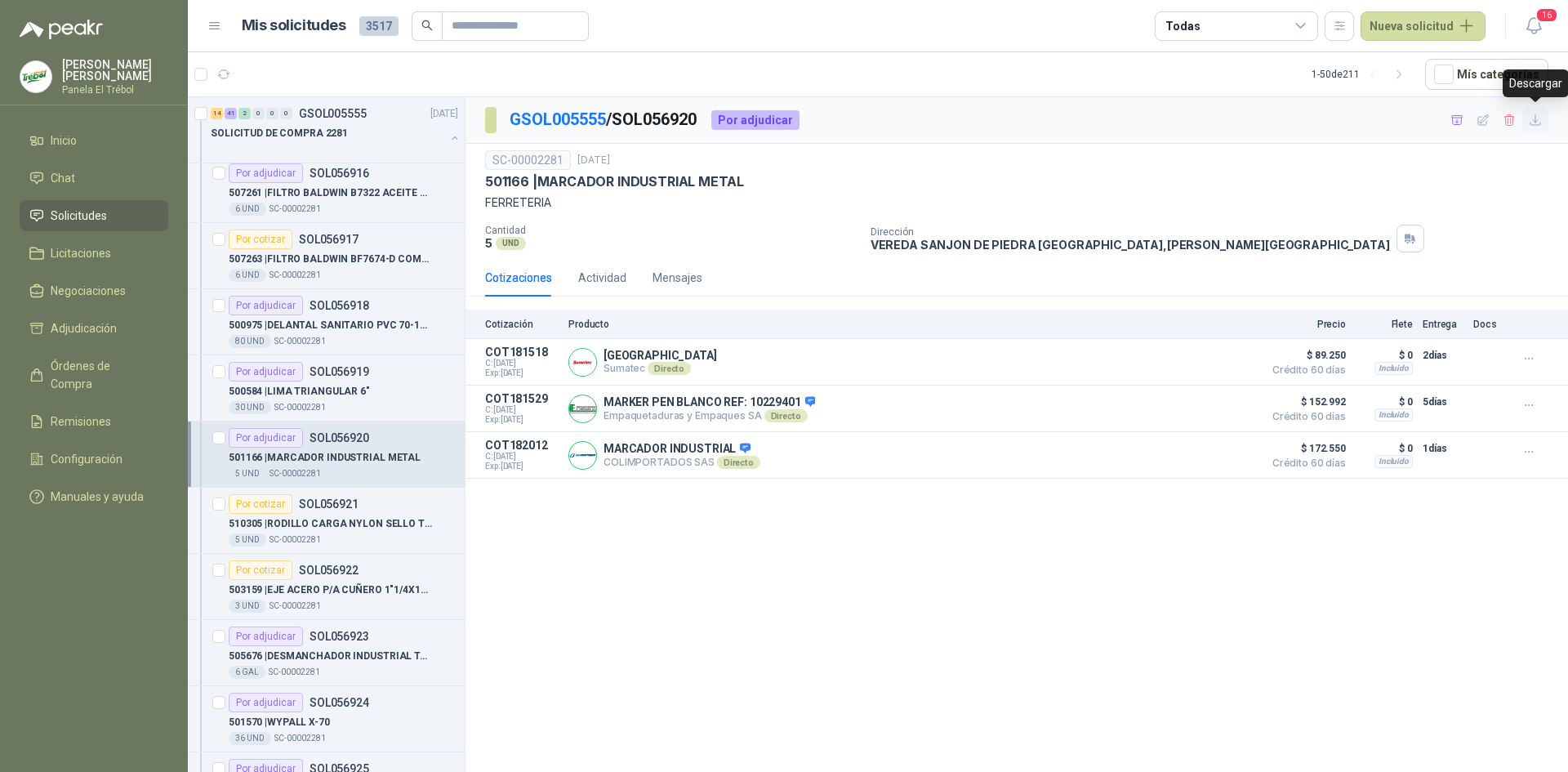
click at [1535, 122] on icon "button" at bounding box center [1535, 119] width 10 height 10
click at [318, 524] on p "510305 | RODILLO CARGA NYLON SELLO TRIPLE LABERINTO DE 4.1/2 X 9,1/2 REF /B114-…" at bounding box center [331, 523] width 203 height 15
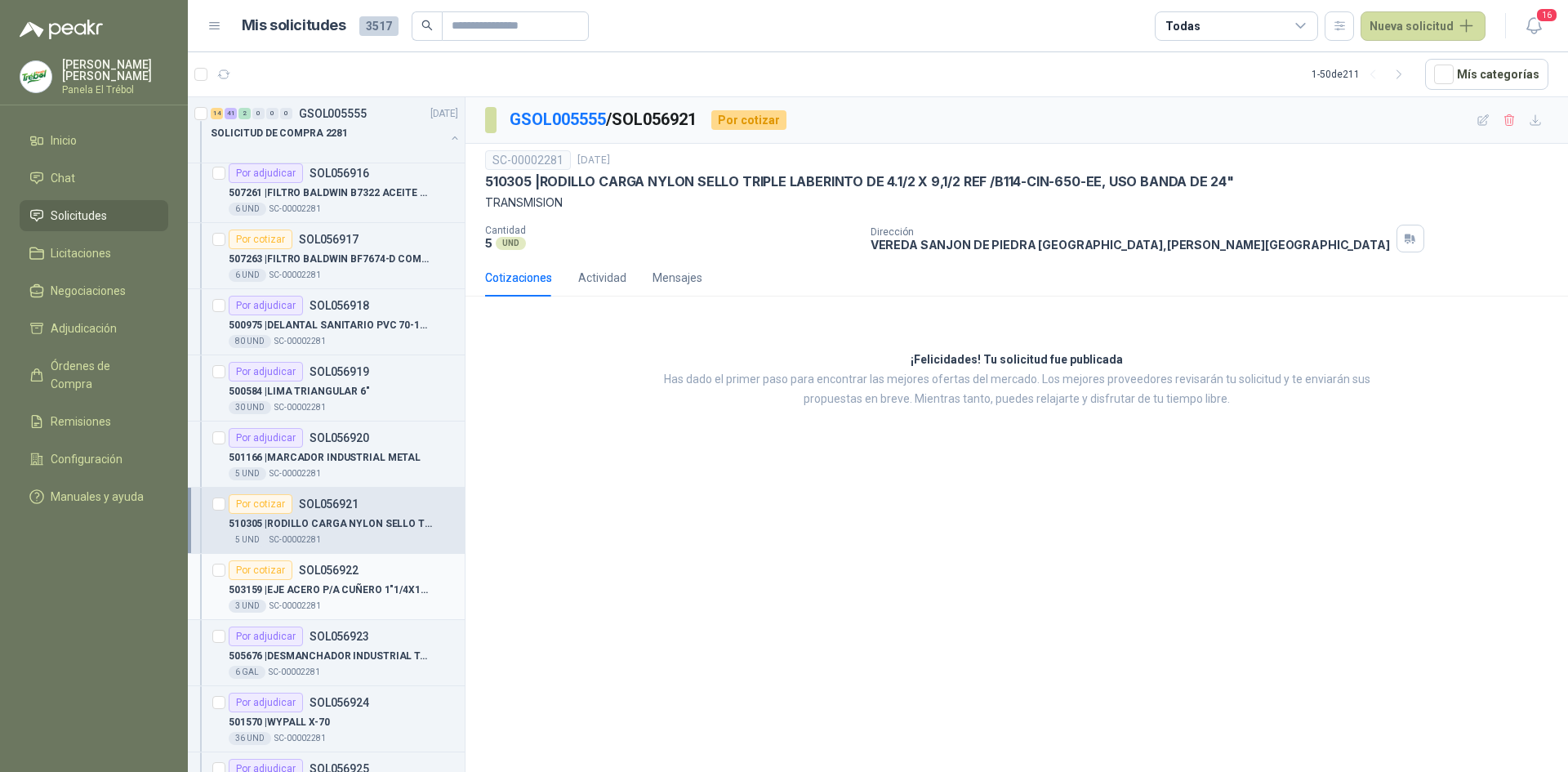
click at [319, 569] on p "SOL056922" at bounding box center [328, 570] width 60 height 12
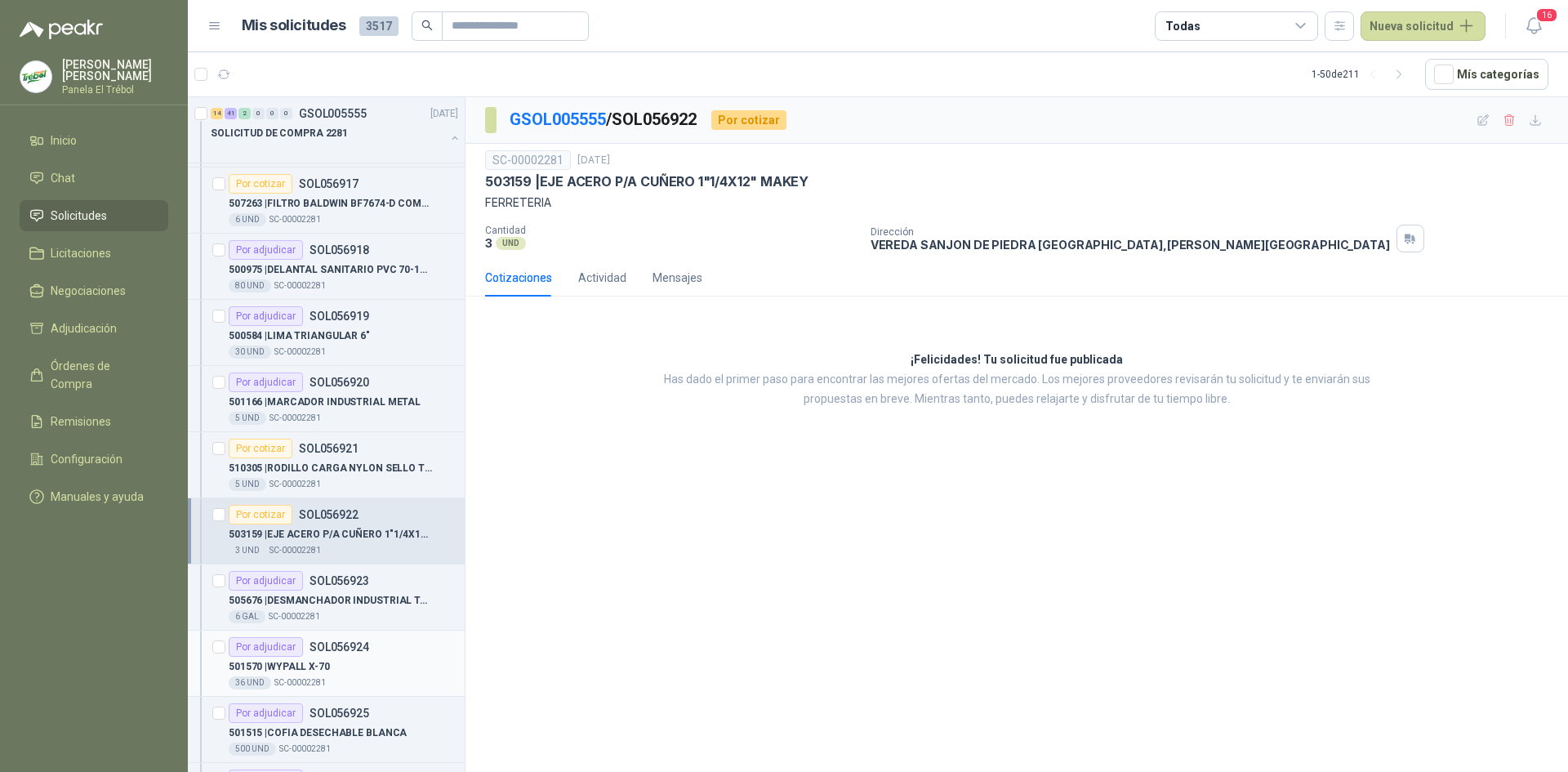
scroll to position [2232, 0]
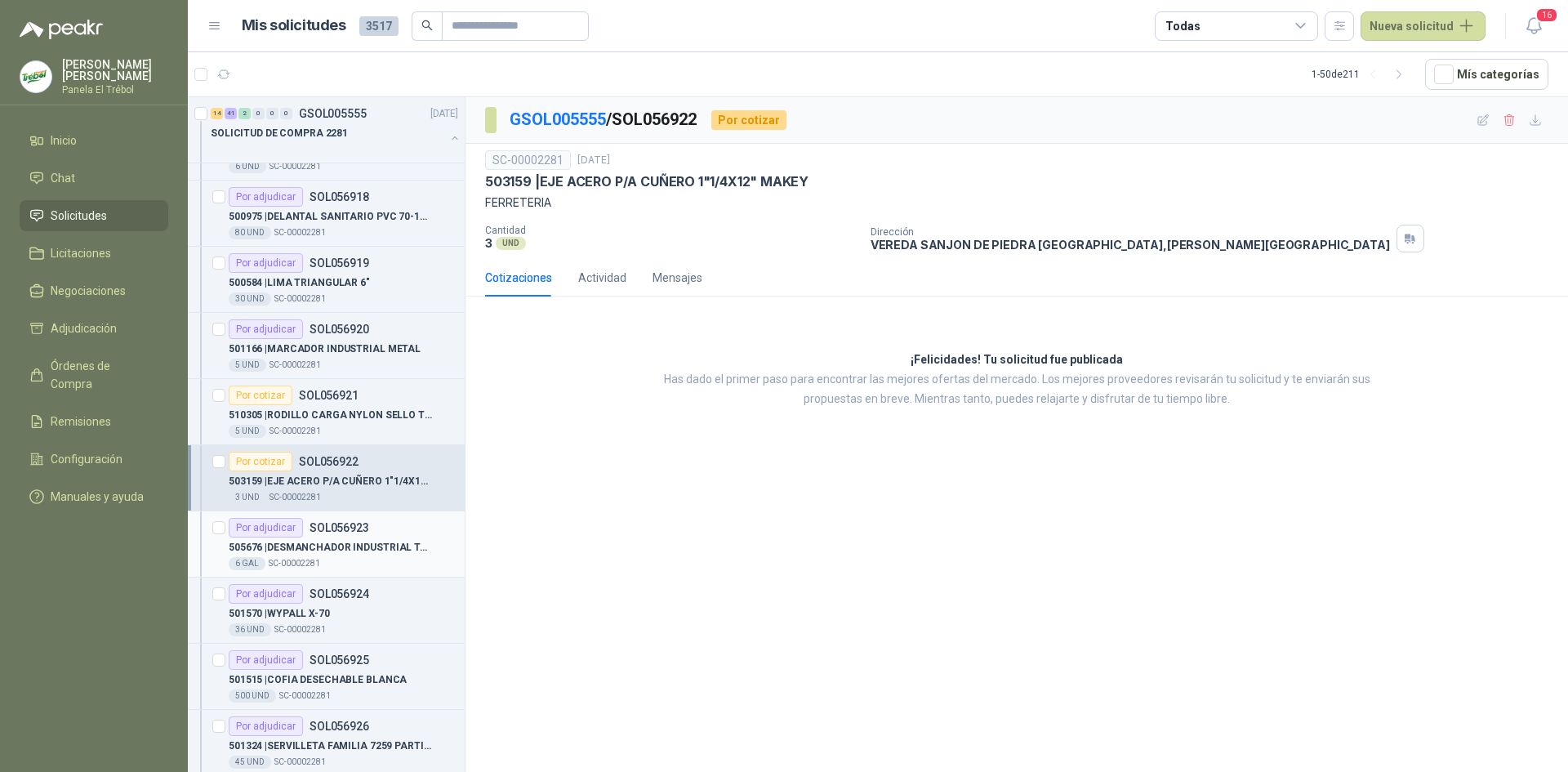
click at [324, 554] on div "505676 | DESMANCHADOR INDUSTRIAL TAK TAX" at bounding box center [343, 547] width 229 height 20
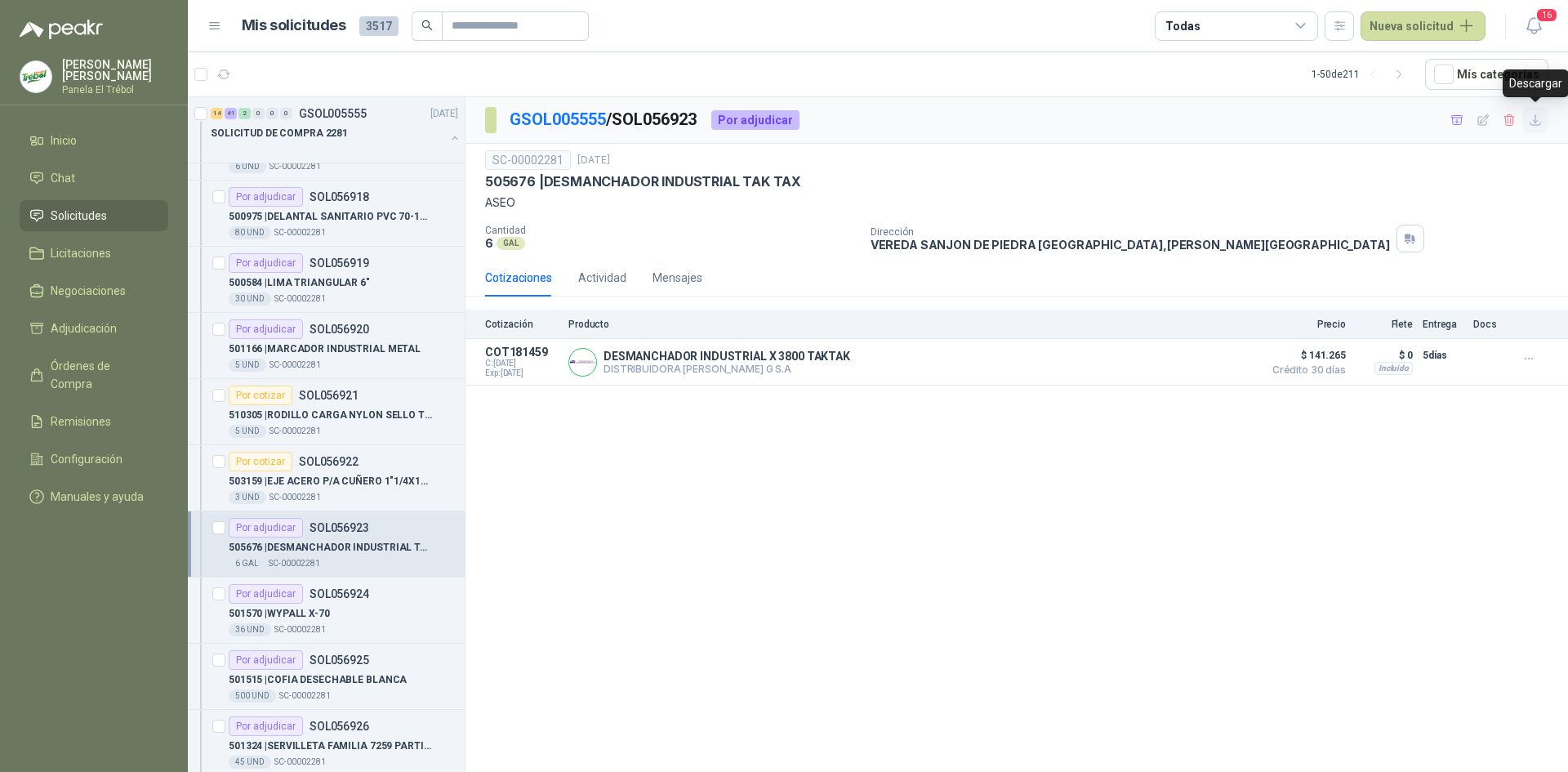
click at [1539, 123] on icon "button" at bounding box center [1536, 120] width 14 height 14
click at [287, 620] on p "501570 | WYPALL X-70" at bounding box center [280, 613] width 102 height 15
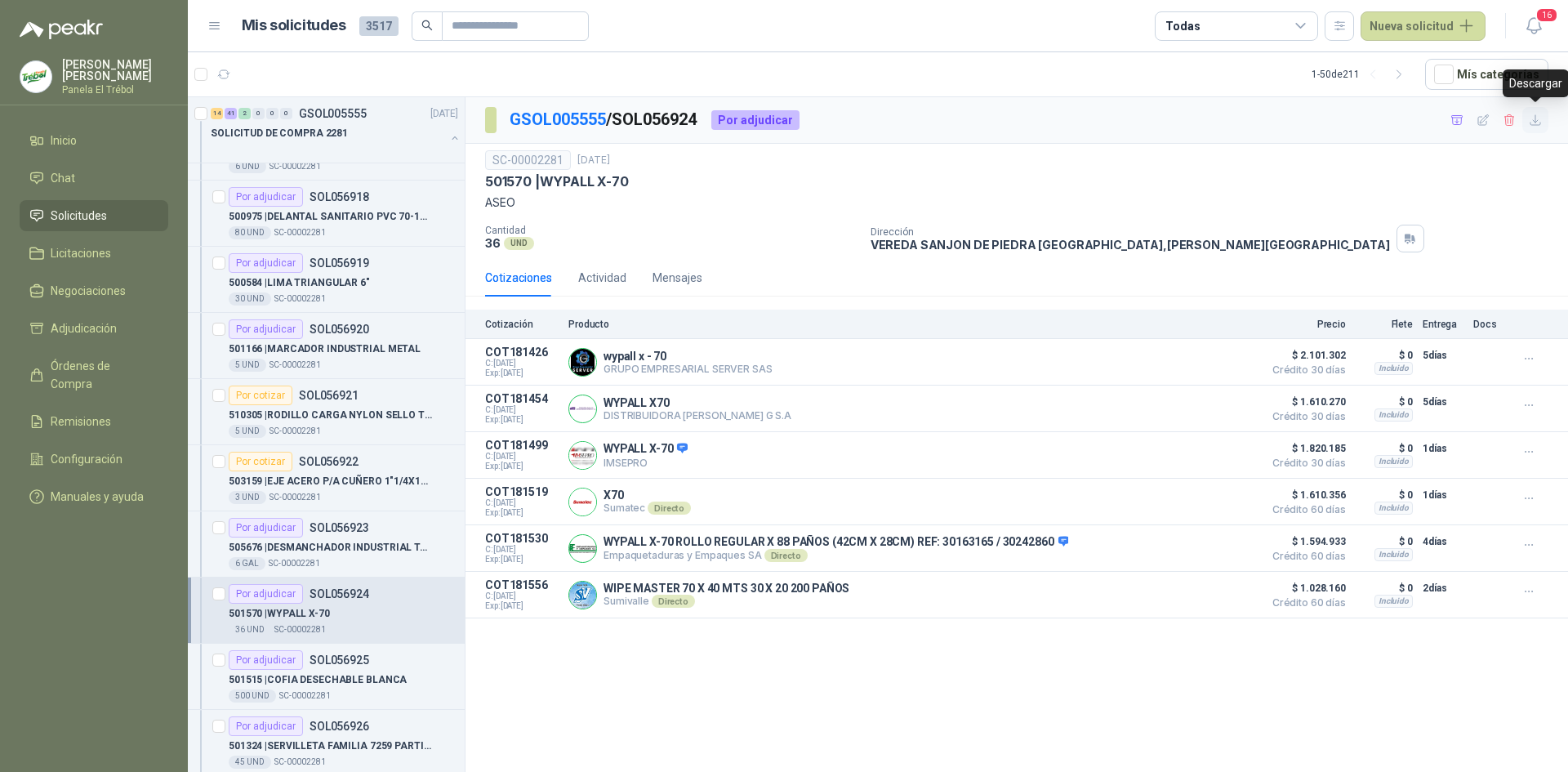
click at [1531, 119] on icon "button" at bounding box center [1536, 120] width 14 height 14
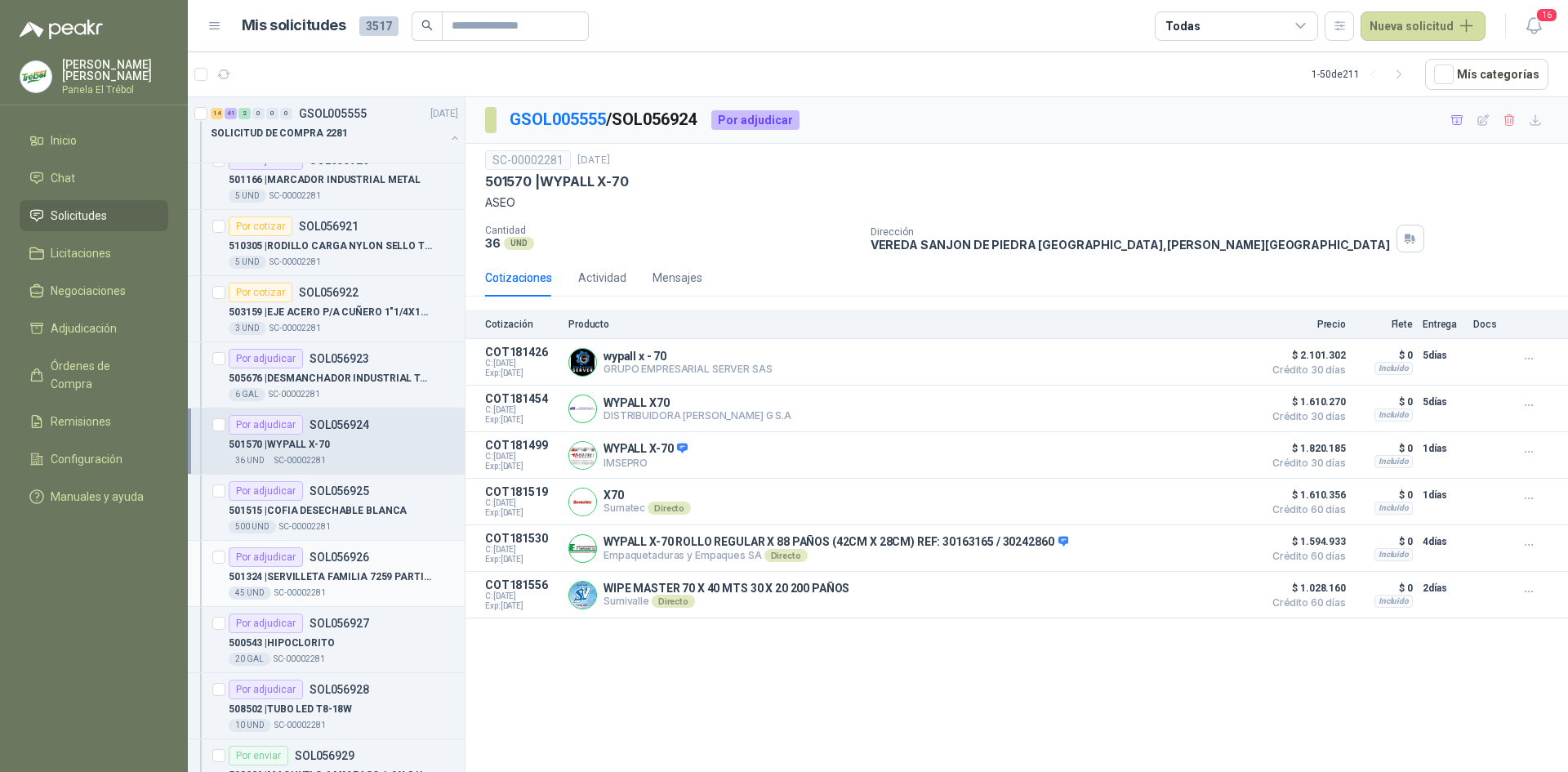
scroll to position [2450, 0]
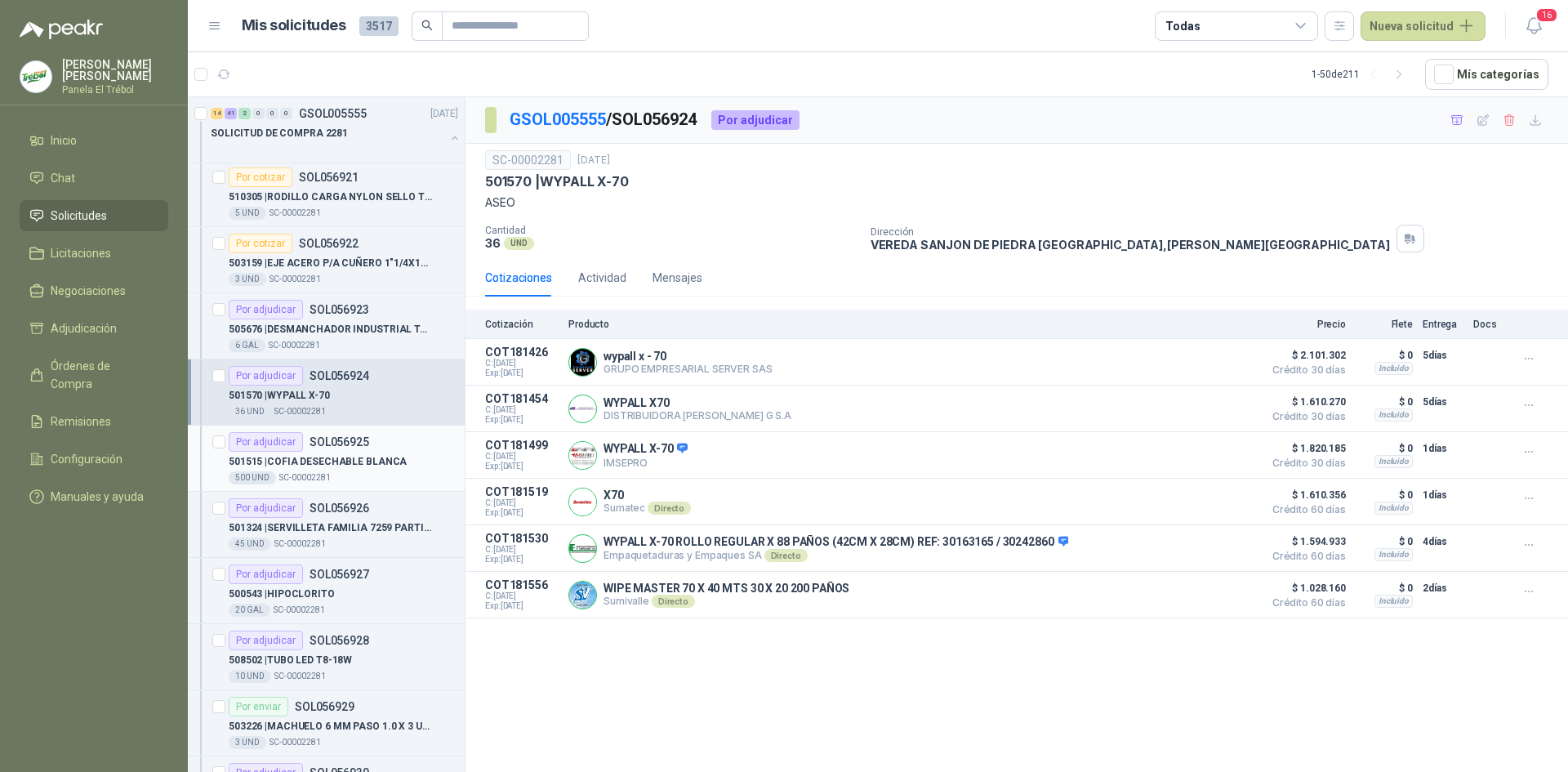
drag, startPoint x: 331, startPoint y: 462, endPoint x: 346, endPoint y: 462, distance: 15.0
click at [331, 462] on p "501515 | COFIA DESECHABLE BLANCA" at bounding box center [318, 461] width 178 height 15
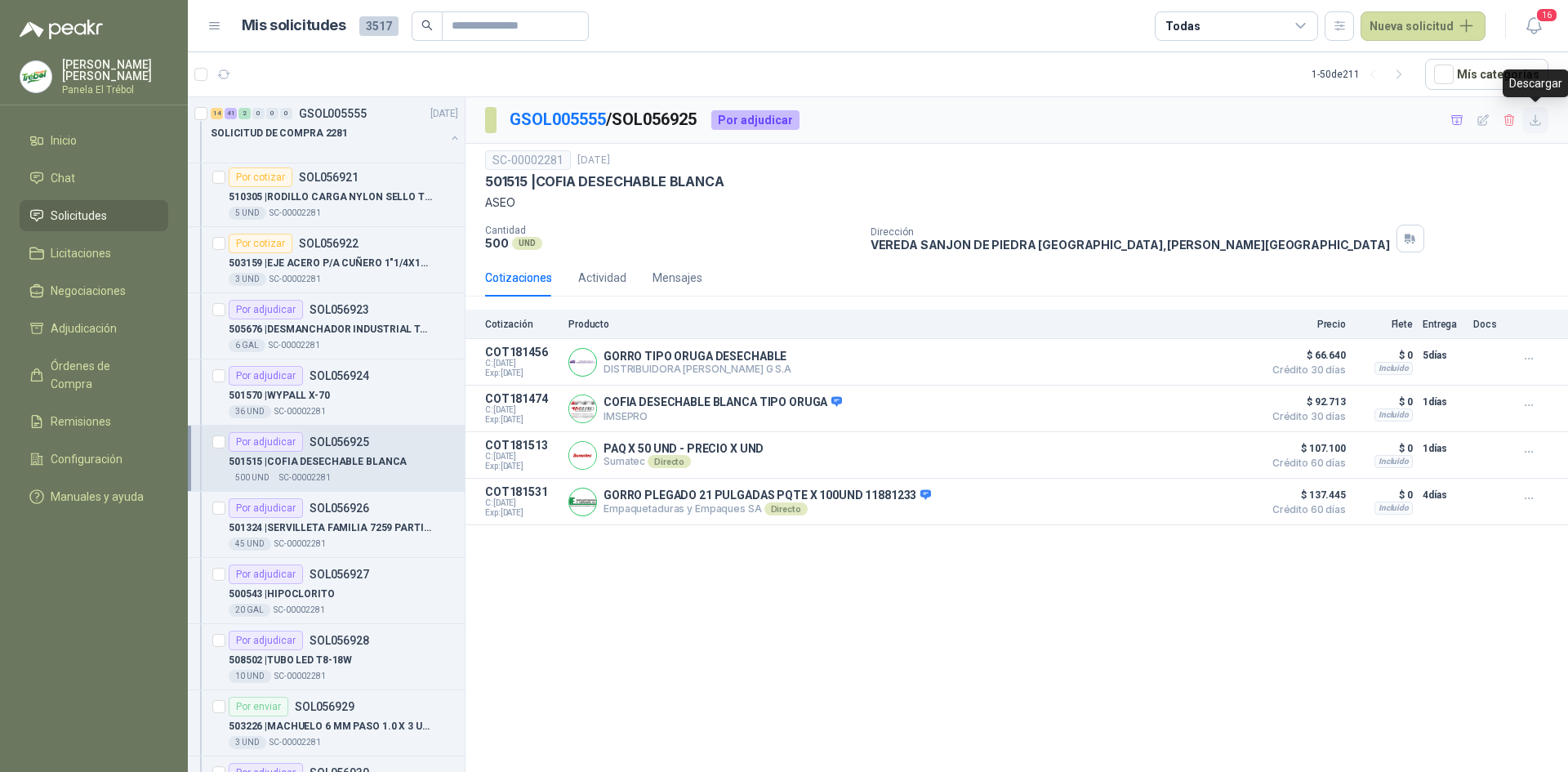
click at [1539, 118] on icon "button" at bounding box center [1536, 120] width 14 height 14
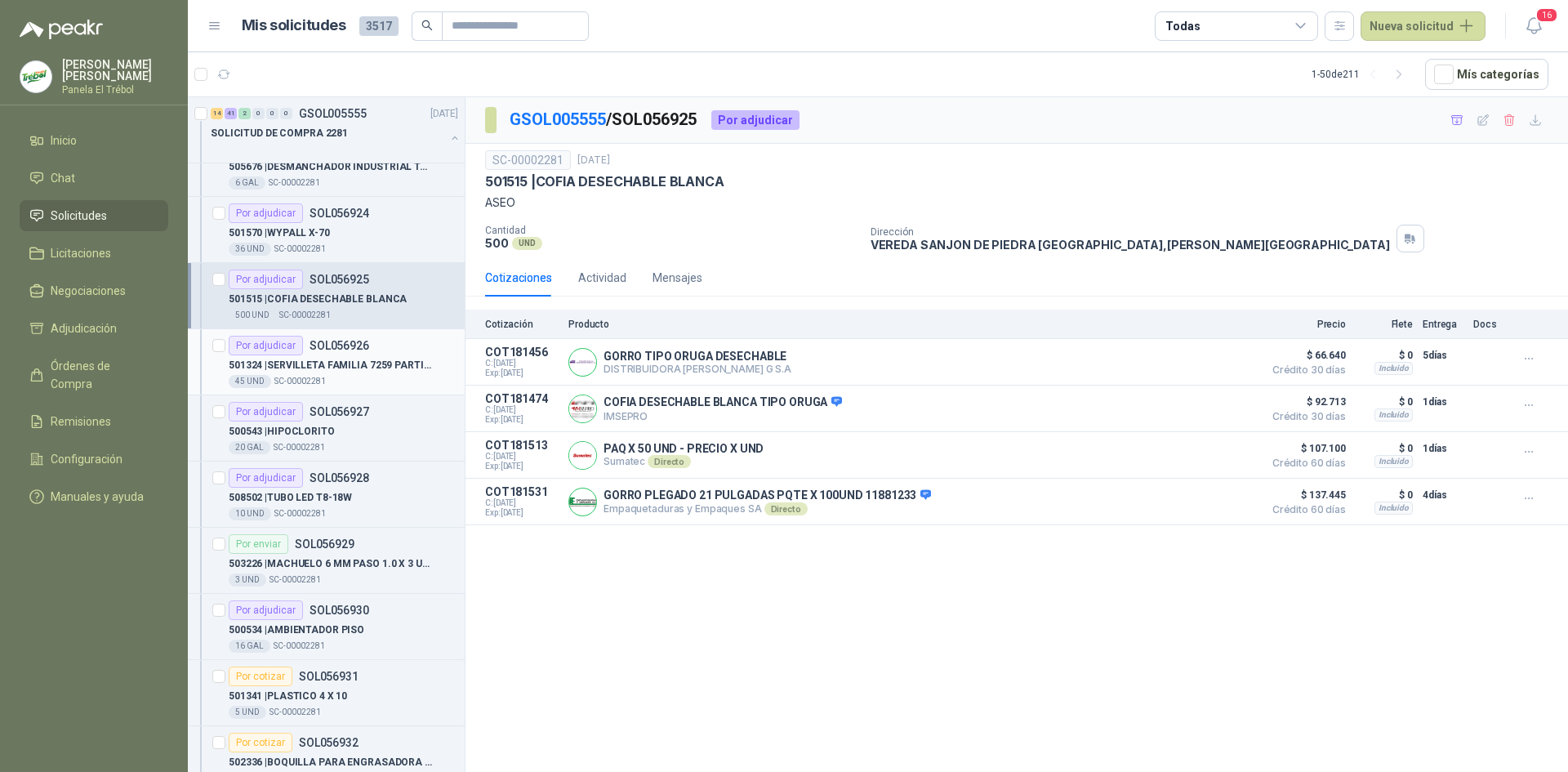
scroll to position [2614, 0]
click at [351, 357] on p "501324 | SERVILLETA FAMILIA 7259 PARTIDA CAJA X 9" at bounding box center [331, 364] width 203 height 15
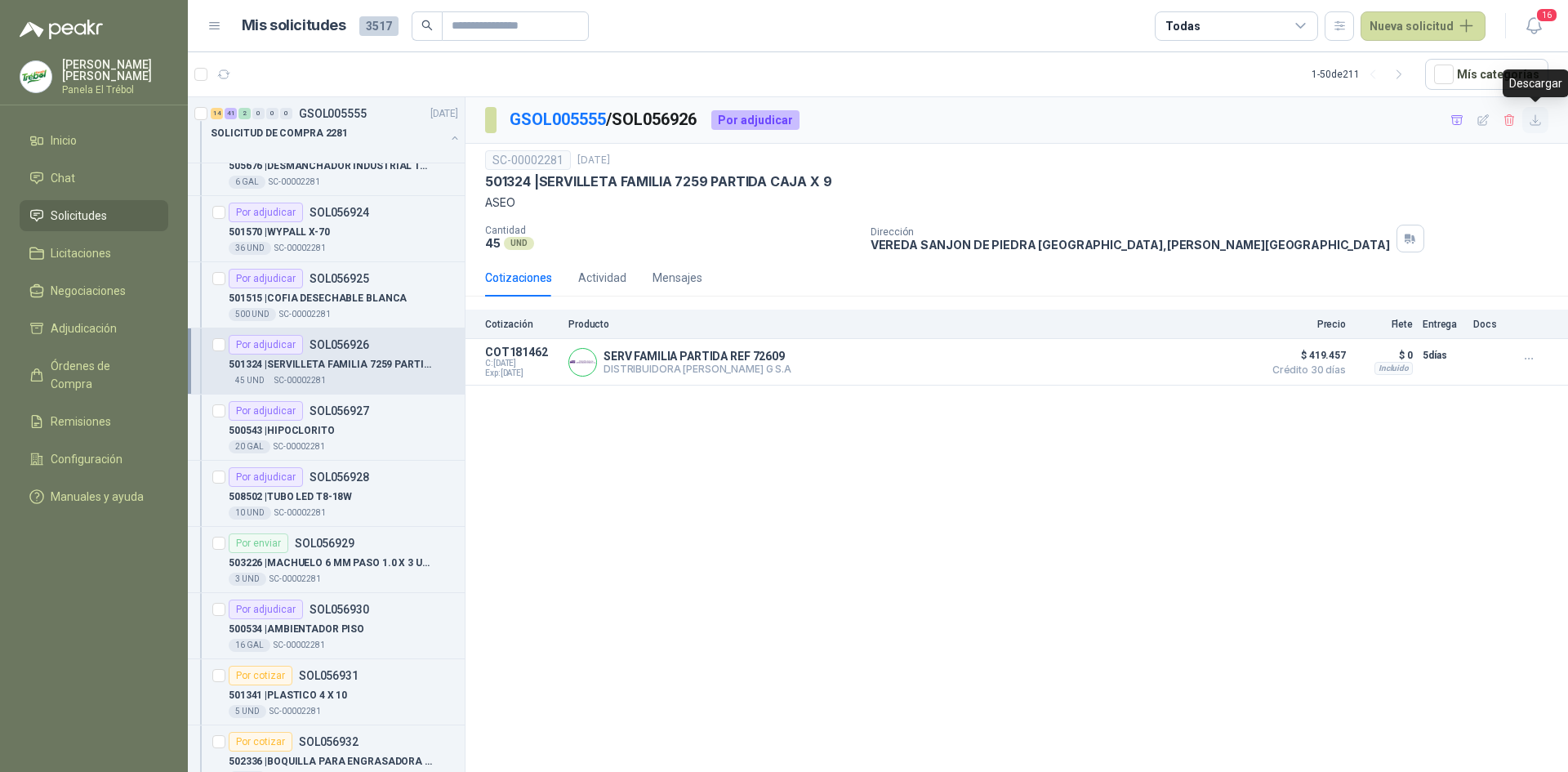
click at [1536, 119] on icon "button" at bounding box center [1536, 120] width 14 height 14
click at [293, 417] on div "Por adjudicar" at bounding box center [266, 411] width 74 height 20
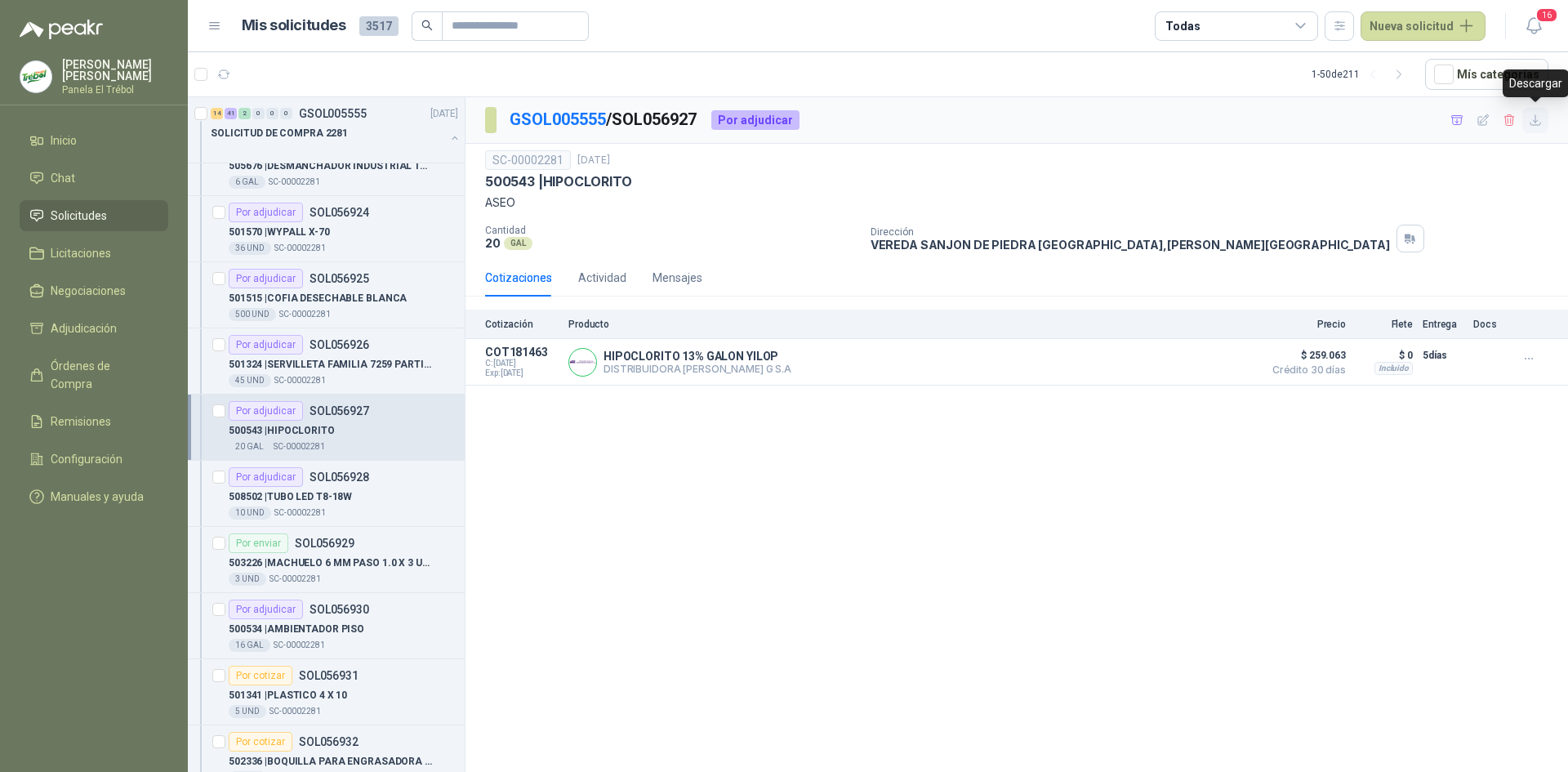
click at [1537, 118] on icon "button" at bounding box center [1536, 120] width 14 height 14
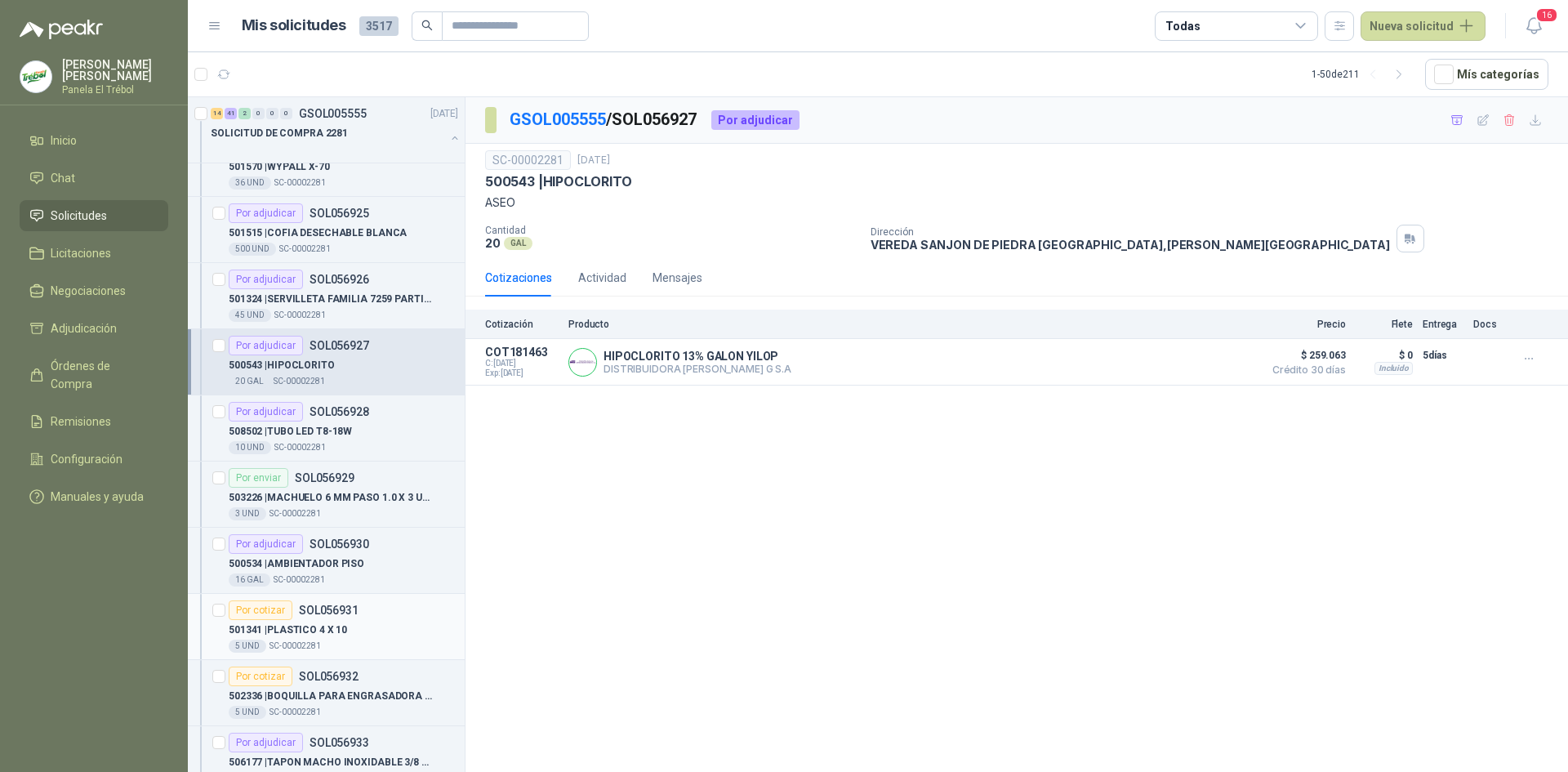
scroll to position [2777, 0]
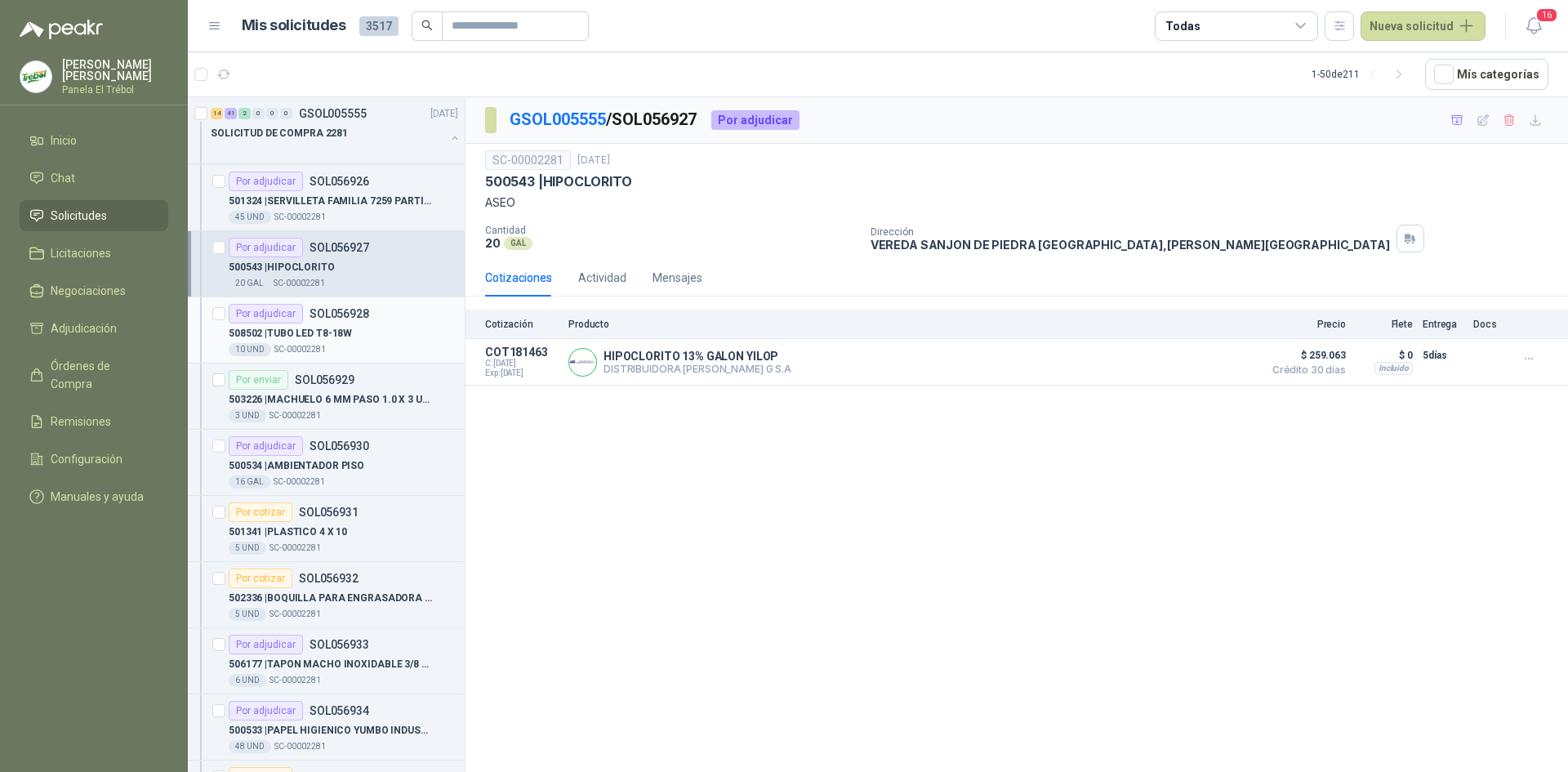
click at [322, 332] on p "508502 | TUBO LED T8-18W" at bounding box center [291, 333] width 123 height 15
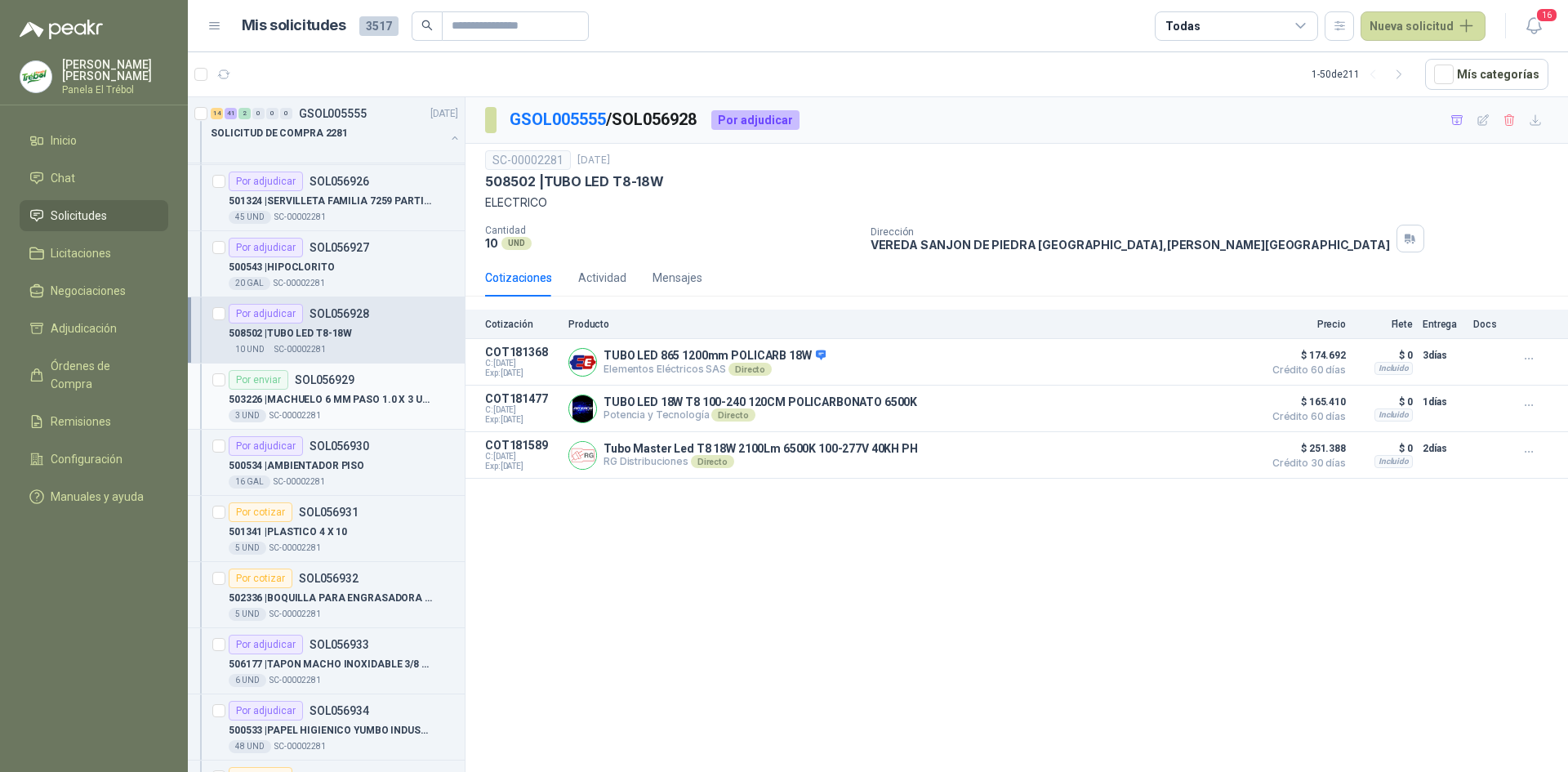
click at [323, 407] on div "503226 | MACHUELO 6 MM PASO 1.0 X 3 UND" at bounding box center [343, 399] width 229 height 20
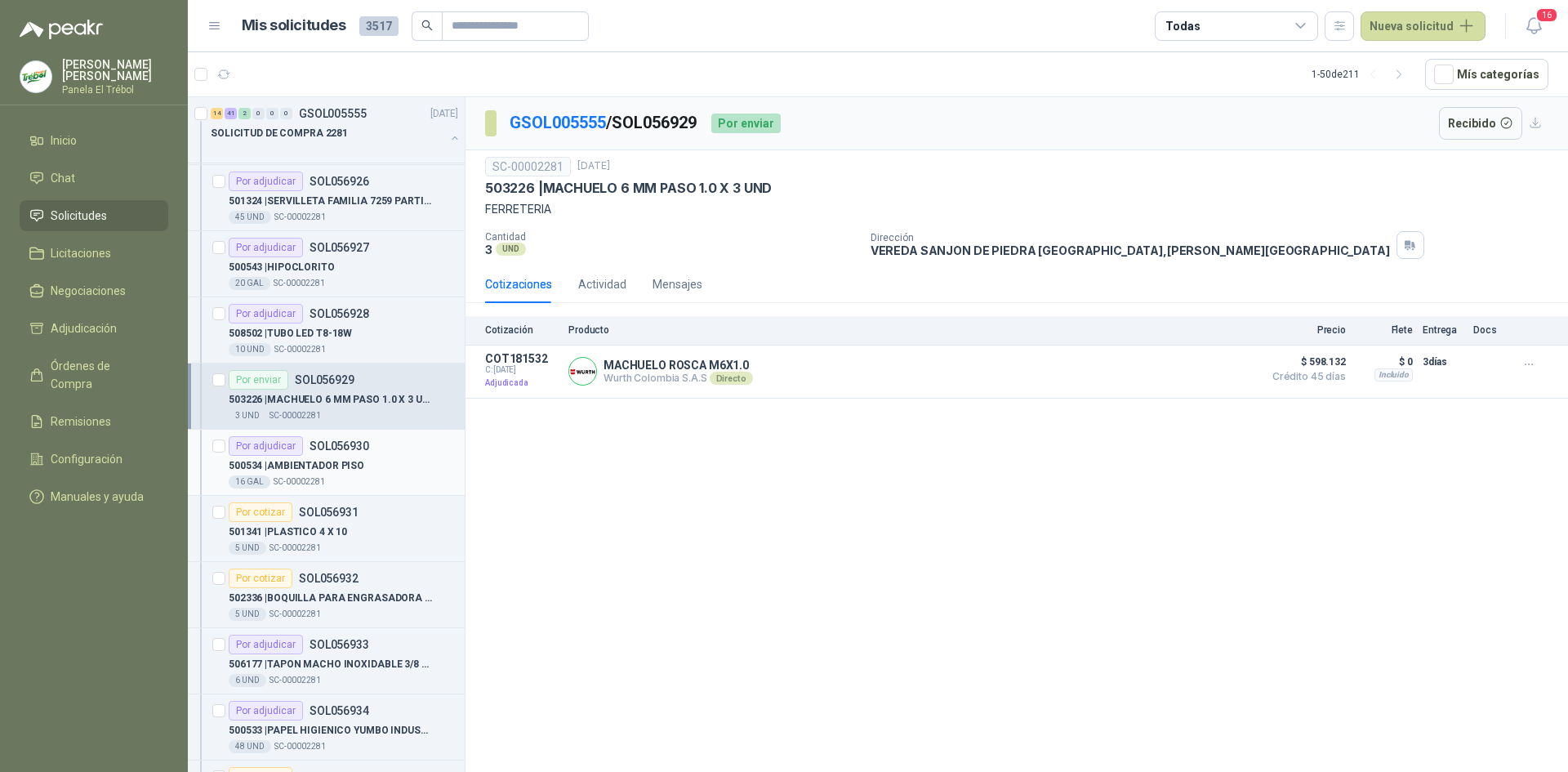
click at [323, 461] on p "500534 | AMBIENTADOR PISO" at bounding box center [297, 465] width 135 height 15
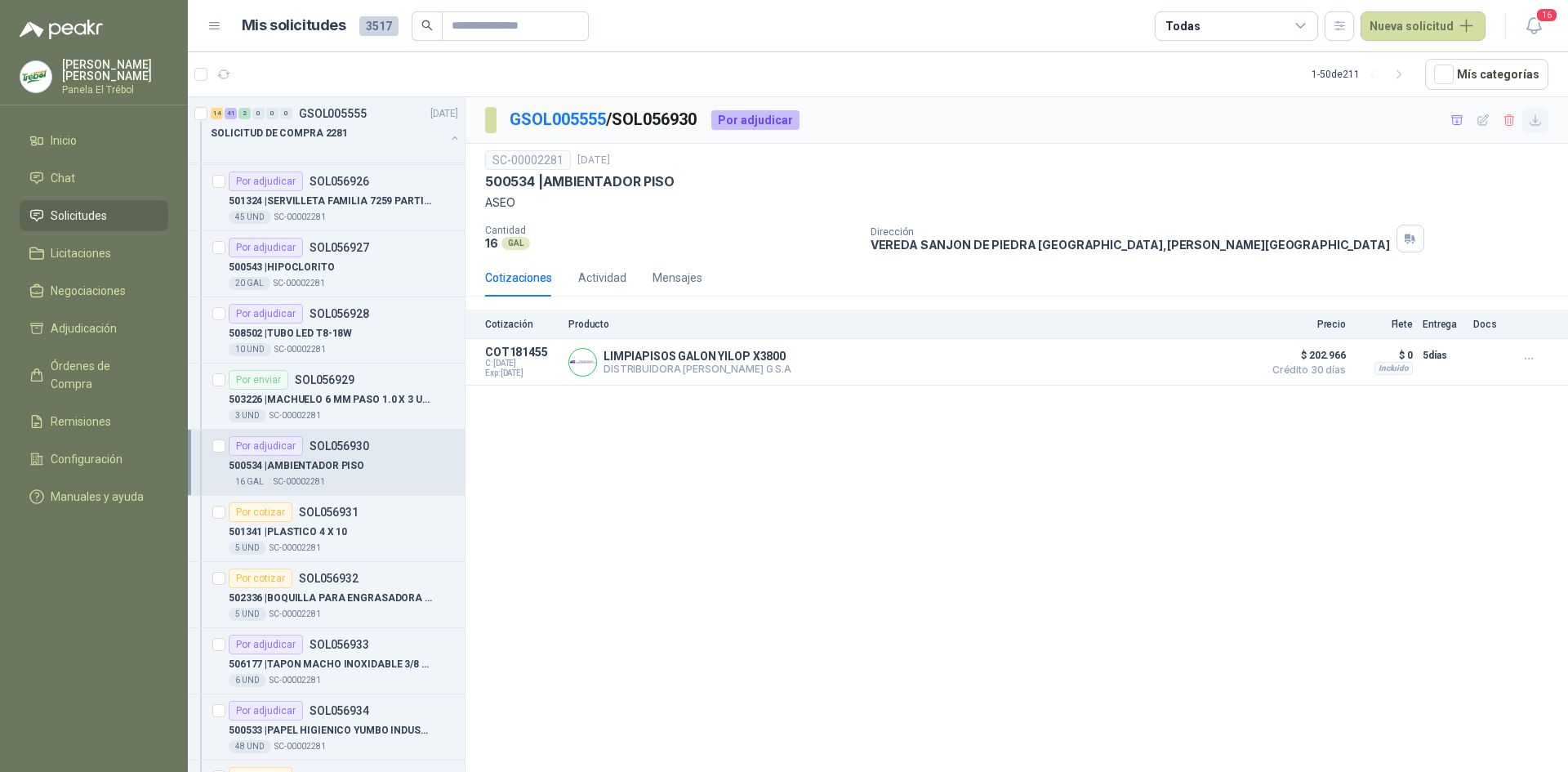
click at [1536, 121] on icon "button" at bounding box center [1536, 120] width 14 height 14
click at [324, 524] on p "501341 | PLASTICO 4 X 10" at bounding box center [288, 531] width 119 height 15
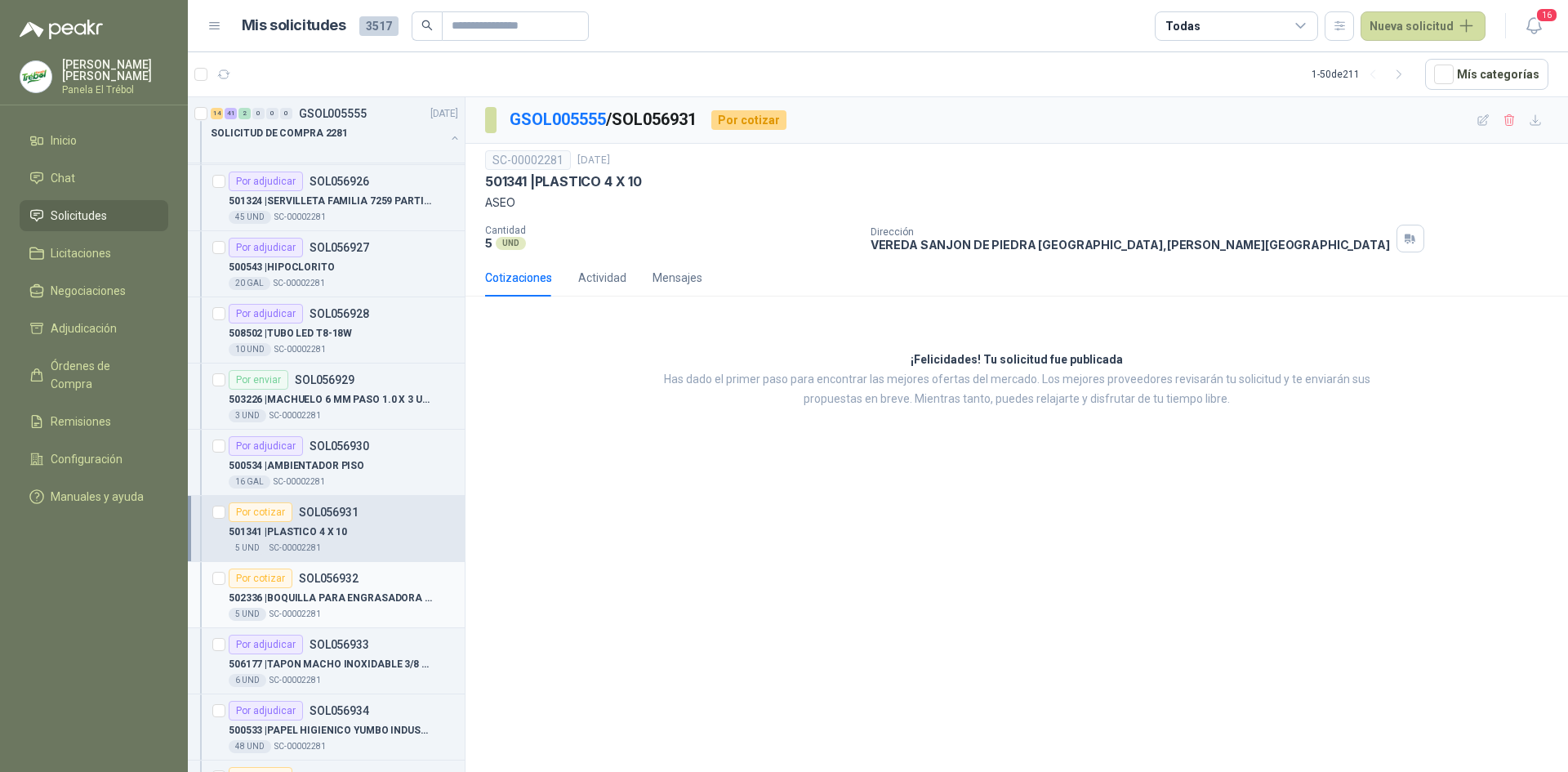
click at [335, 582] on p "SOL056932" at bounding box center [328, 578] width 60 height 12
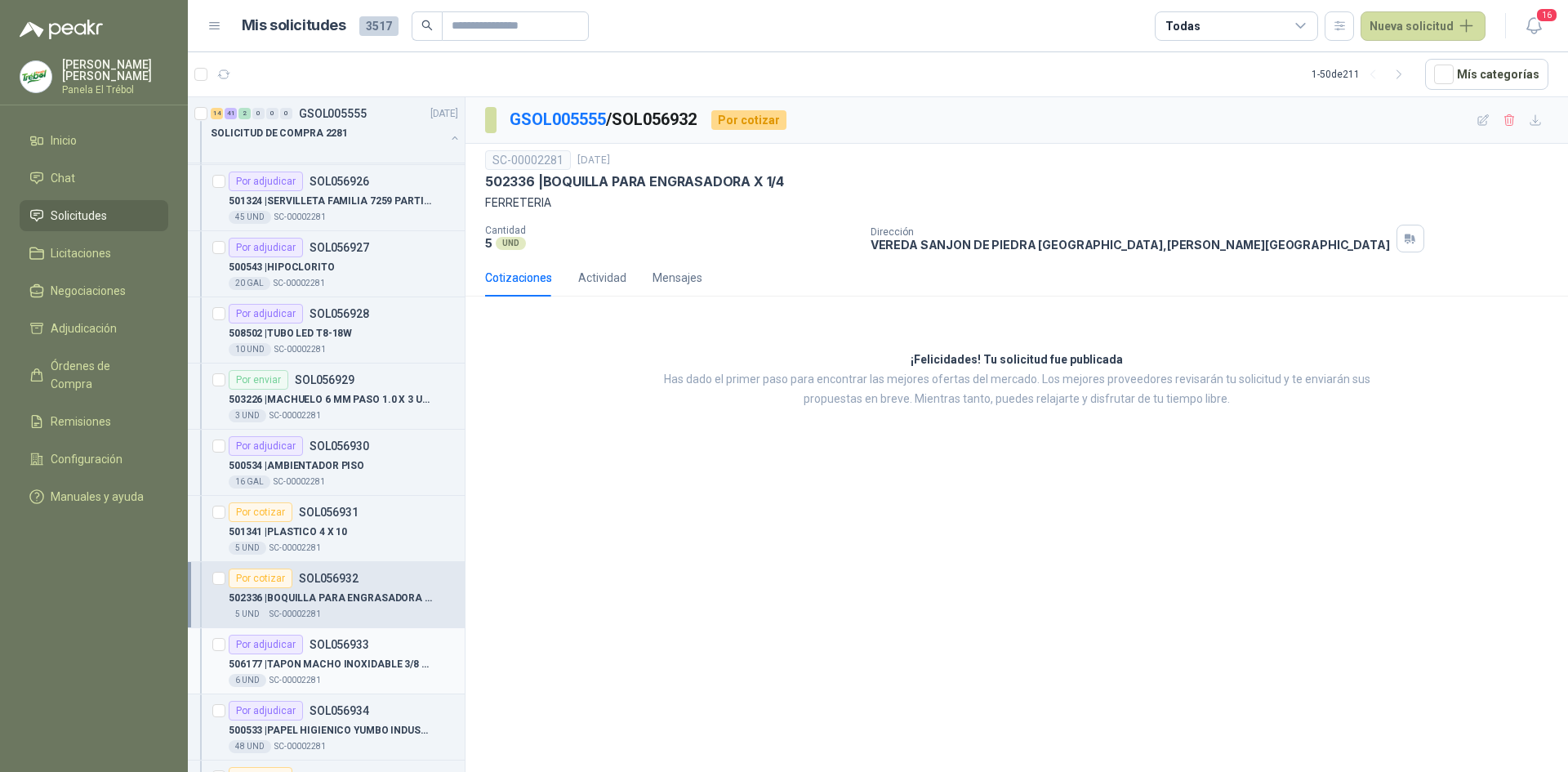
click at [316, 666] on p "506177 | TAPON MACHO INOXIDABLE 3/8 NPT" at bounding box center [331, 664] width 203 height 15
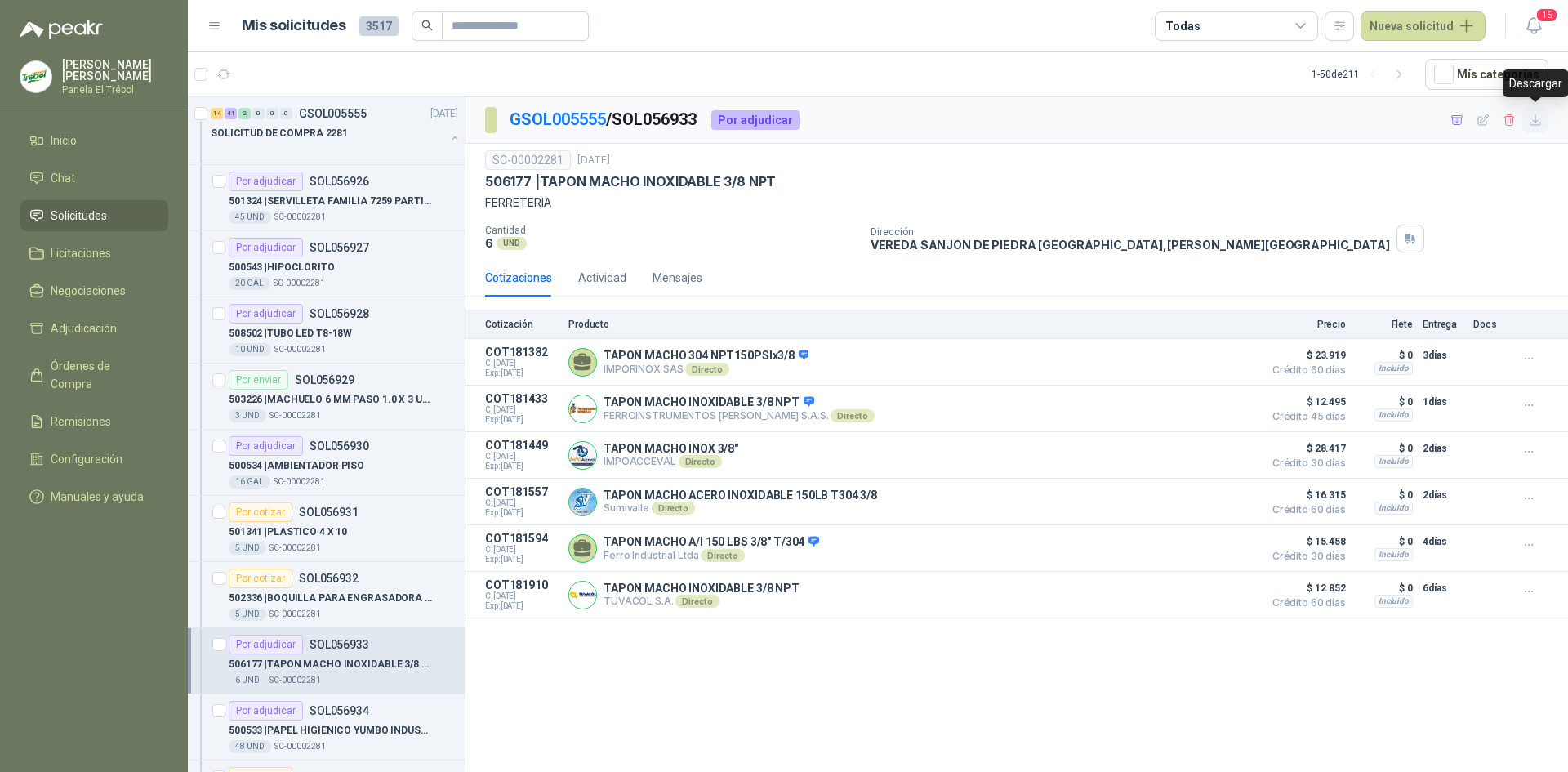
click at [1538, 116] on icon "button" at bounding box center [1536, 120] width 14 height 14
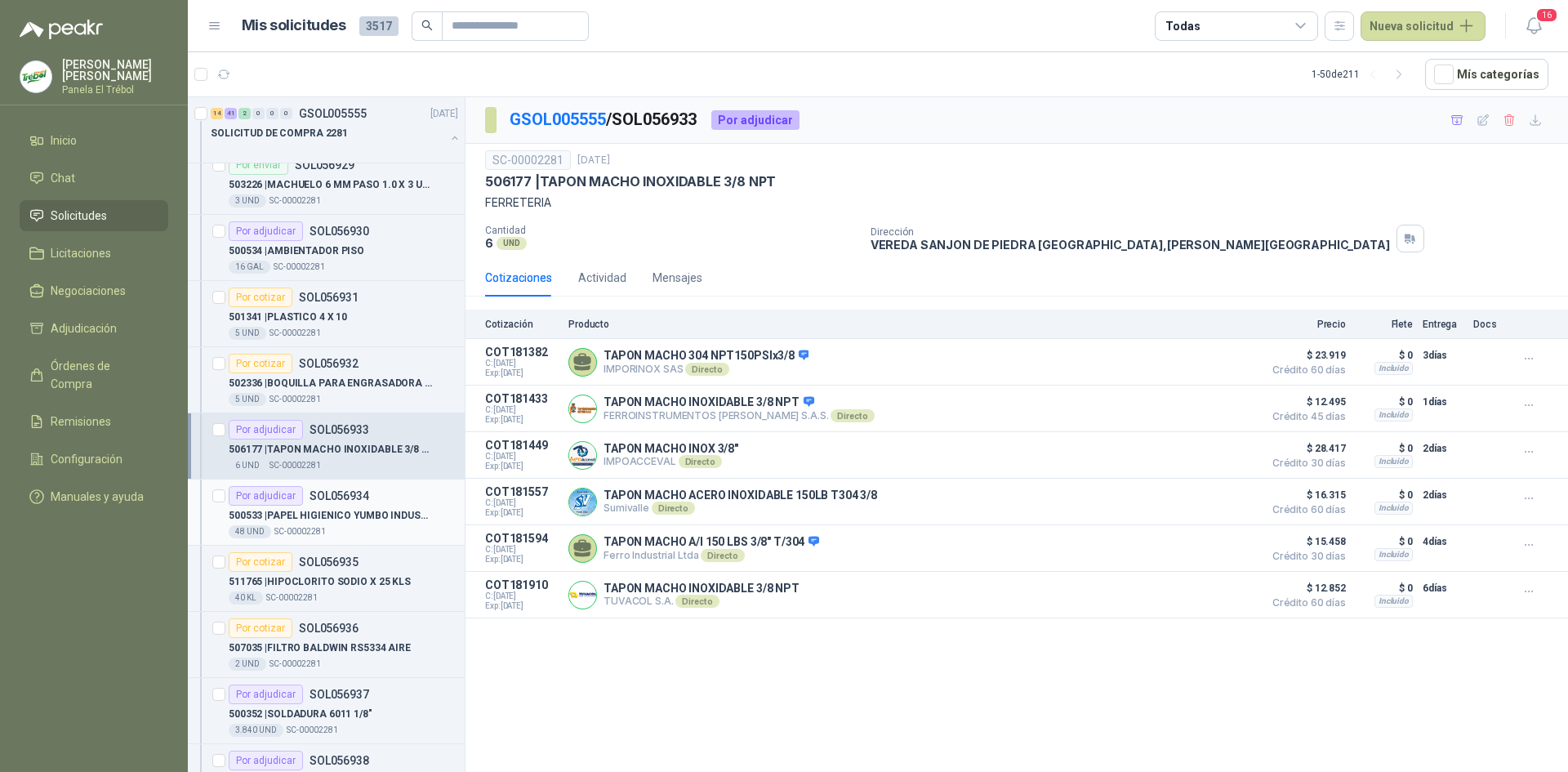
scroll to position [2994, 0]
click at [316, 502] on div "500533 | PAPEL HIGIENICO YUMBO INDUSTRIAL" at bounding box center [343, 512] width 229 height 20
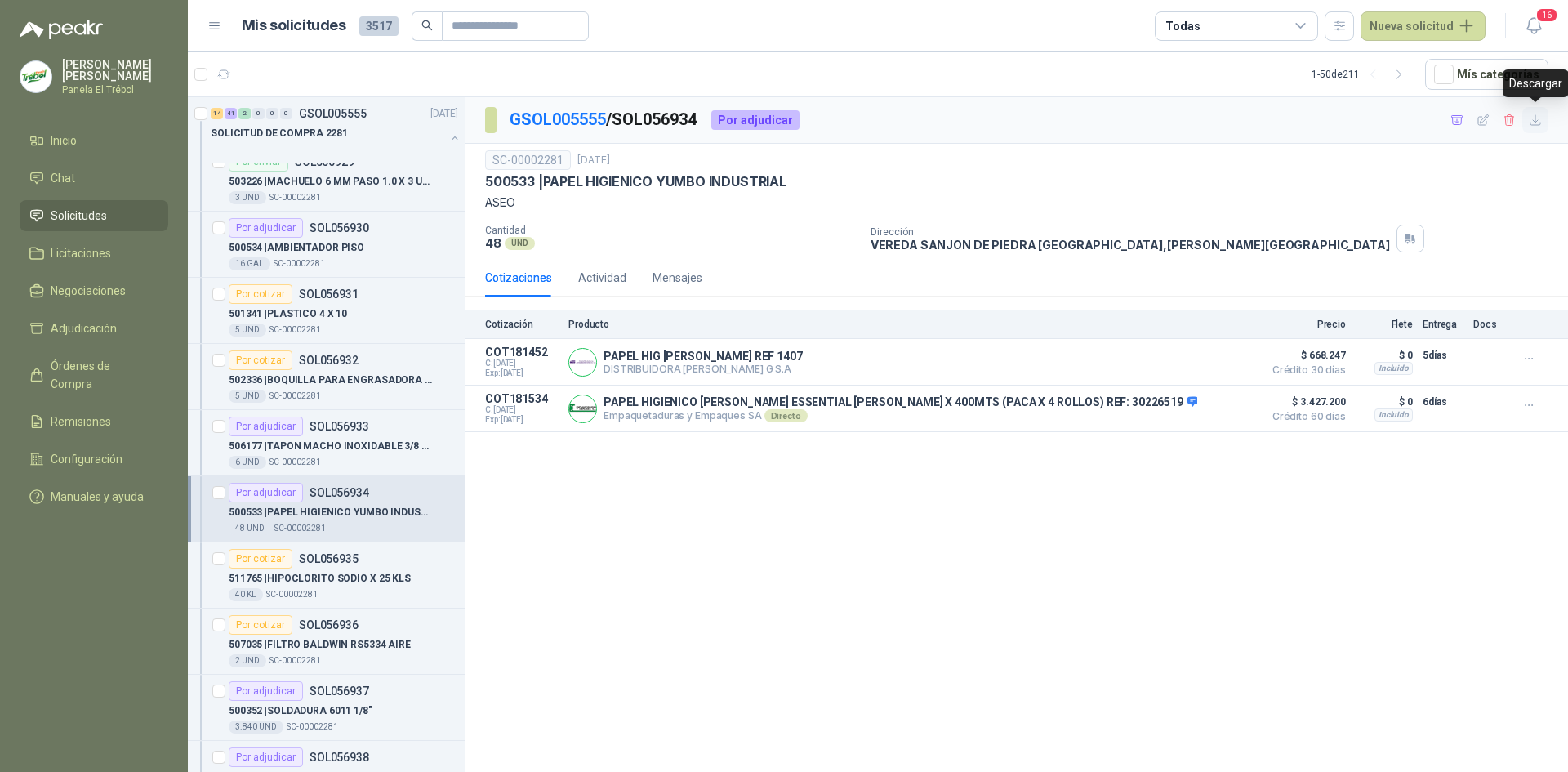
click at [1535, 117] on icon "button" at bounding box center [1535, 119] width 10 height 10
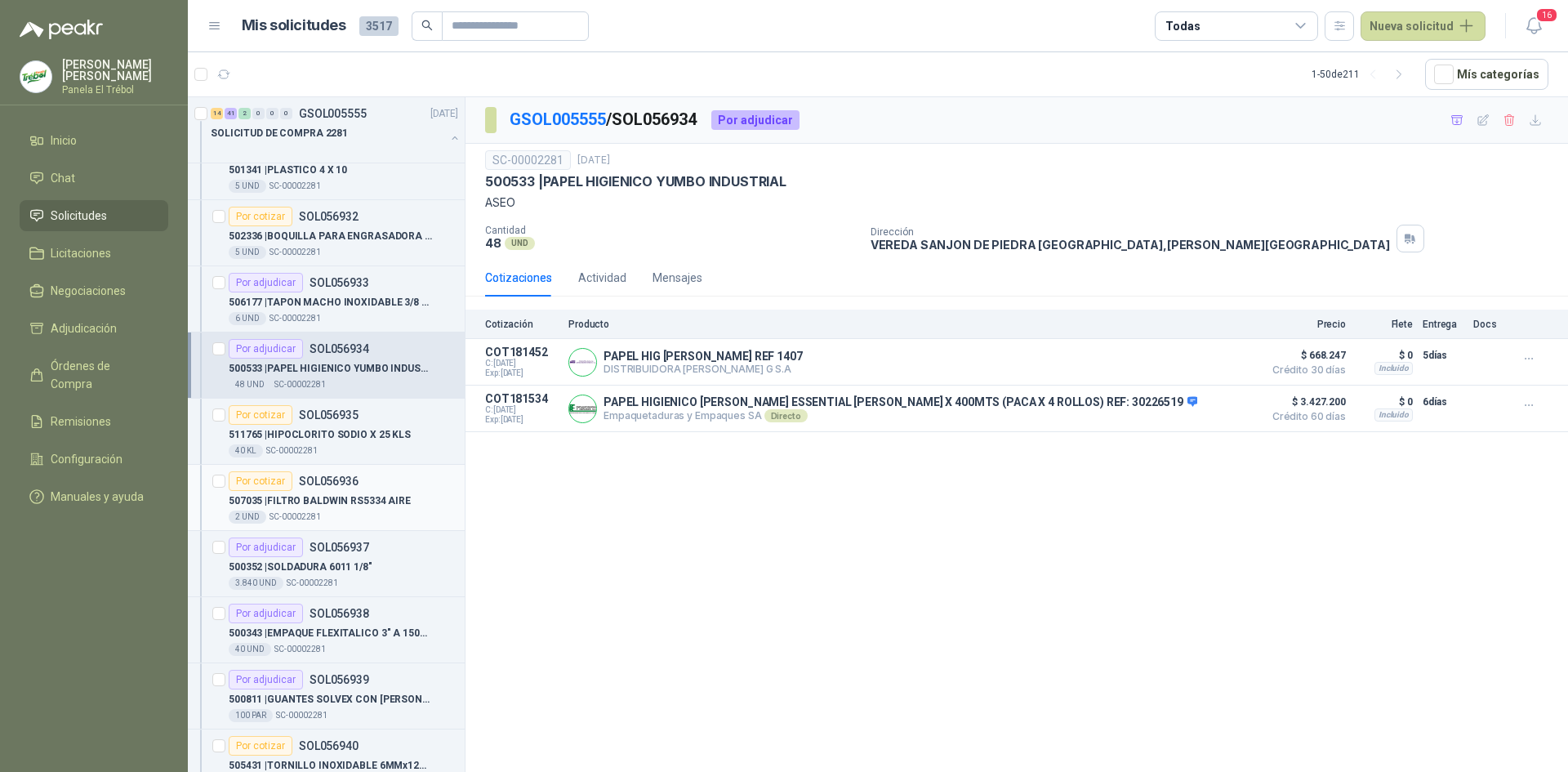
scroll to position [3158, 0]
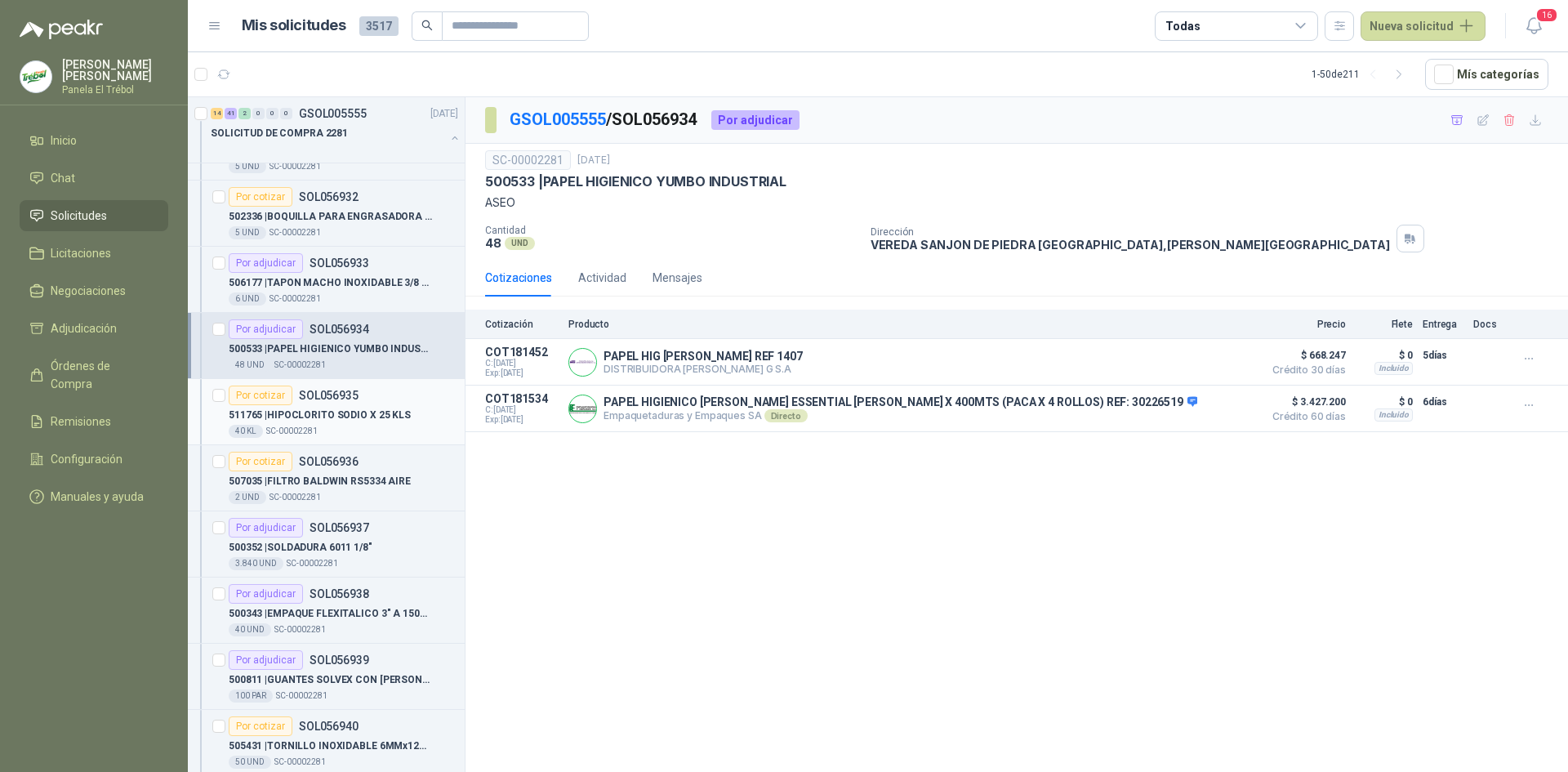
click at [324, 429] on div "40 KL  SC-00002281" at bounding box center [343, 431] width 229 height 13
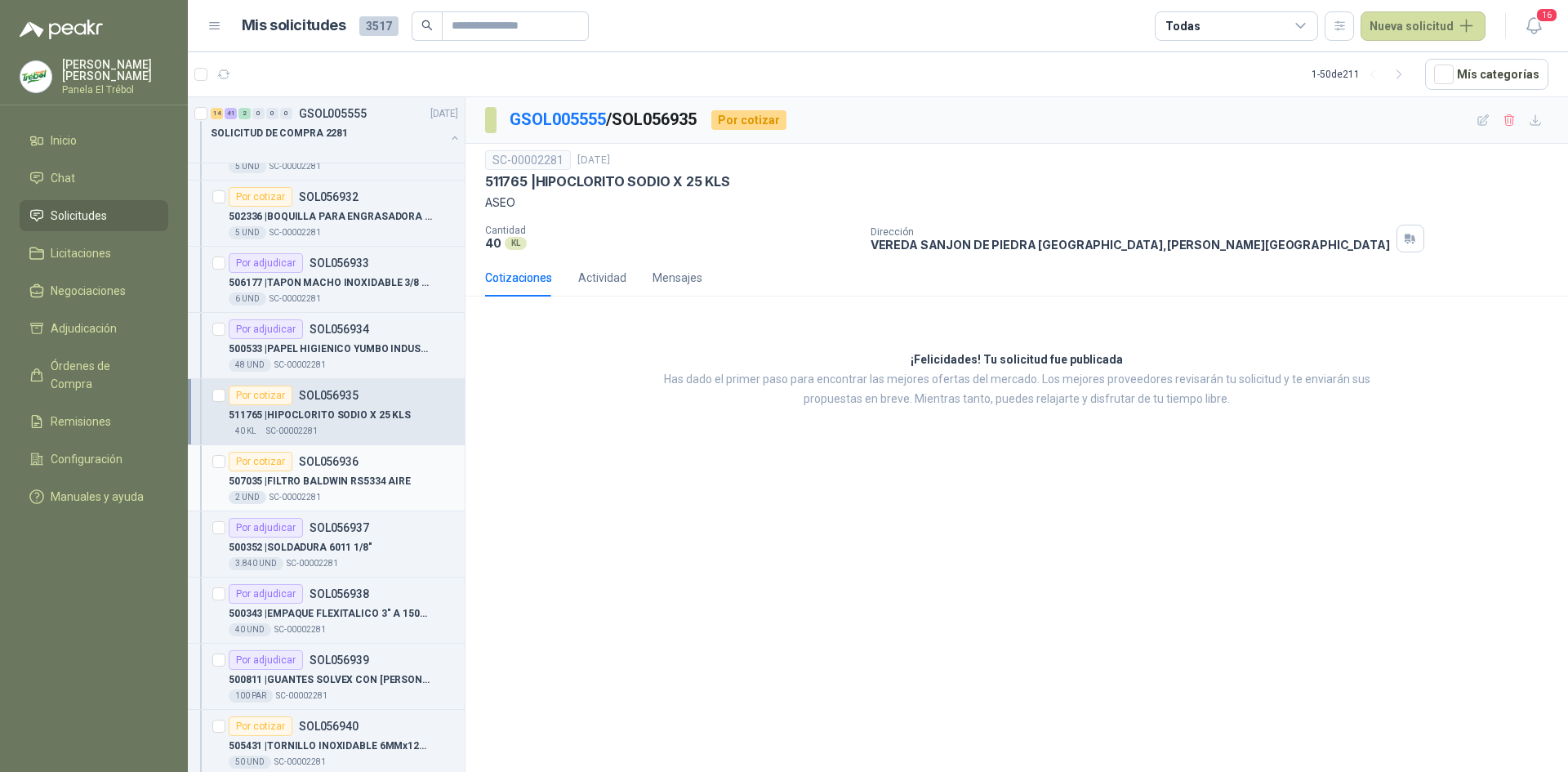
click at [334, 477] on p "507035 | FILTRO BALDWIN RS5334 AIRE" at bounding box center [320, 480] width 182 height 15
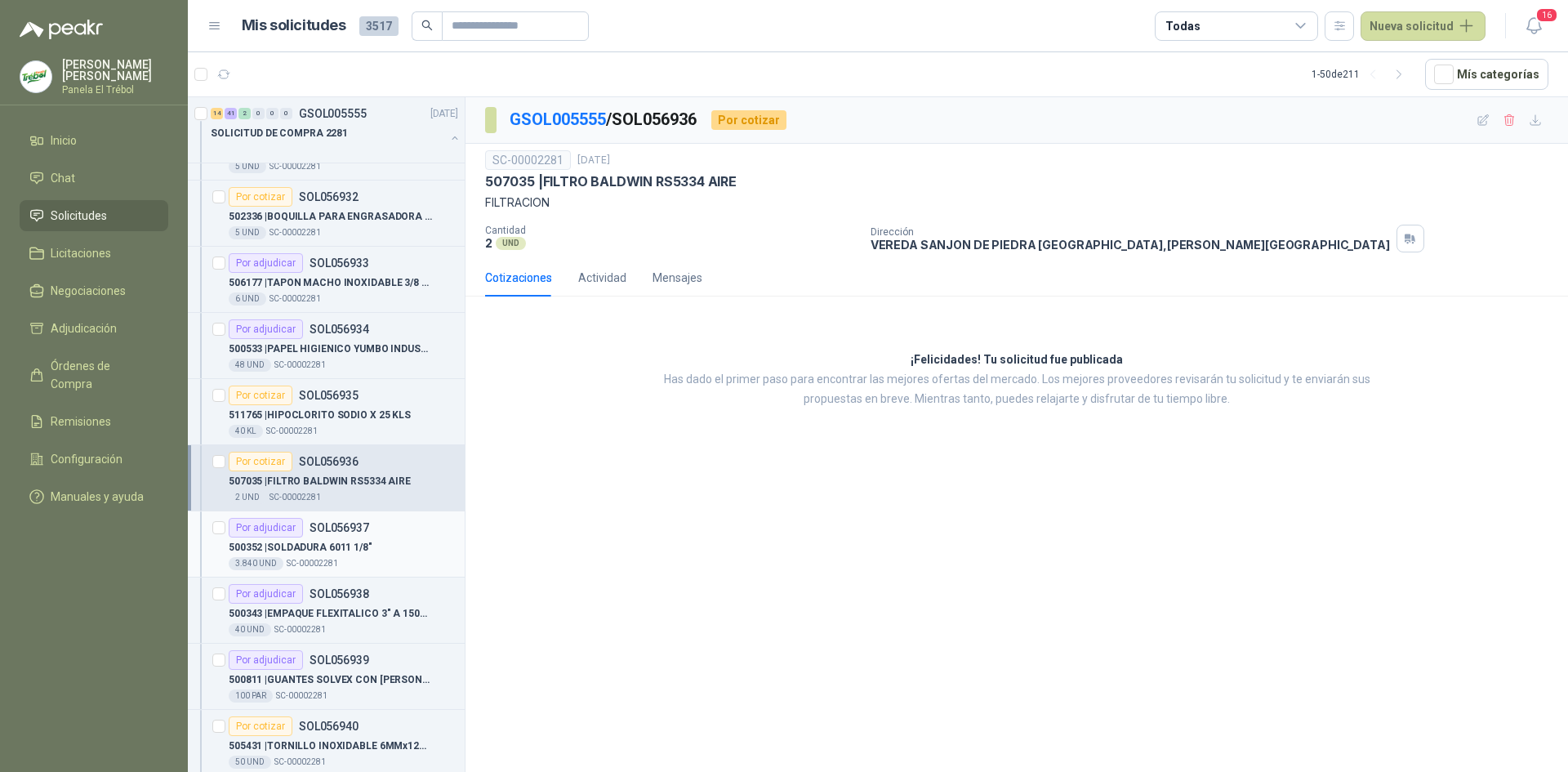
click at [347, 549] on p "500352 | SOLDADURA 6011 1/8"" at bounding box center [300, 547] width 144 height 15
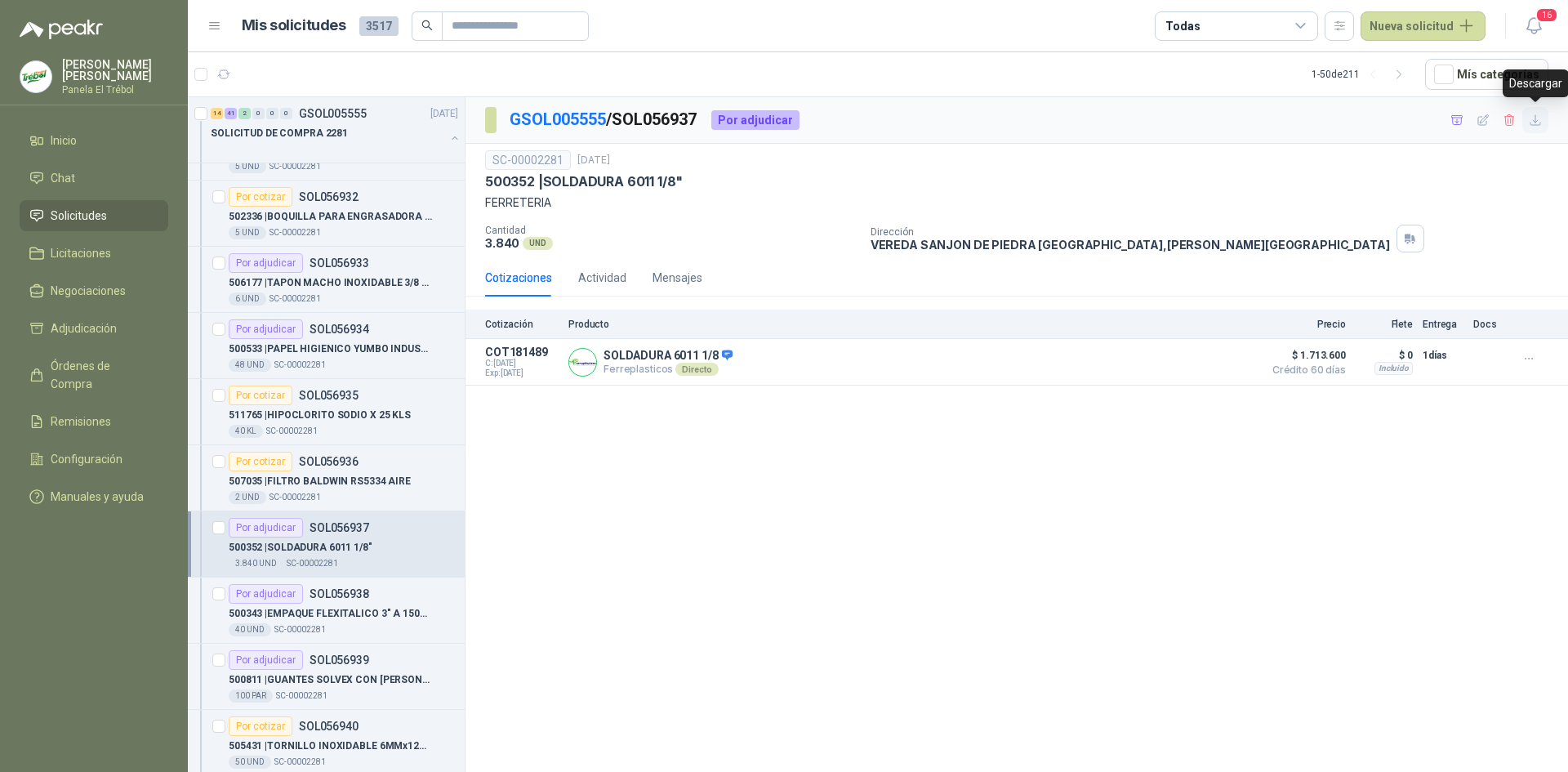
click at [1537, 119] on icon "button" at bounding box center [1536, 120] width 14 height 14
click at [334, 622] on div "500343 | EMPAQUE FLEXITALICO 3" A 150PSI" at bounding box center [343, 613] width 229 height 20
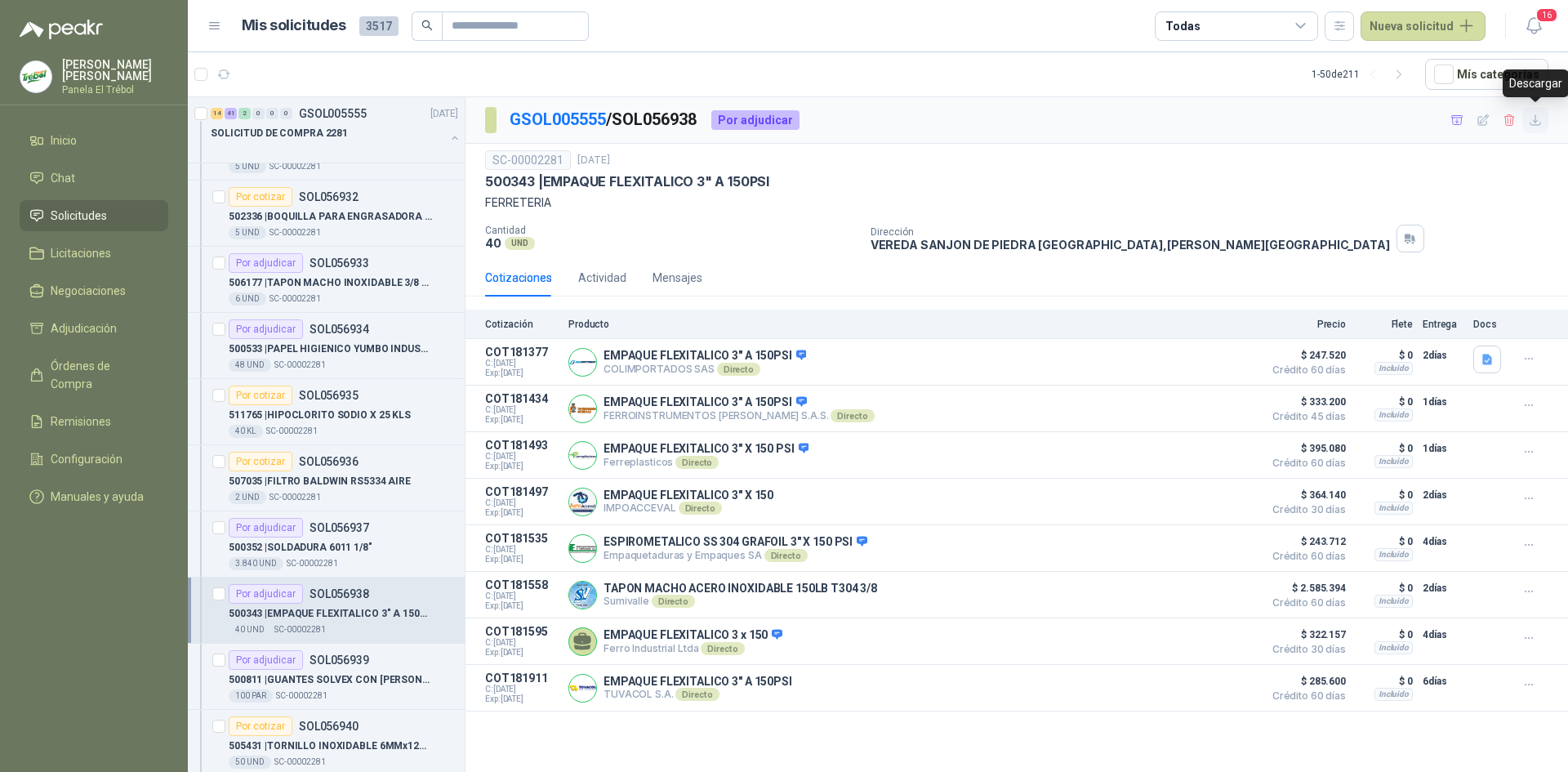
click at [1534, 118] on icon "button" at bounding box center [1536, 120] width 14 height 14
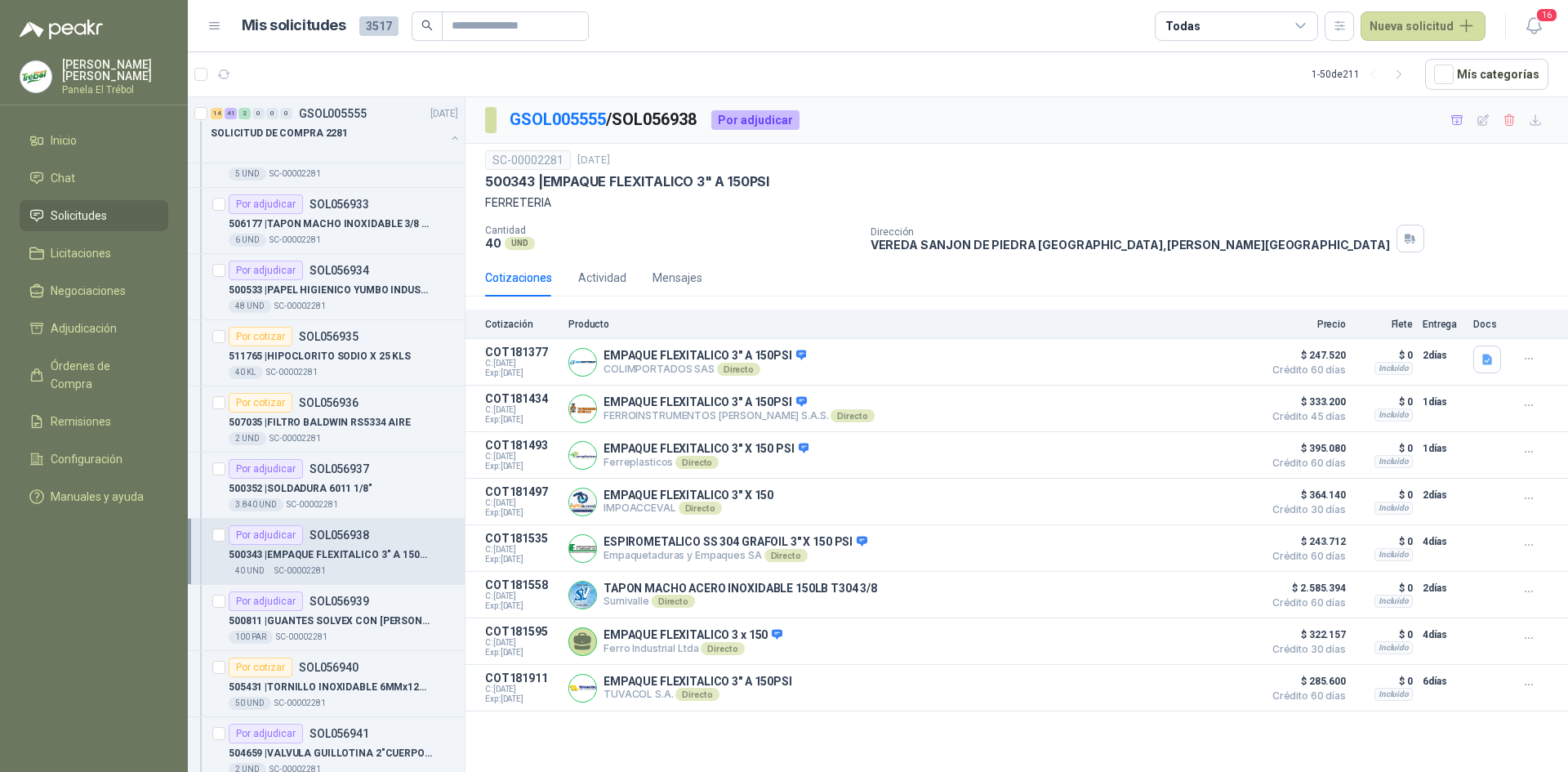
scroll to position [3322, 0]
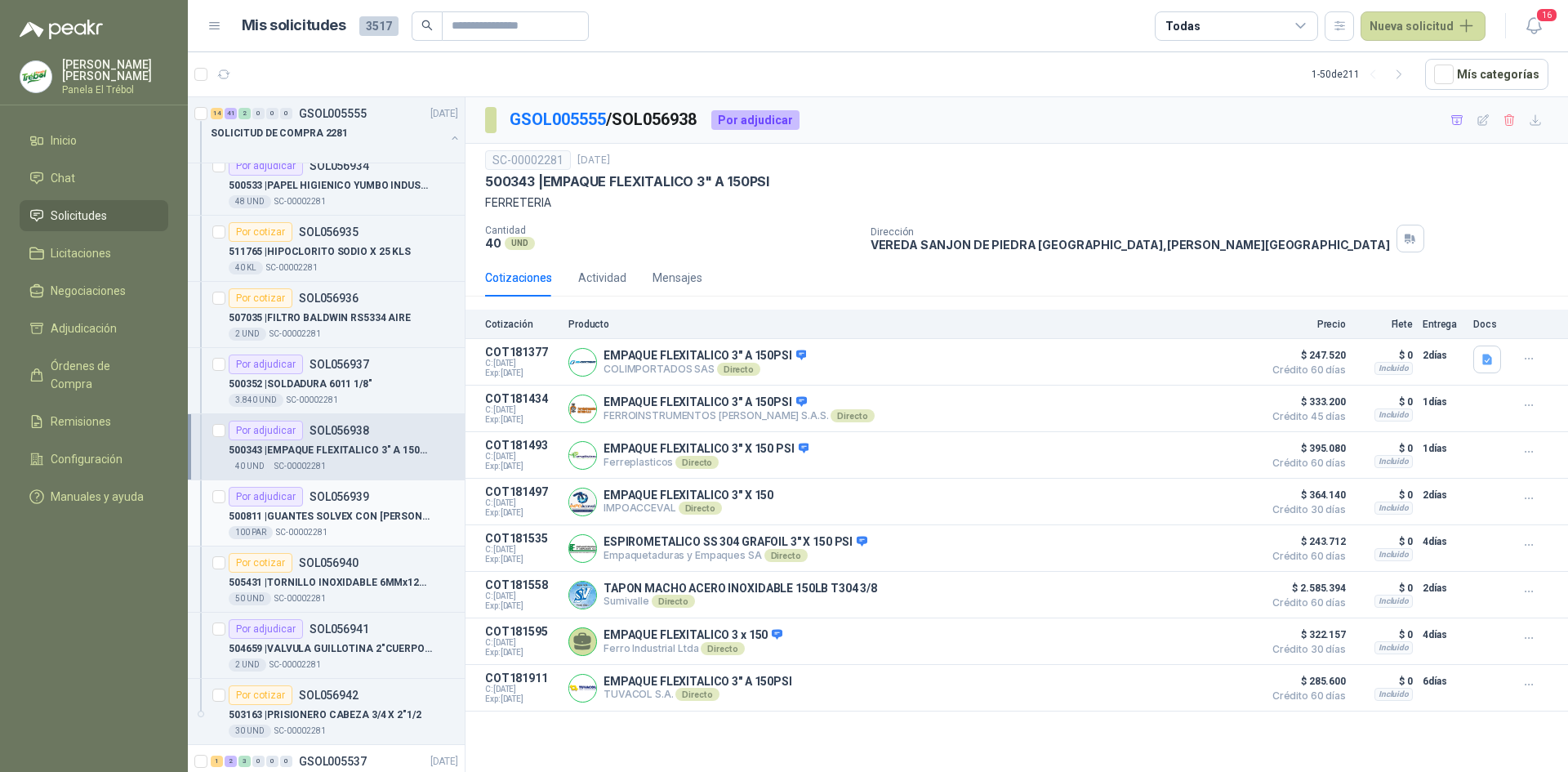
click at [332, 530] on div "100 PAR  SC-00002281" at bounding box center [343, 532] width 229 height 13
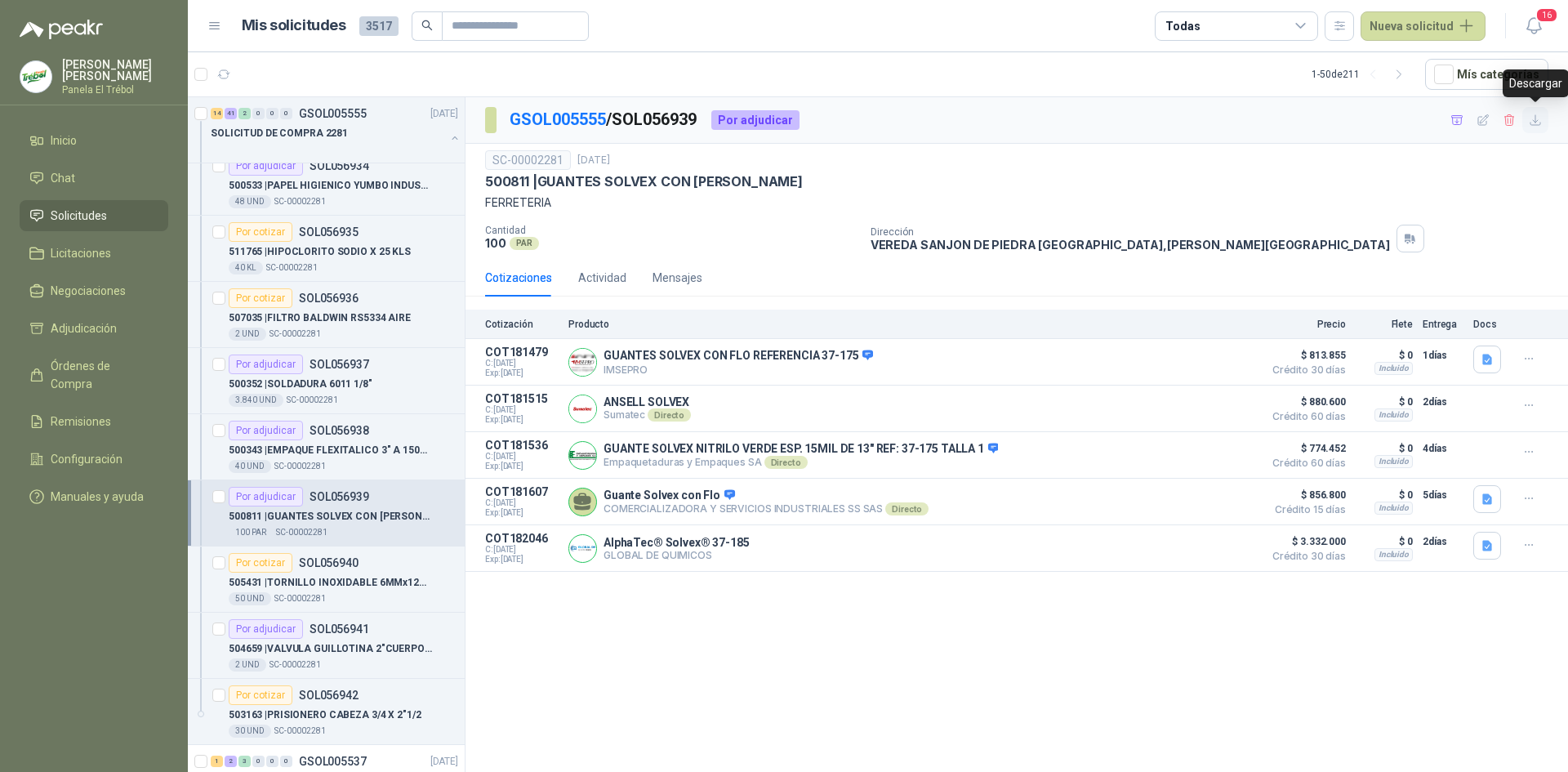
click at [1535, 122] on icon "button" at bounding box center [1535, 119] width 10 height 10
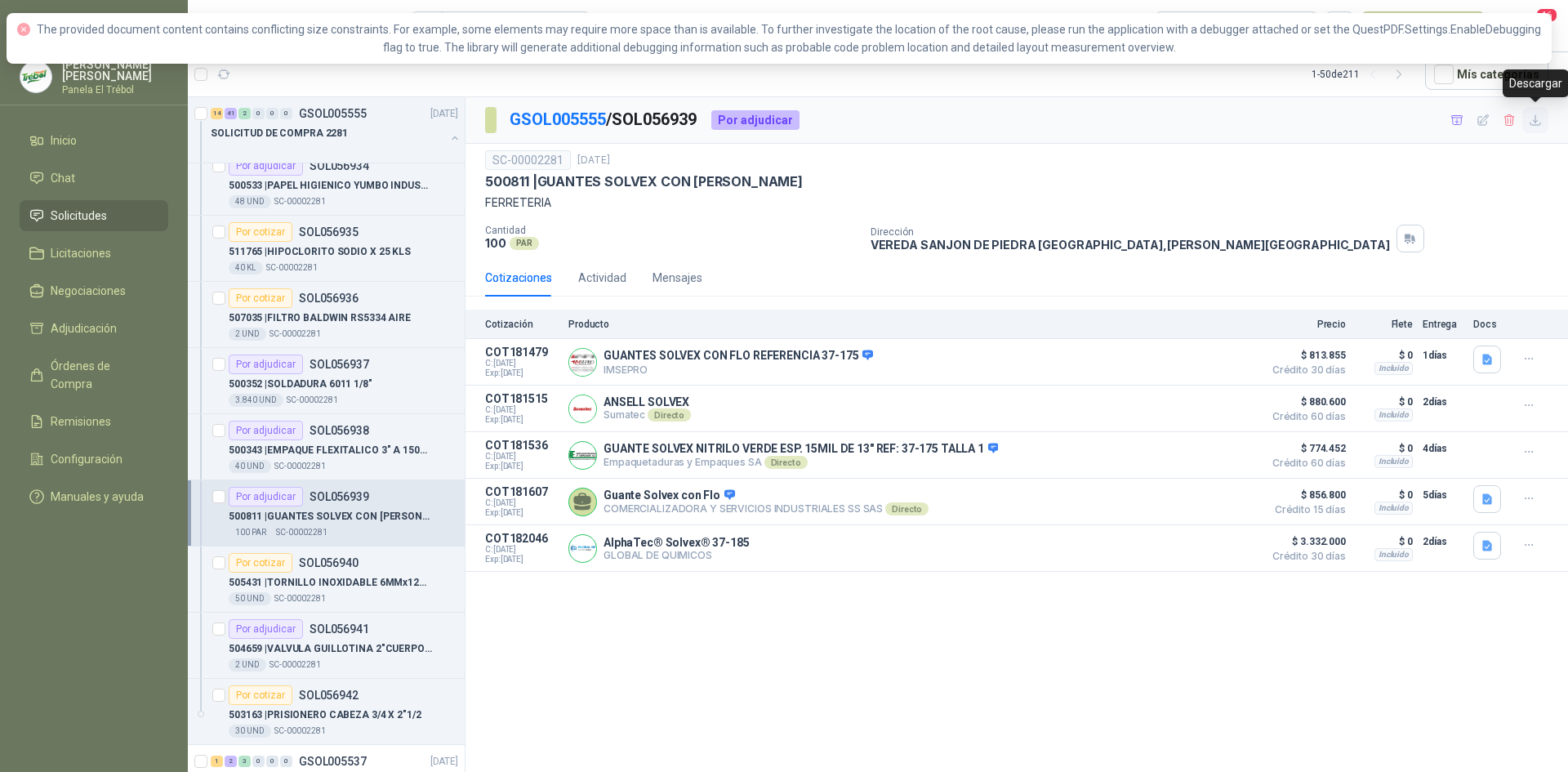
click at [1538, 118] on icon "button" at bounding box center [1536, 120] width 14 height 14
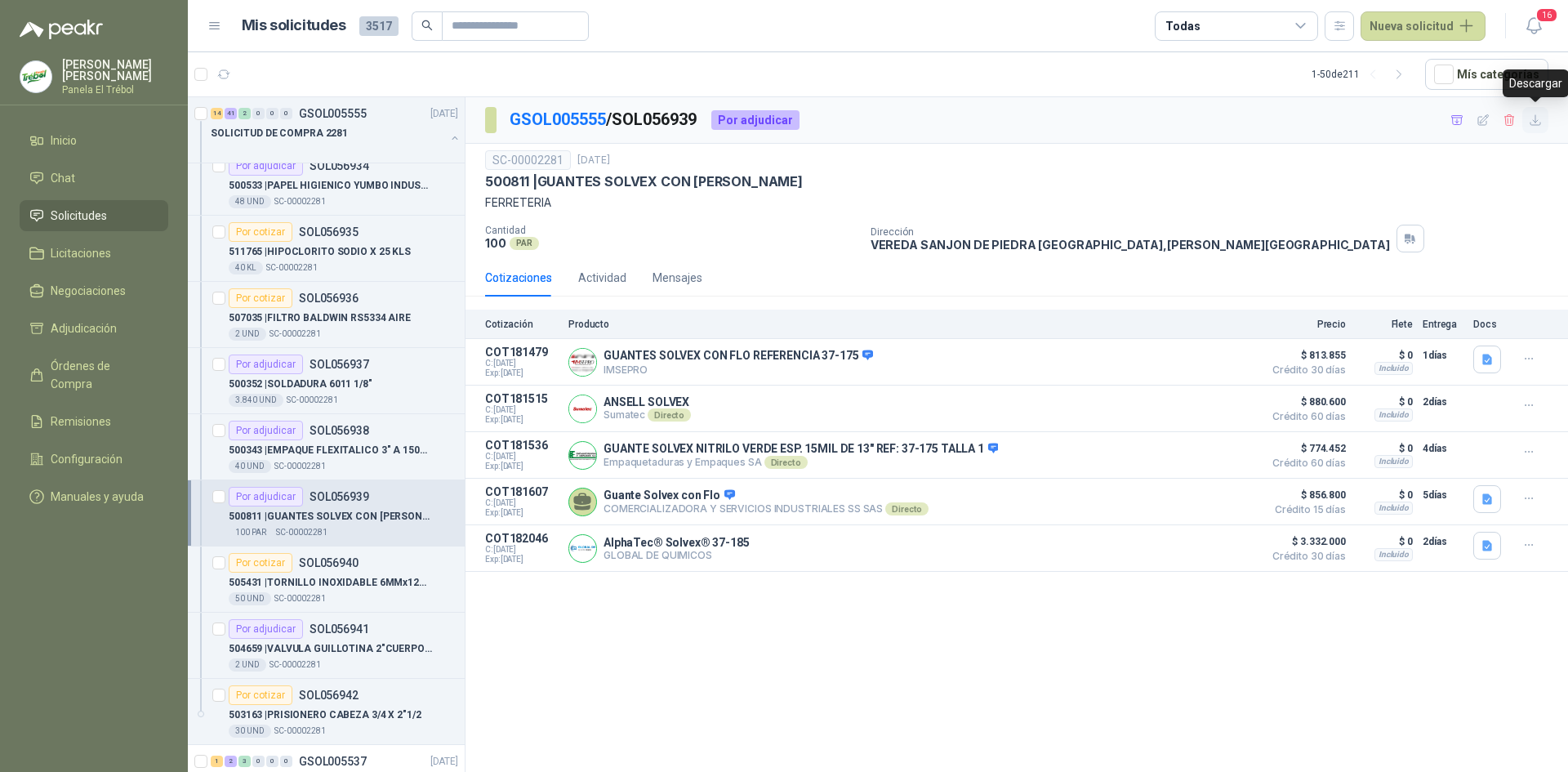
click at [1531, 121] on icon "button" at bounding box center [1536, 120] width 14 height 14
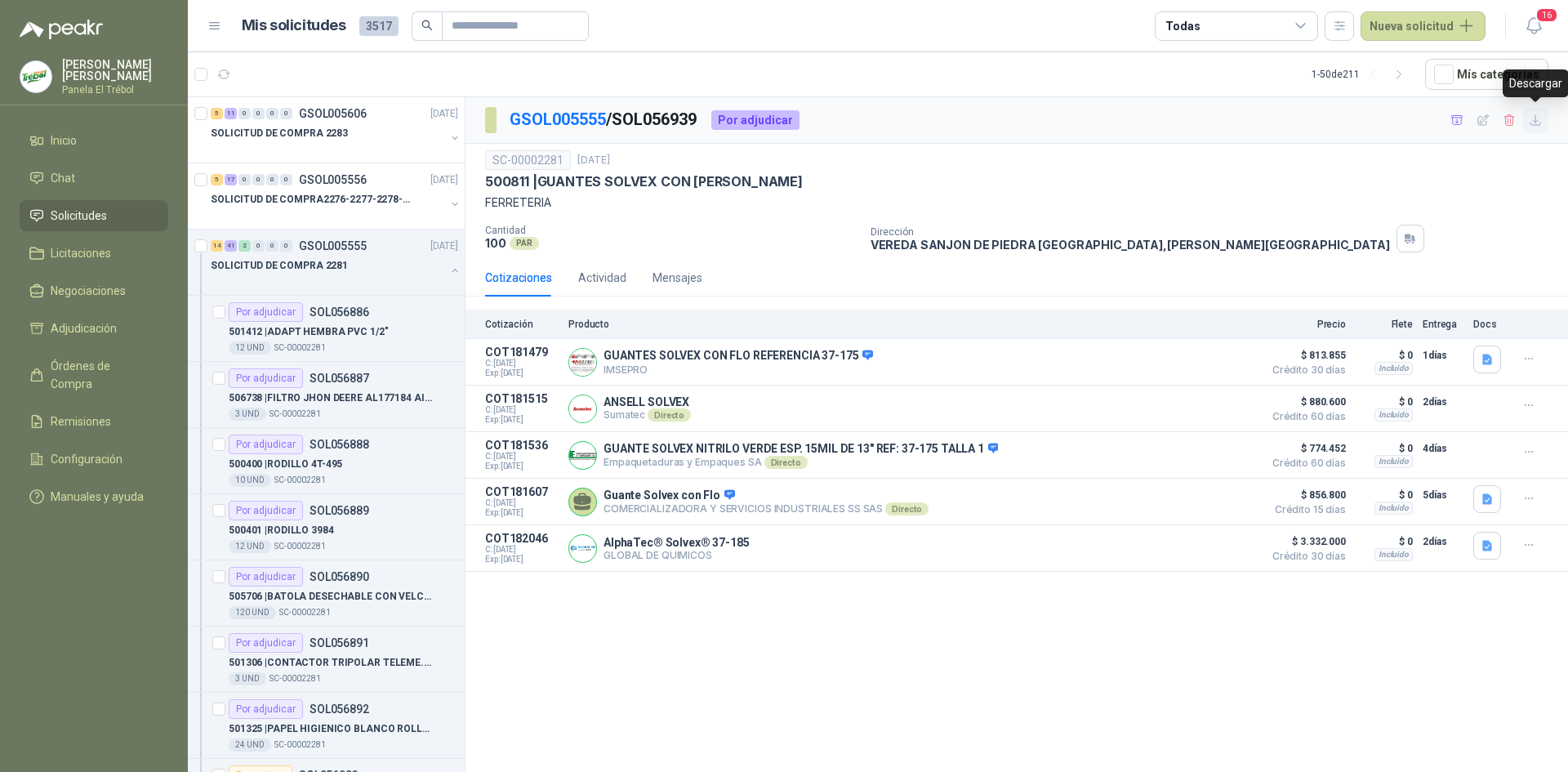
click at [1531, 117] on icon "button" at bounding box center [1536, 120] width 14 height 14
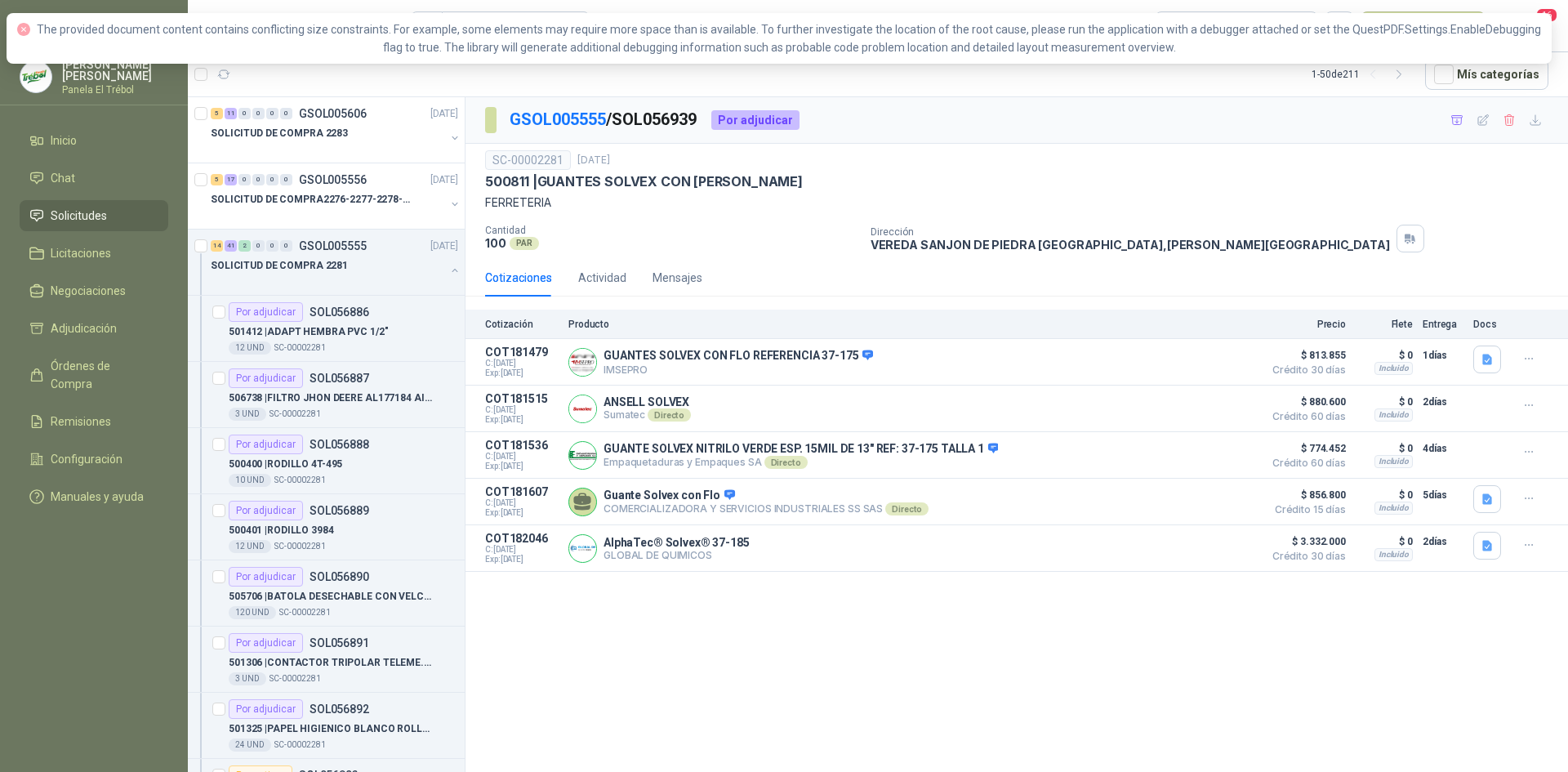
click at [1281, 29] on span "The provided document content contains conflicting size constraints. For exampl…" at bounding box center [788, 38] width 1504 height 31
drag, startPoint x: 1134, startPoint y: 166, endPoint x: 705, endPoint y: 234, distance: 434.4
click at [705, 234] on p "Cantidad" at bounding box center [671, 230] width 373 height 12
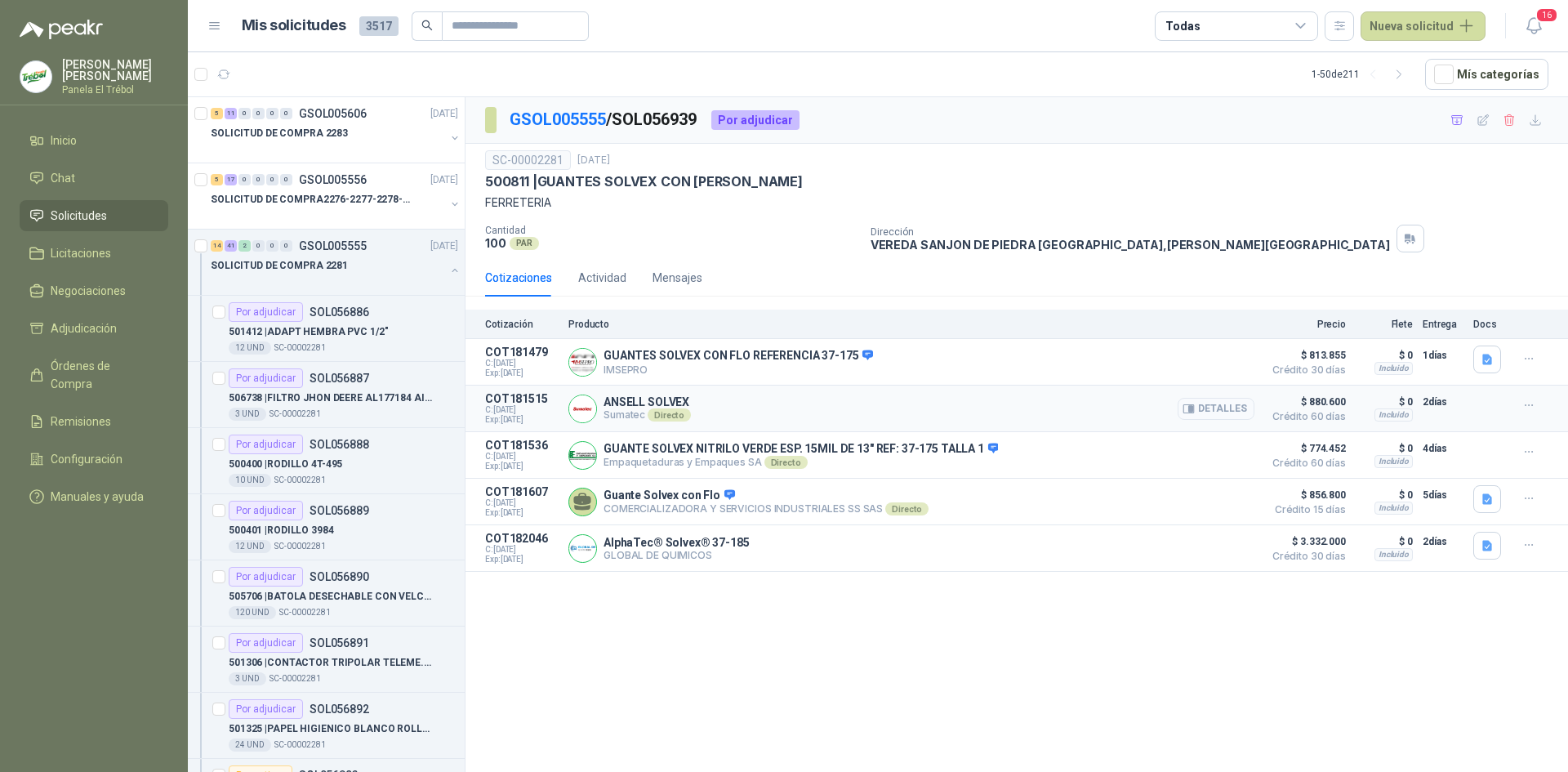
click at [1231, 414] on button "Detalles" at bounding box center [1216, 408] width 77 height 22
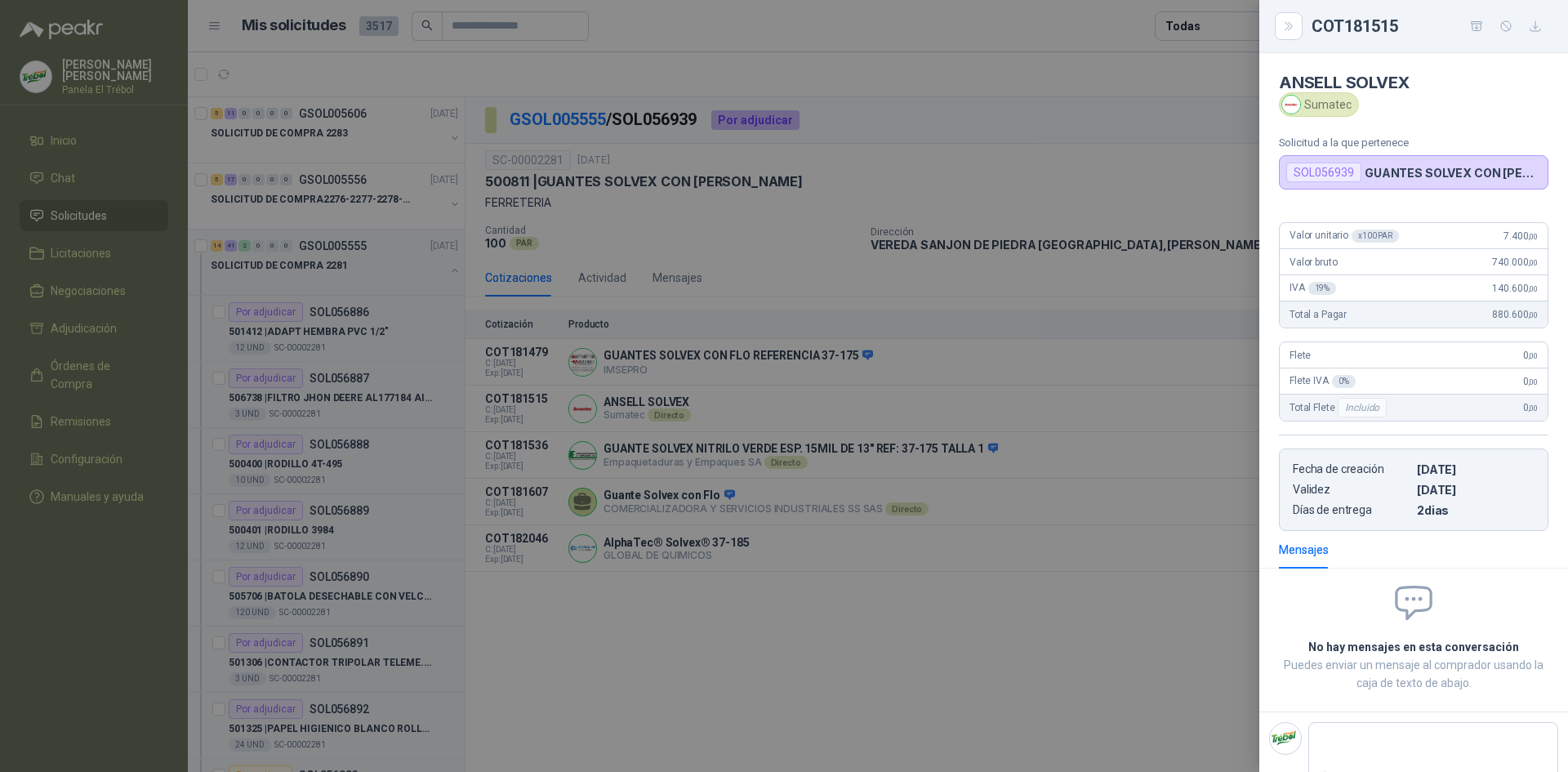
click at [1195, 77] on div at bounding box center [784, 386] width 1568 height 772
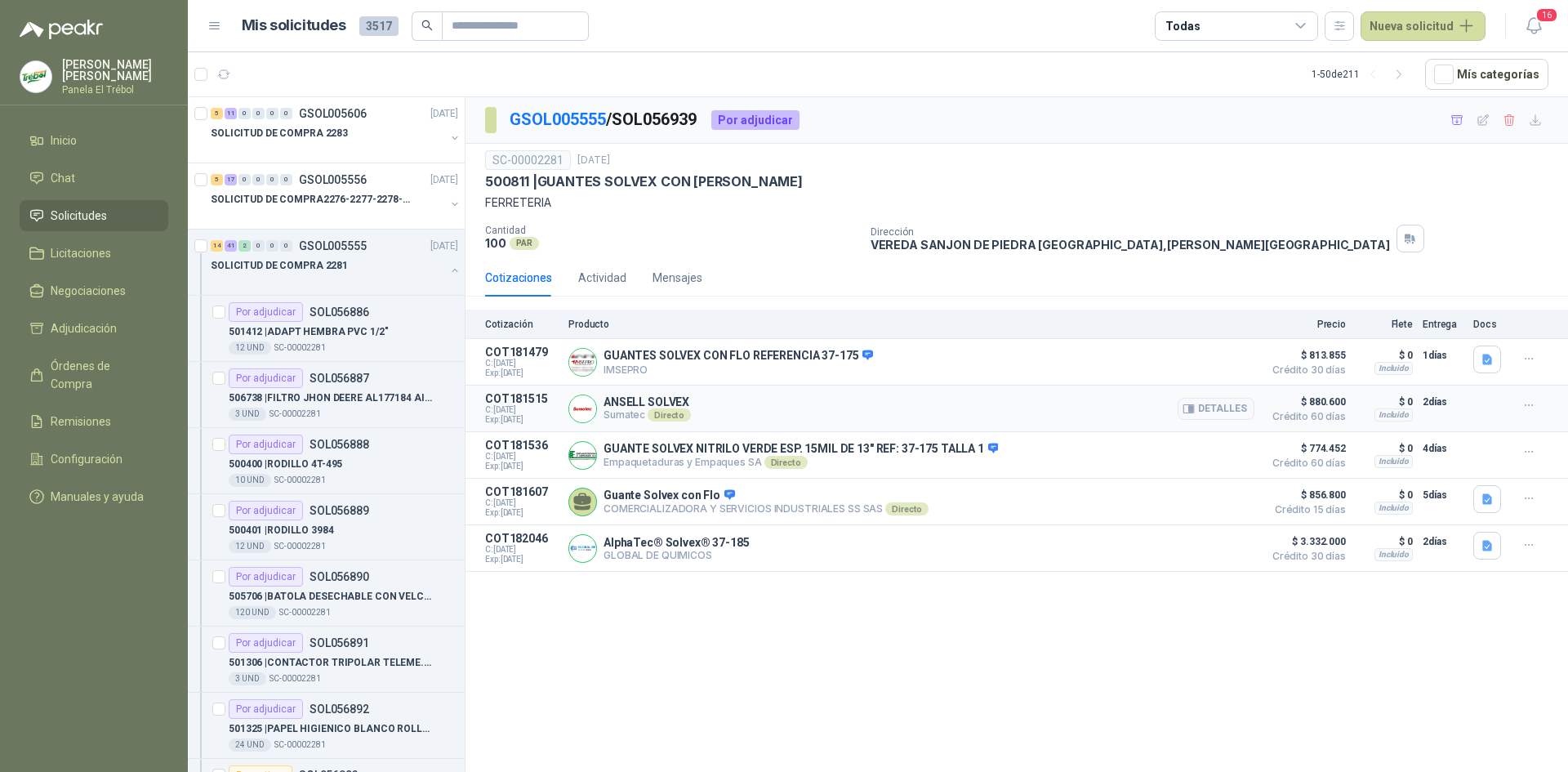
click at [1489, 402] on div at bounding box center [1490, 408] width 33 height 33
click at [1533, 408] on icon "button" at bounding box center [1530, 406] width 14 height 14
click at [1454, 335] on button "Añadir" at bounding box center [1496, 340] width 131 height 26
click at [1531, 453] on icon "button" at bounding box center [1530, 452] width 14 height 14
click at [1531, 454] on icon "button" at bounding box center [1530, 452] width 14 height 14
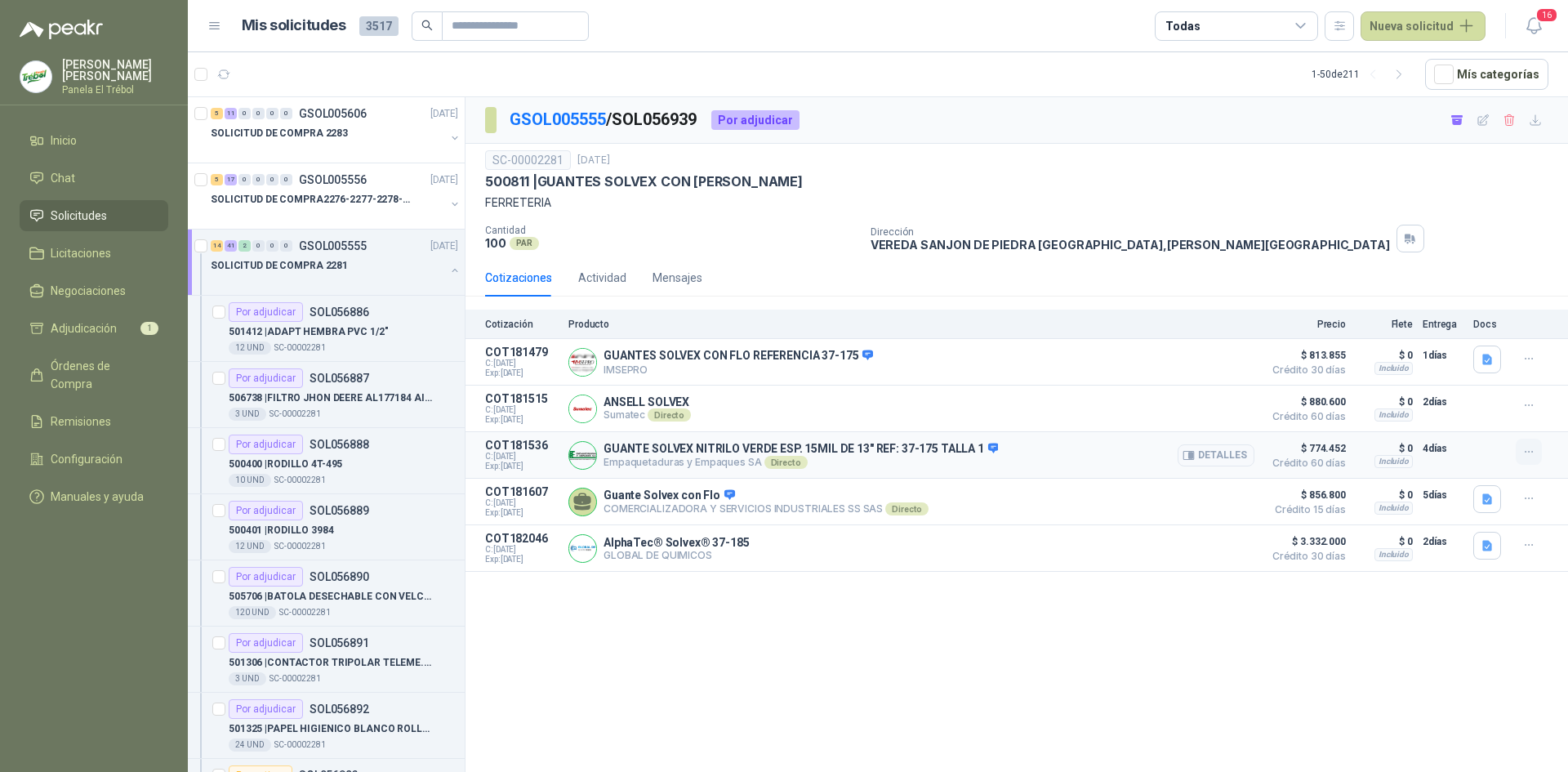
click at [1532, 457] on icon "button" at bounding box center [1530, 452] width 14 height 14
click at [1471, 423] on button "Ignorar" at bounding box center [1496, 416] width 131 height 26
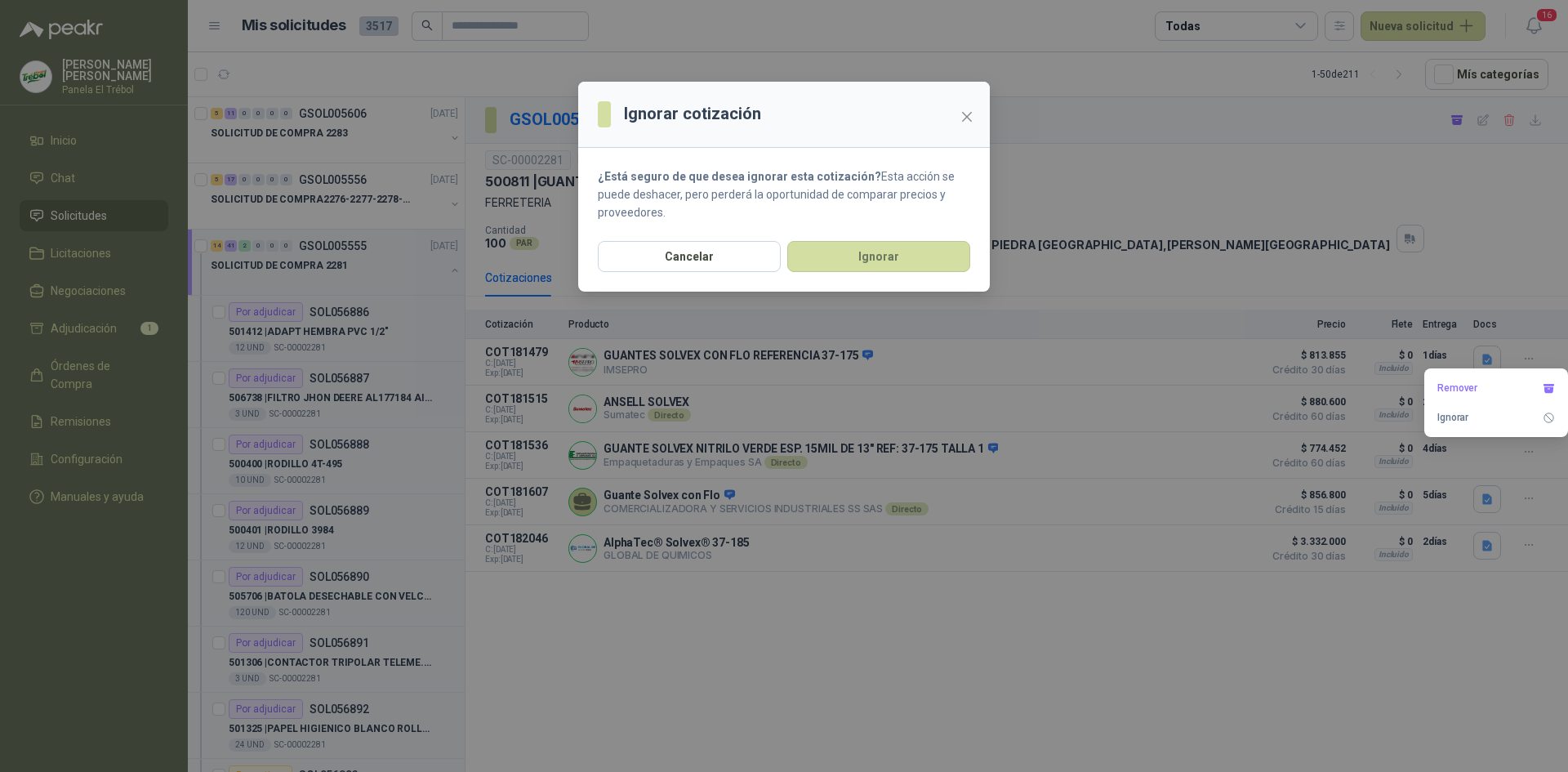
click at [964, 115] on icon "close" at bounding box center [966, 117] width 13 height 13
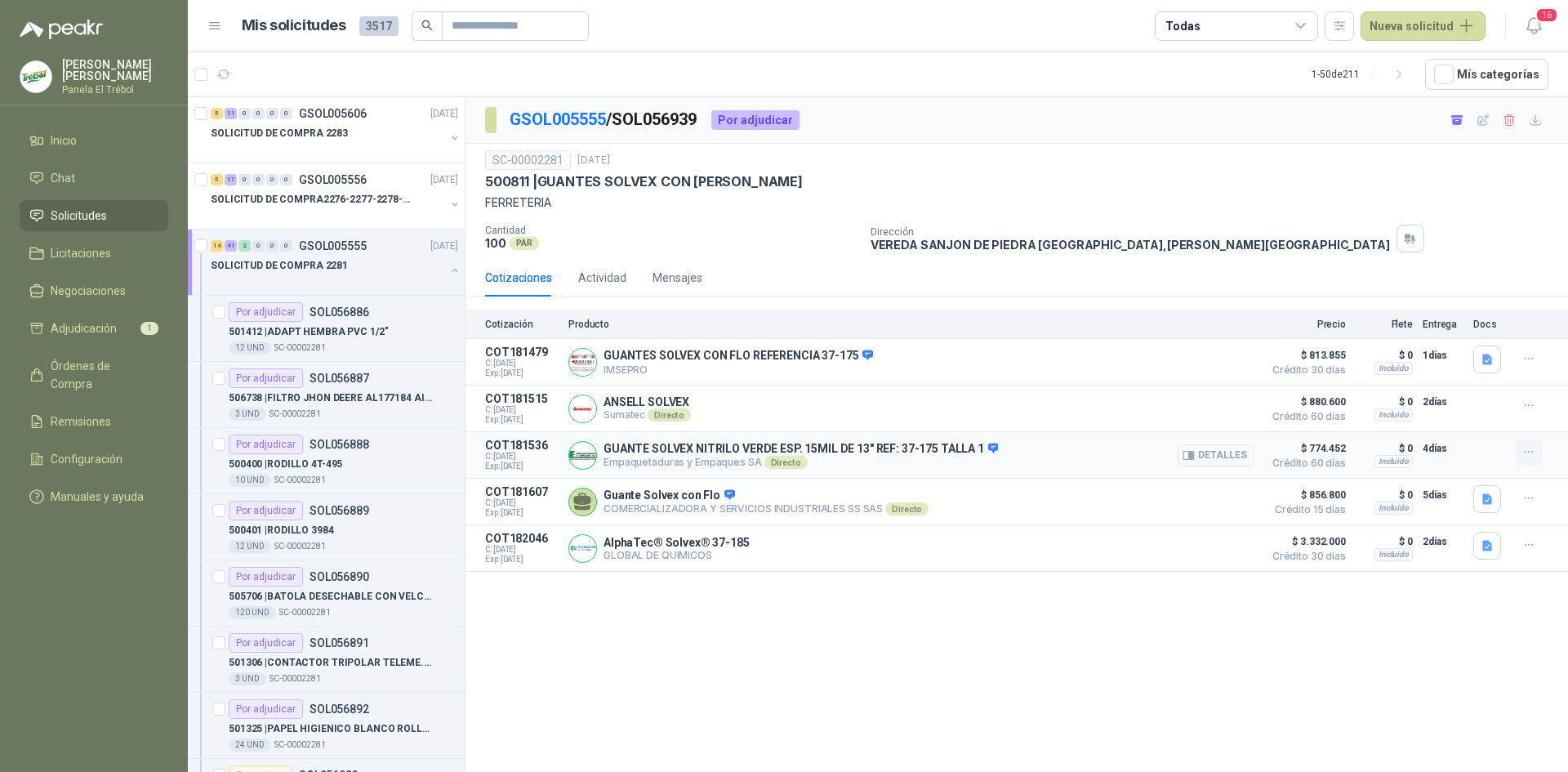
click at [1533, 457] on icon "button" at bounding box center [1530, 452] width 14 height 14
click at [1465, 387] on button "Remover" at bounding box center [1496, 387] width 131 height 26
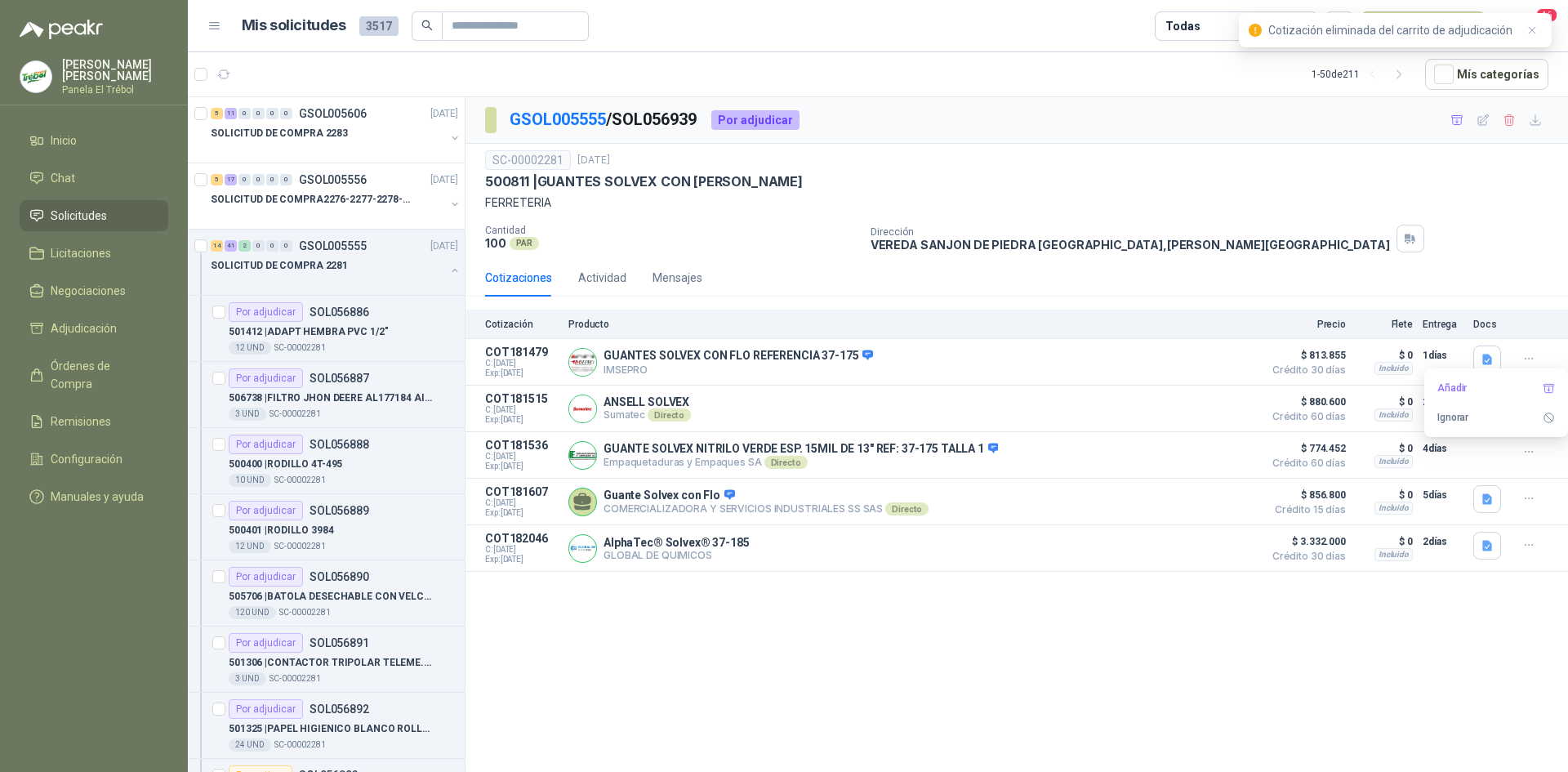
click at [1075, 620] on div "GSOL005555 / SOL056939 Por adjudicar SC-00002281 [DATE] 500811 | GUANTES SOLVEX…" at bounding box center [1016, 437] width 1103 height 680
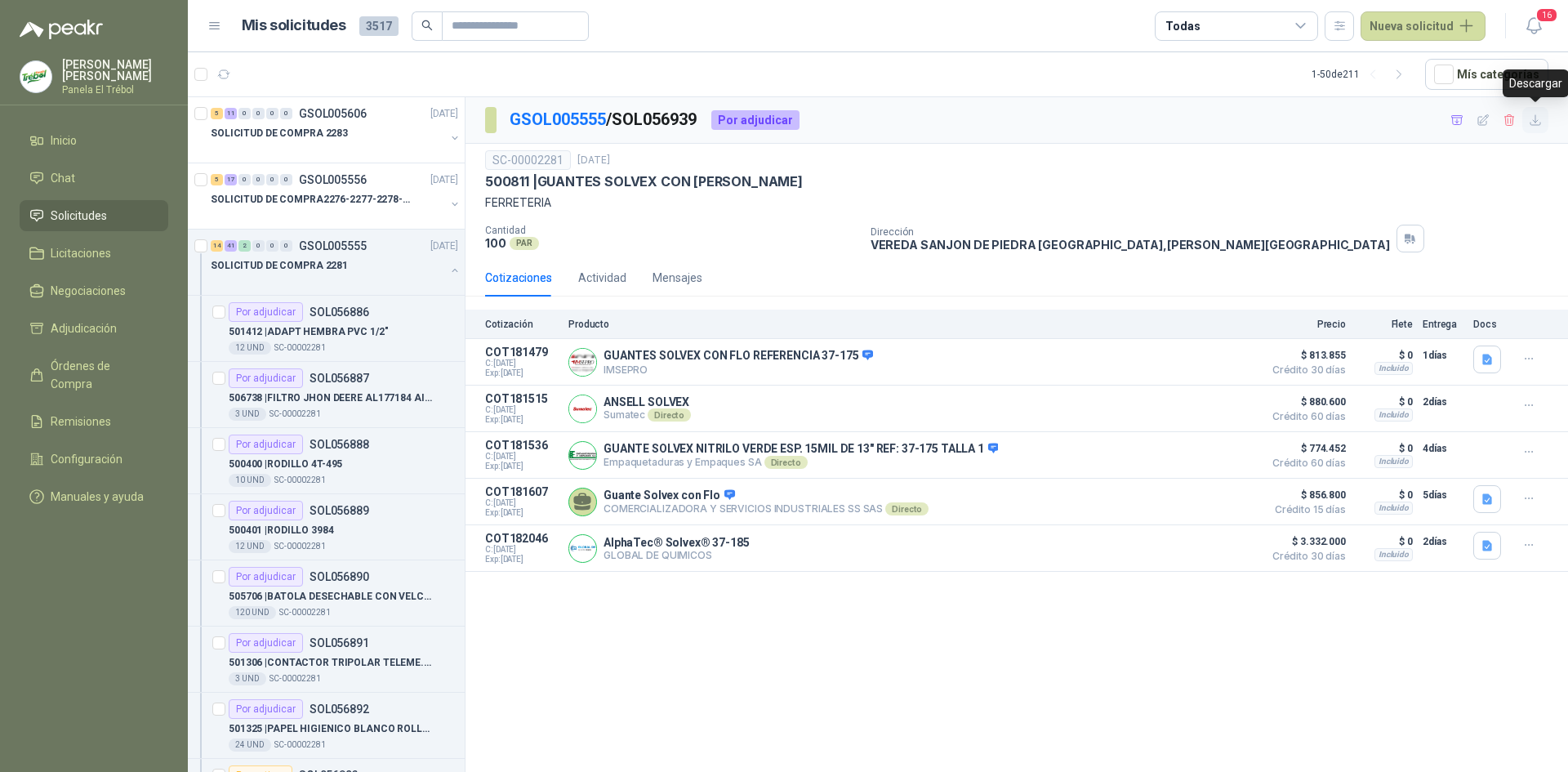
click at [1533, 123] on icon "button" at bounding box center [1536, 120] width 14 height 14
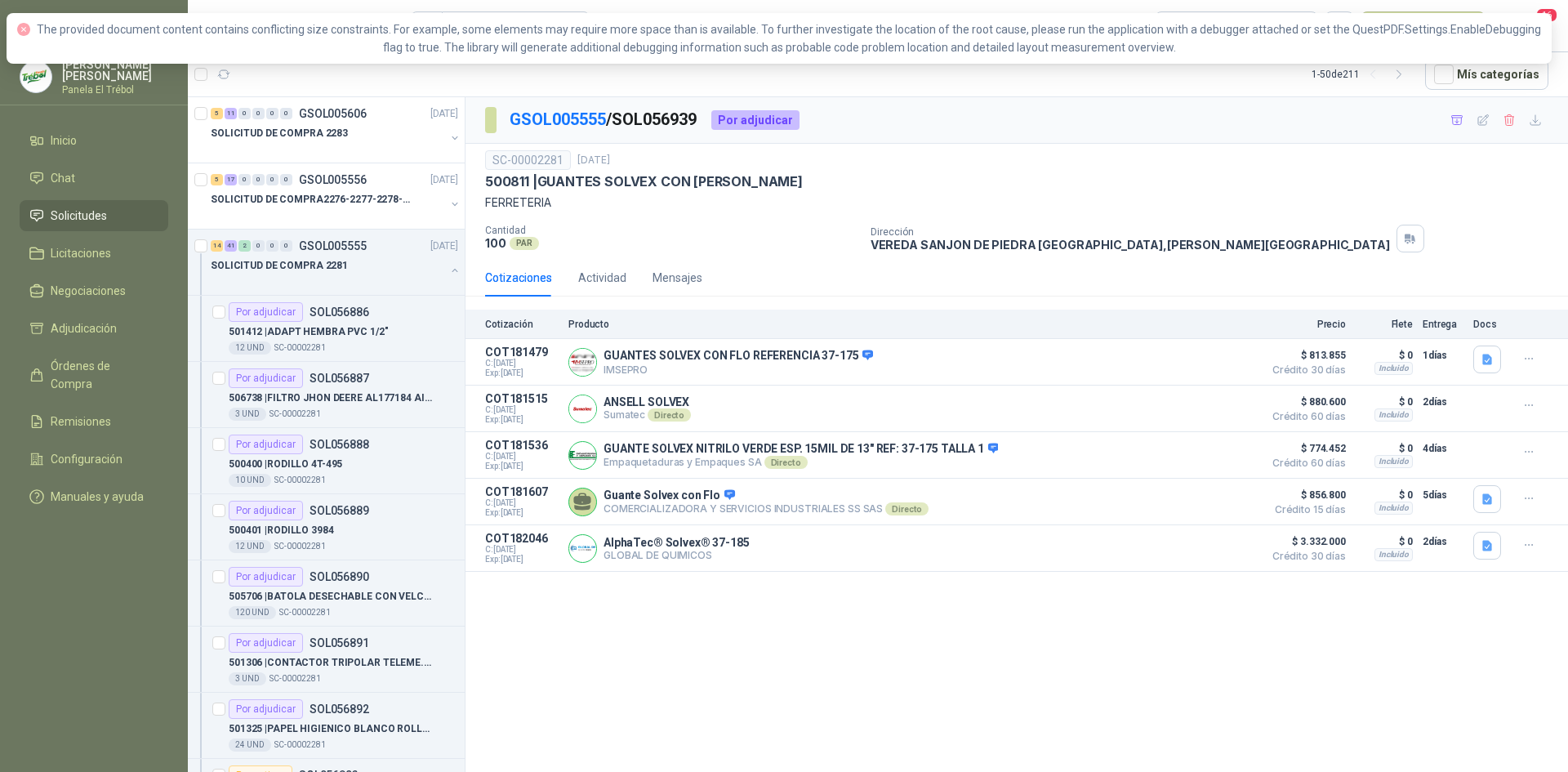
click at [1485, 211] on p "FERRETERIA" at bounding box center [1016, 202] width 1063 height 18
click at [1498, 407] on div at bounding box center [1490, 408] width 33 height 33
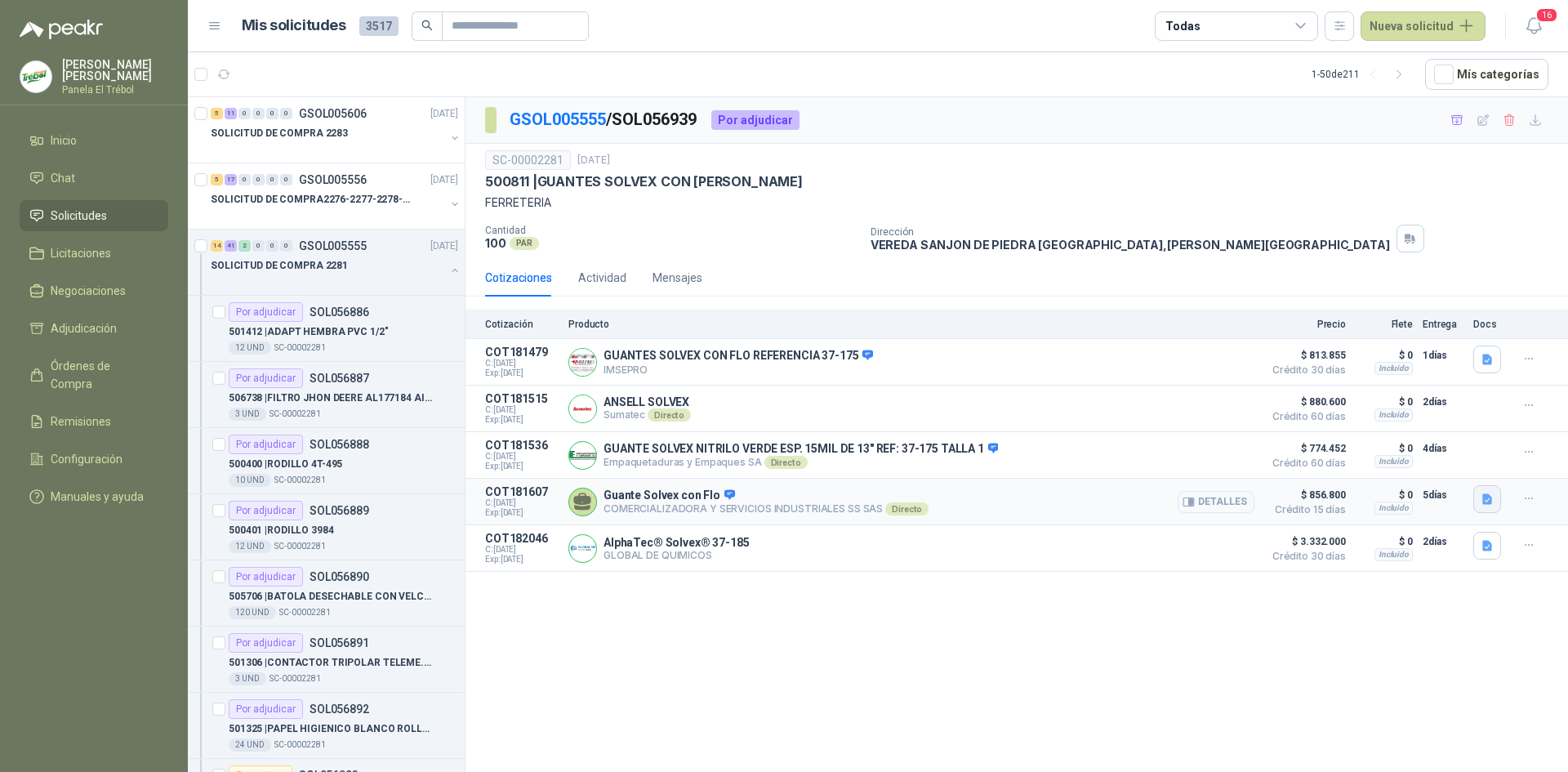
drag, startPoint x: 1490, startPoint y: 407, endPoint x: 1498, endPoint y: 501, distance: 94.3
click at [1498, 501] on button "button" at bounding box center [1487, 498] width 28 height 28
click at [1490, 551] on icon "button" at bounding box center [1487, 546] width 10 height 11
click at [1491, 416] on div at bounding box center [1490, 408] width 33 height 33
click at [1224, 420] on button "Detalles" at bounding box center [1216, 408] width 77 height 22
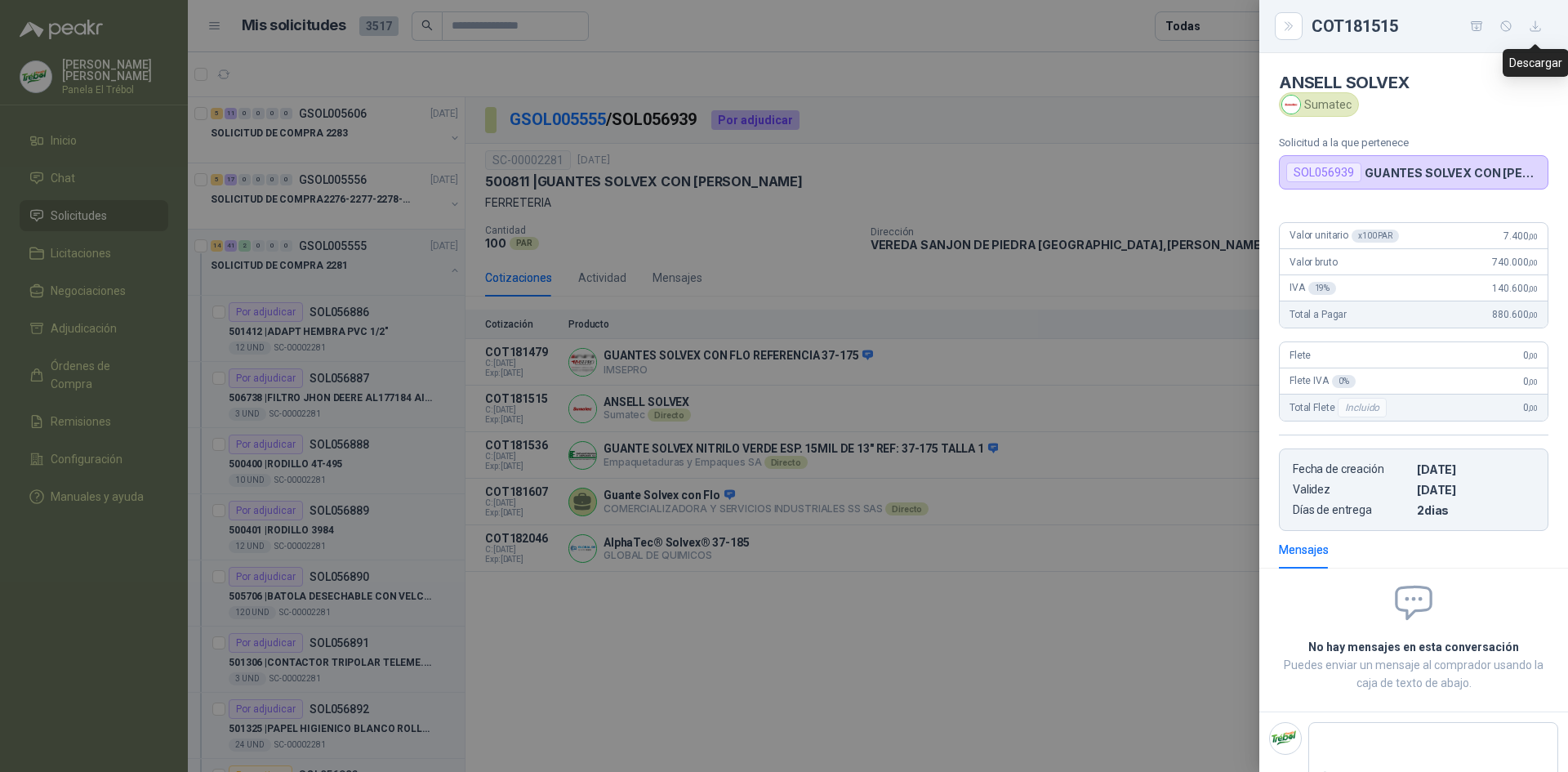
click at [1537, 22] on icon "button" at bounding box center [1536, 27] width 14 height 14
click at [1138, 667] on div at bounding box center [784, 386] width 1568 height 772
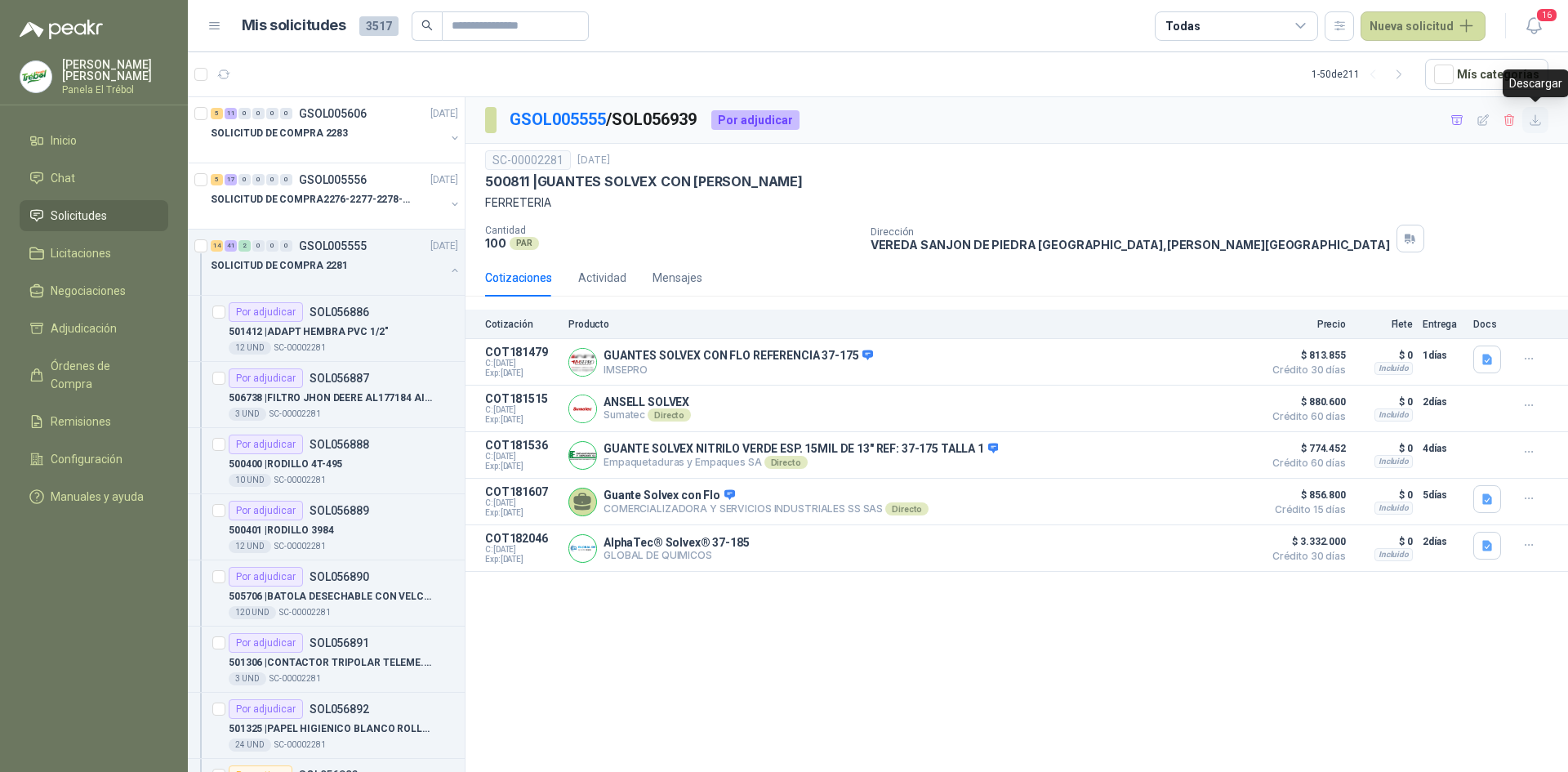
click at [1535, 119] on icon "button" at bounding box center [1535, 119] width 10 height 10
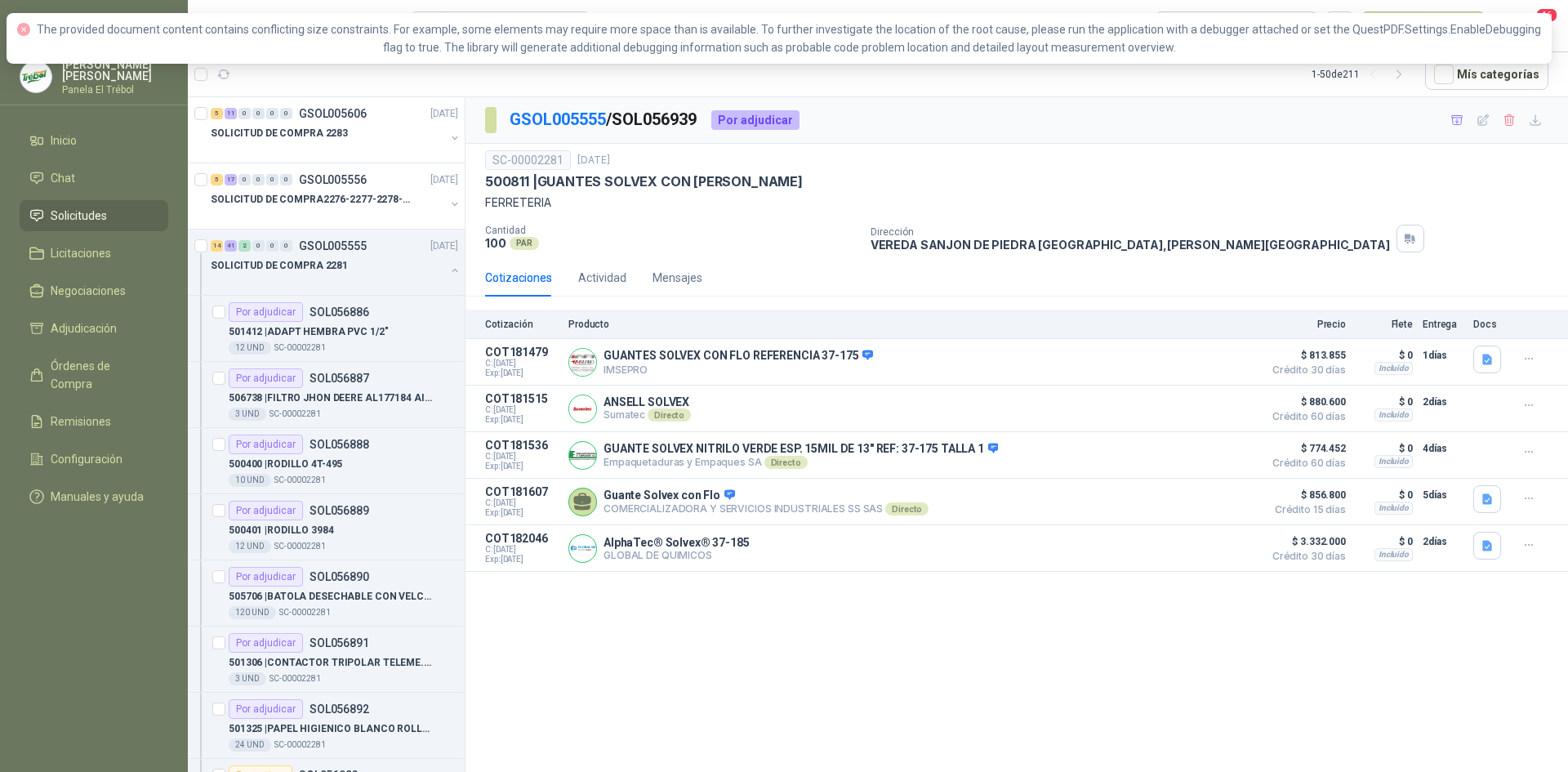
click at [1333, 184] on div "500811 | GUANTES SOLVEX CON [PERSON_NAME]" at bounding box center [1016, 181] width 1063 height 17
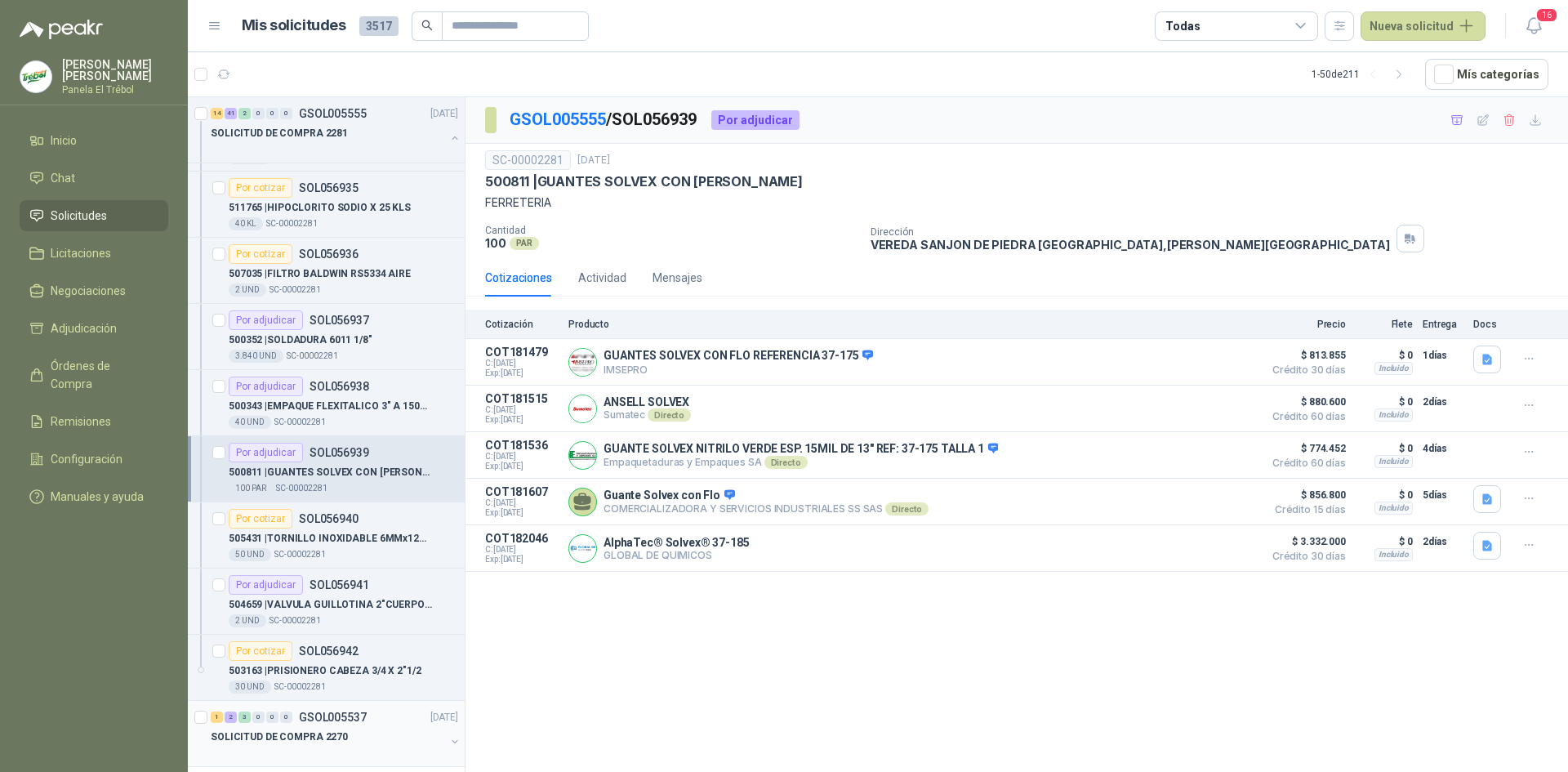
scroll to position [3485, 0]
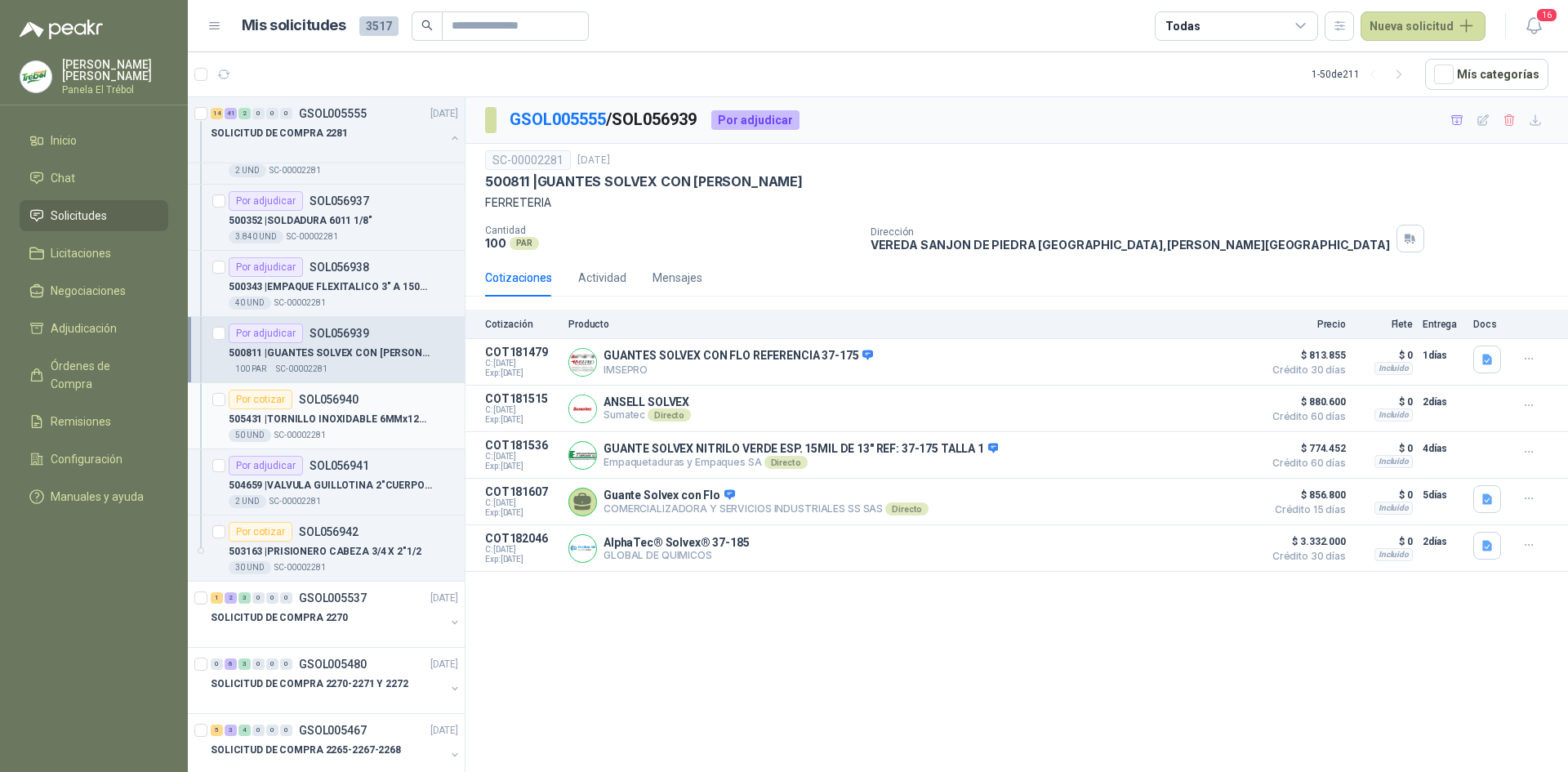
click at [331, 415] on p "505431 | TORNILLO INOXIDABLE 6MMx12MM BCC" at bounding box center [331, 419] width 203 height 15
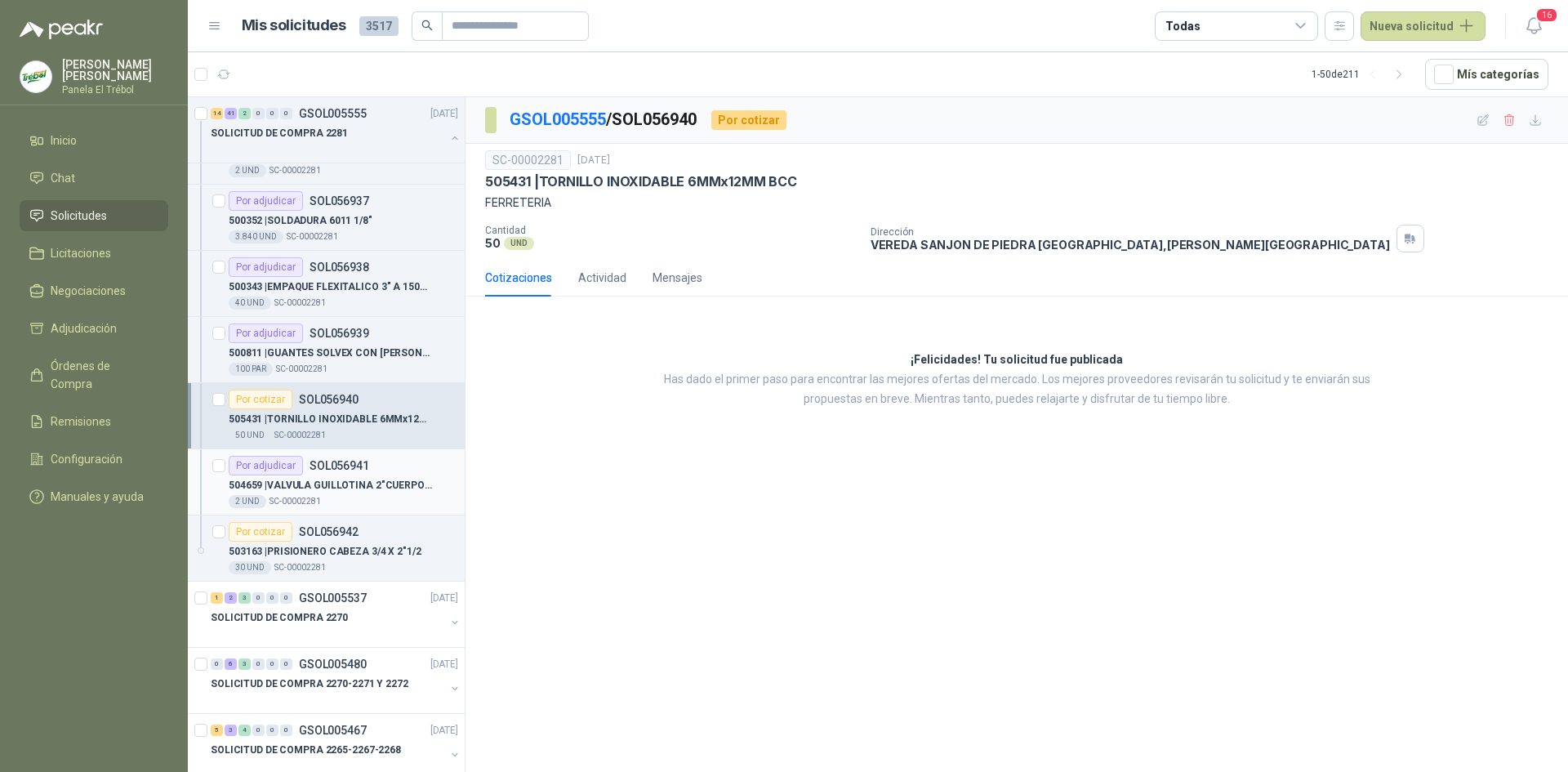
click at [329, 483] on p "504659 | VALVULA [MEDICAL_DATA] 2"CUERPO A 150 PSI CUERPO INOX/CUCHILLA INOX AC…" at bounding box center [331, 485] width 203 height 15
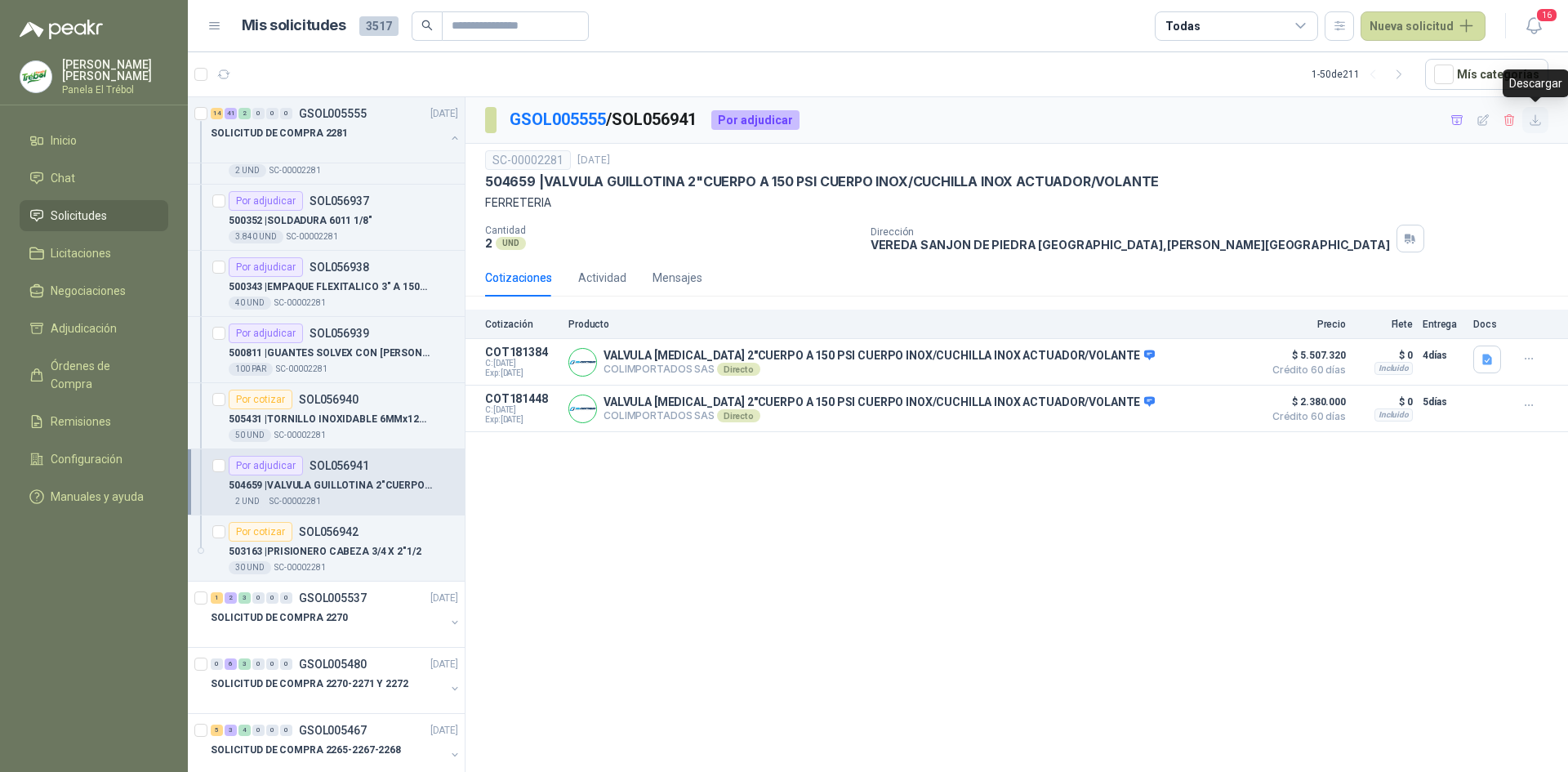
click at [1537, 122] on icon "button" at bounding box center [1536, 120] width 14 height 14
click at [341, 549] on p "503163 | PRISIONERO CABEZA 3/4 X 2"1/2" at bounding box center [325, 551] width 193 height 15
